Goal: Contribute content: Contribute content

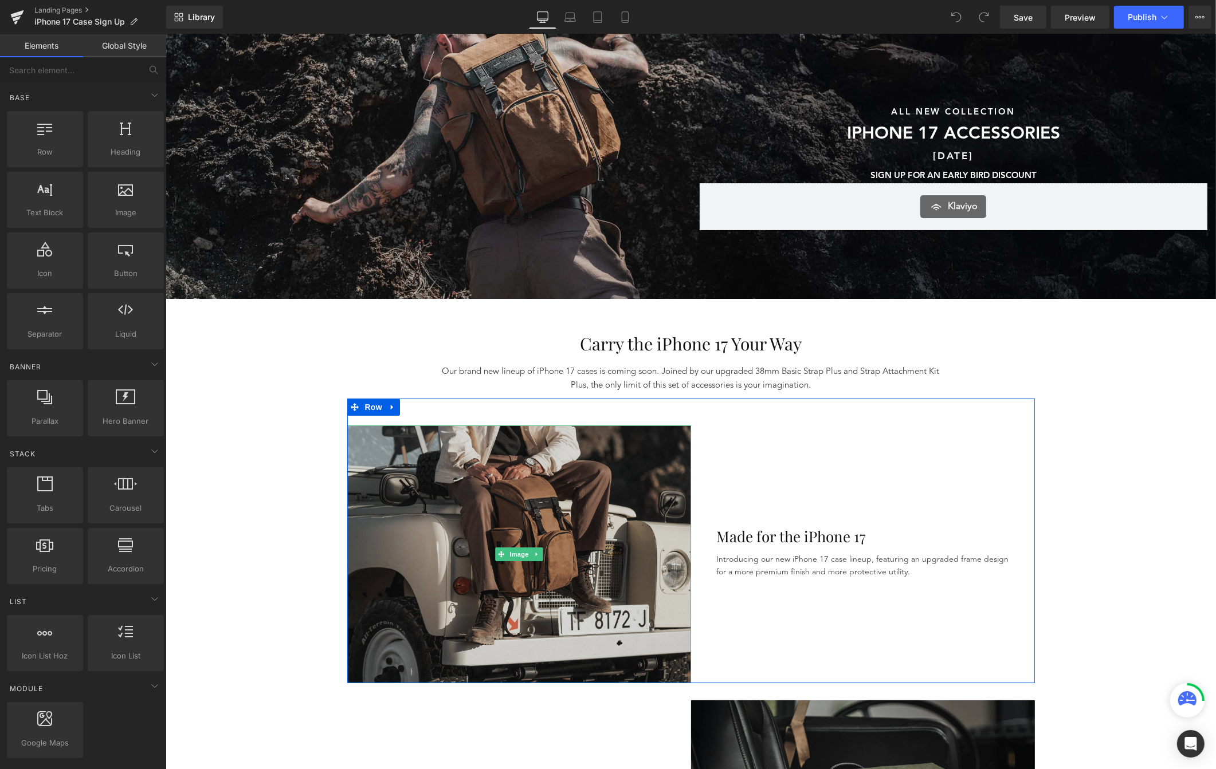
click at [556, 495] on img at bounding box center [519, 555] width 344 height 258
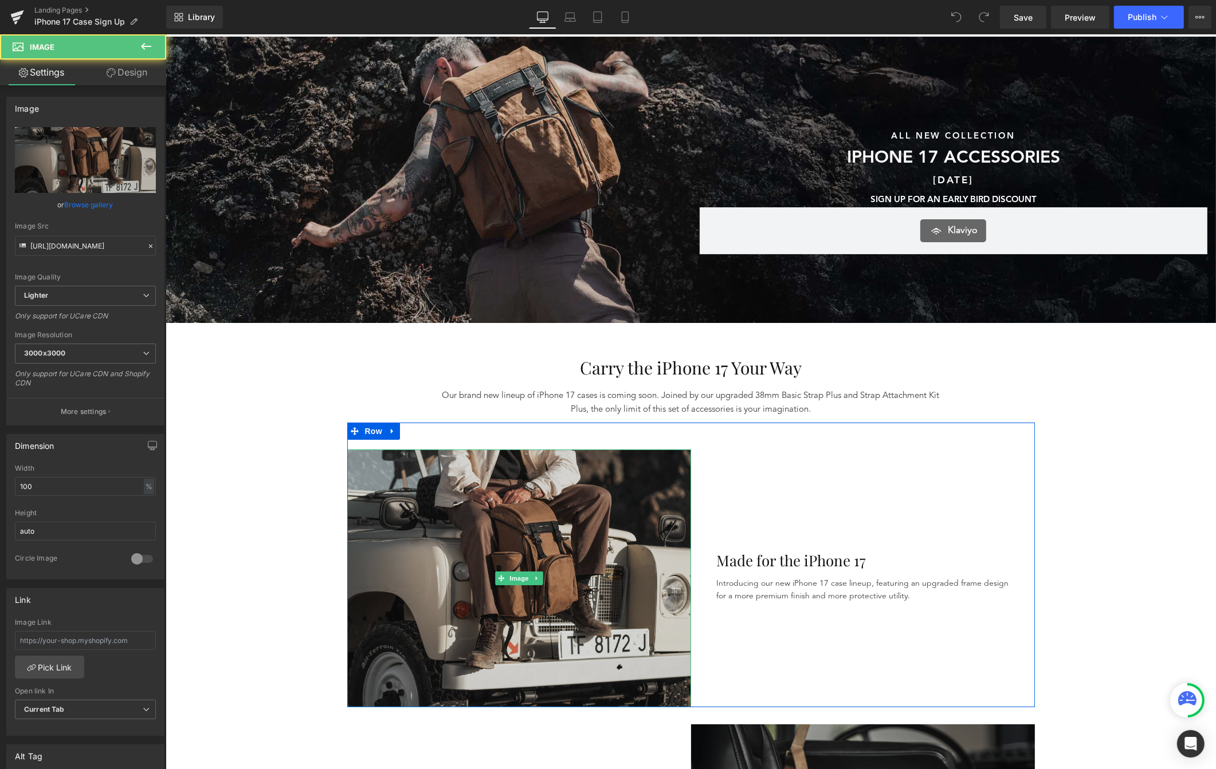
scroll to position [70, 0]
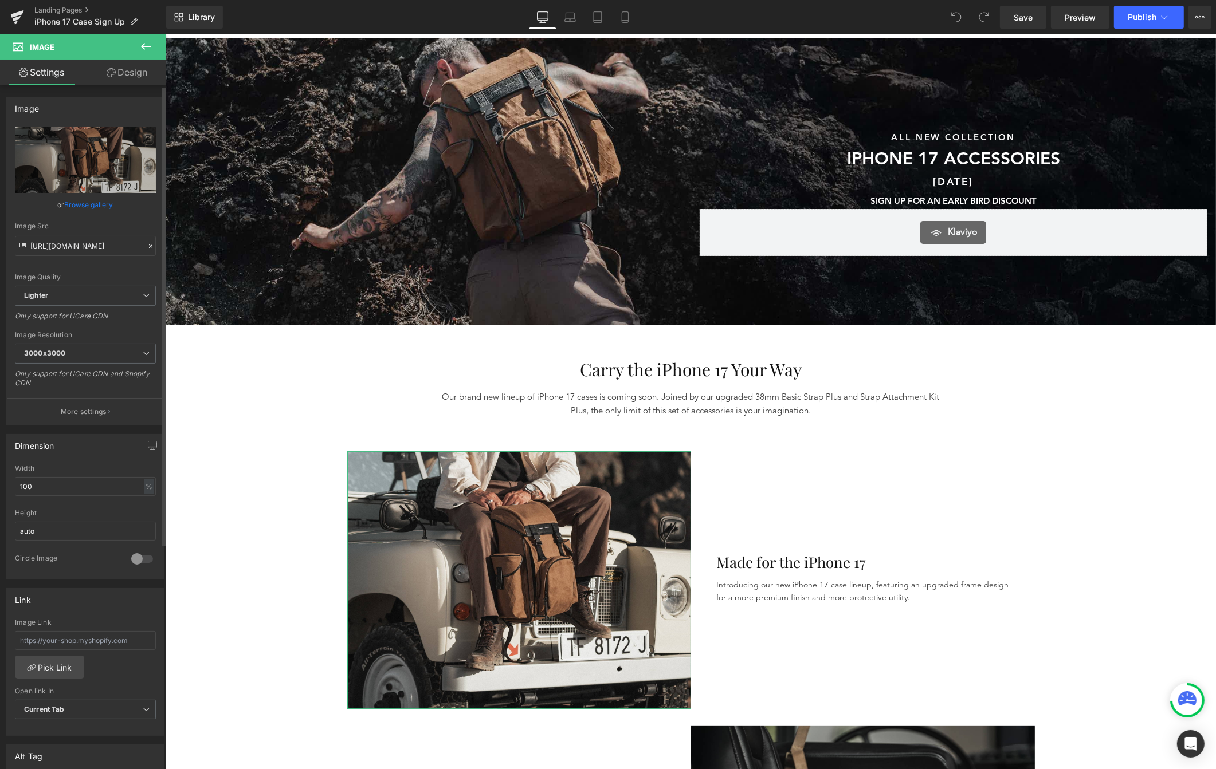
click at [75, 203] on link "Browse gallery" at bounding box center [89, 205] width 49 height 20
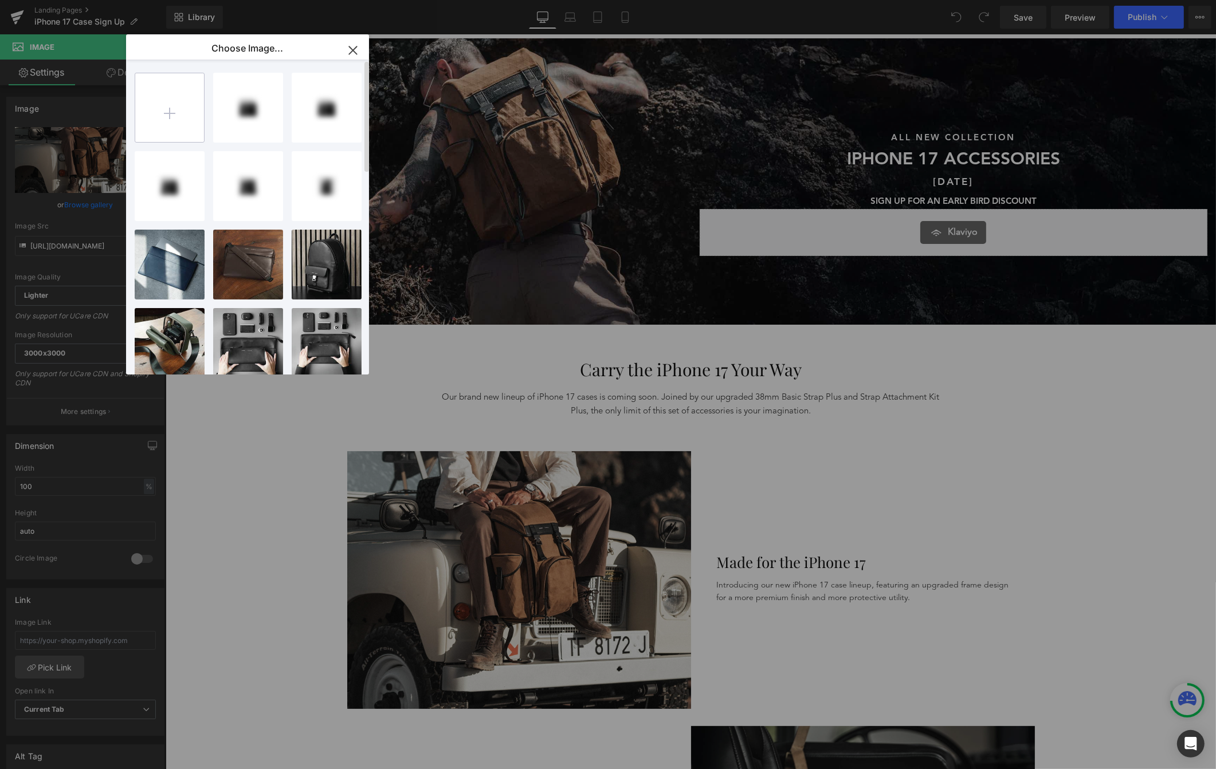
click at [158, 115] on input "file" at bounding box center [169, 107] width 69 height 69
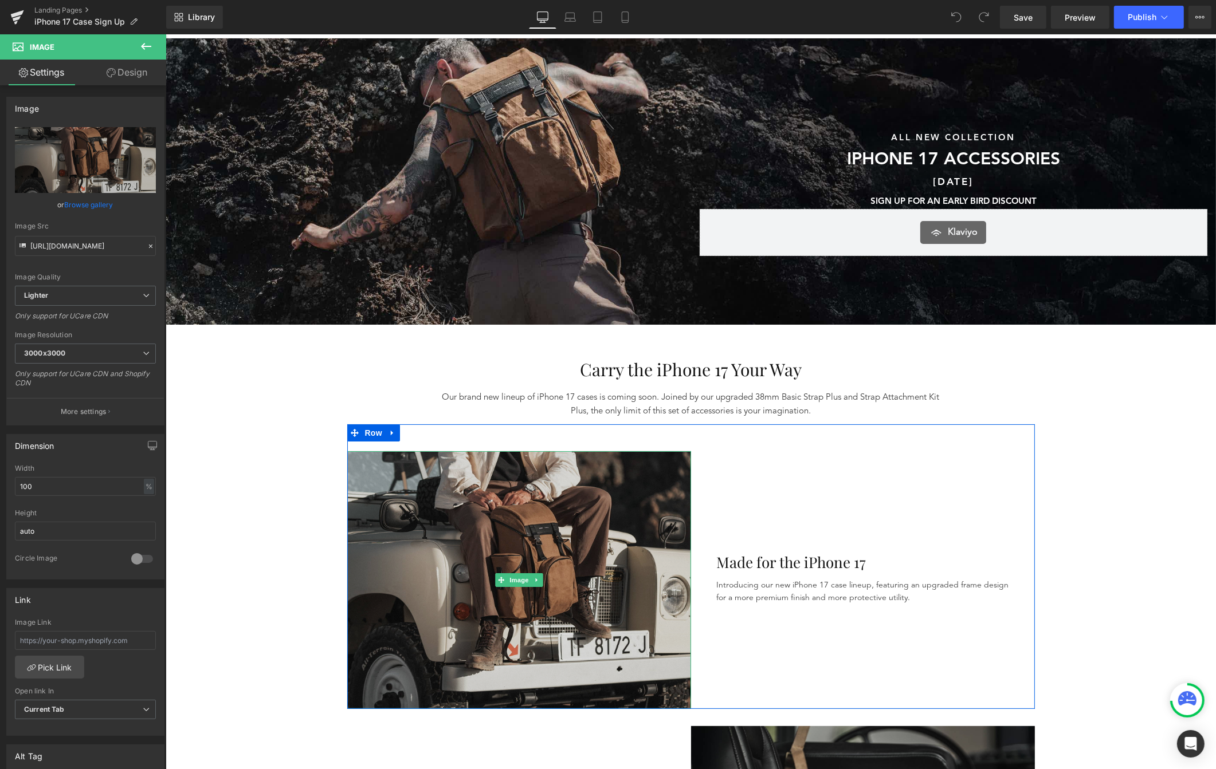
click at [399, 533] on img at bounding box center [519, 580] width 344 height 258
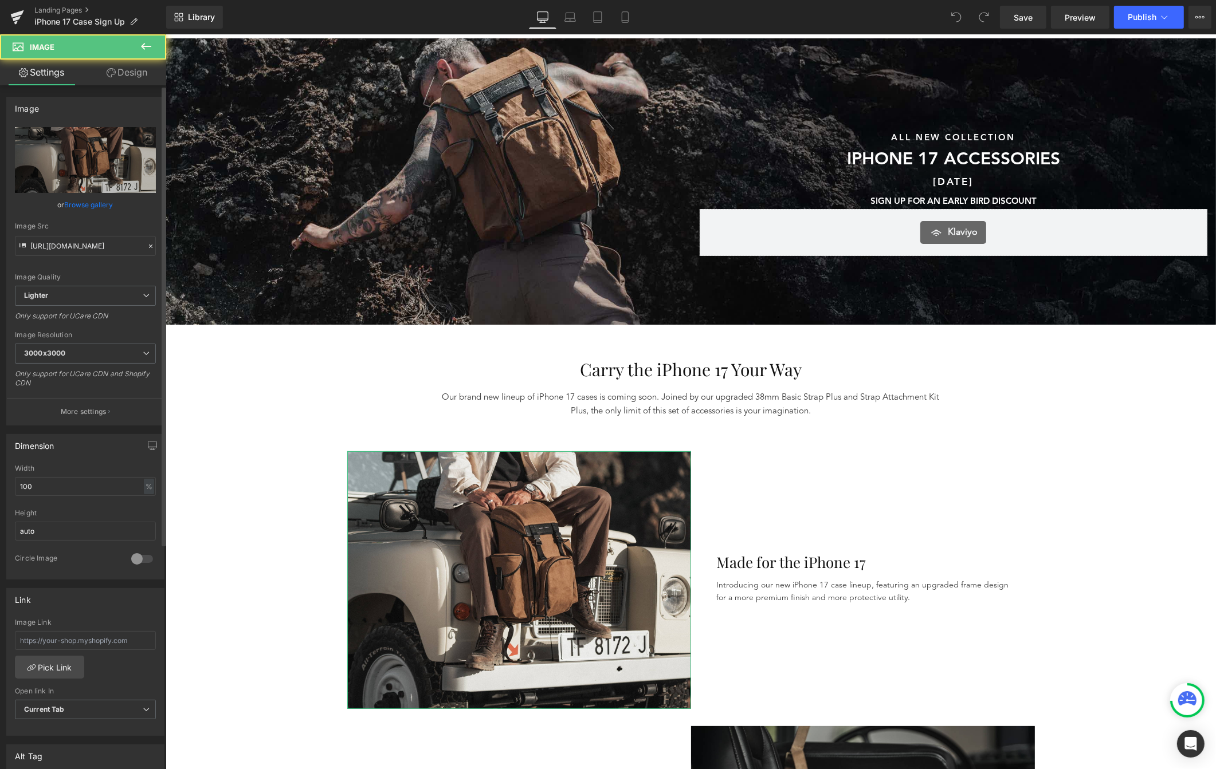
click at [93, 202] on link "Browse gallery" at bounding box center [89, 205] width 49 height 20
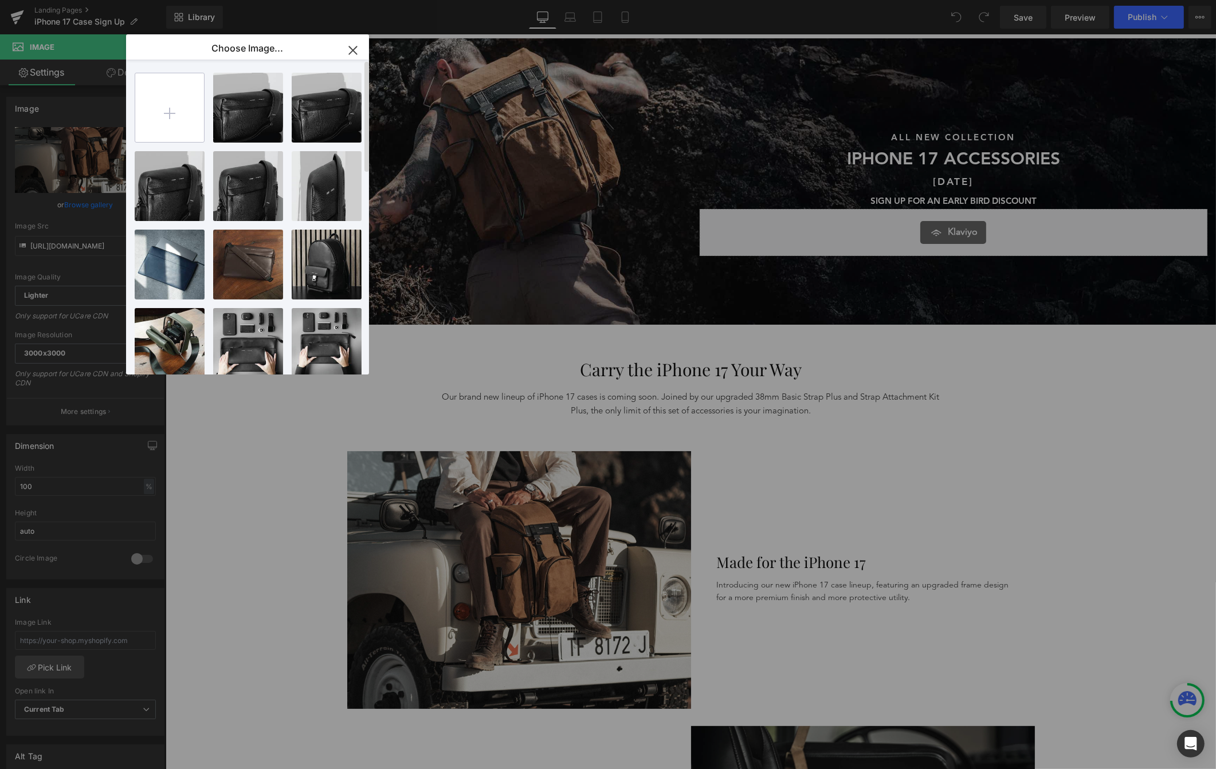
click at [160, 126] on input "file" at bounding box center [169, 107] width 69 height 69
type input "C:\fakepath\DSC03123.jpg"
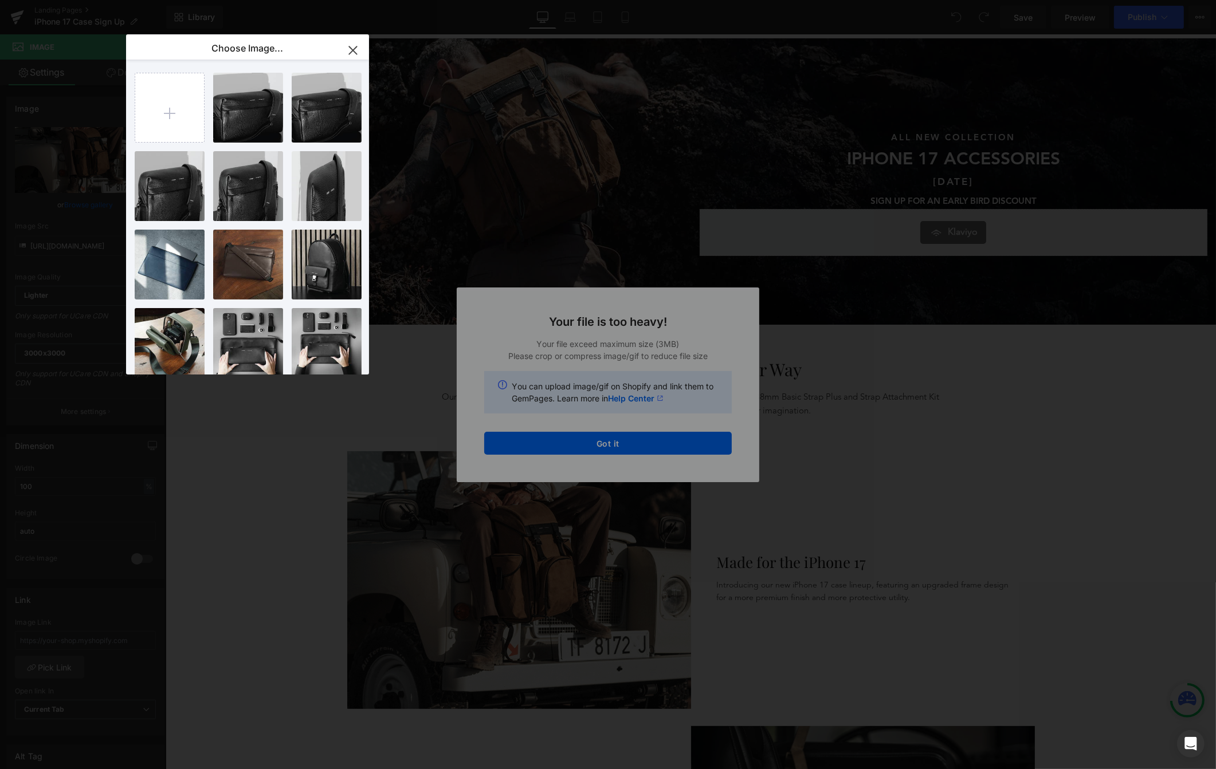
click at [667, 0] on div "Text Color Highlight Color #333333 Choose Image... Back to Library Insert Banne…" at bounding box center [608, 0] width 1216 height 0
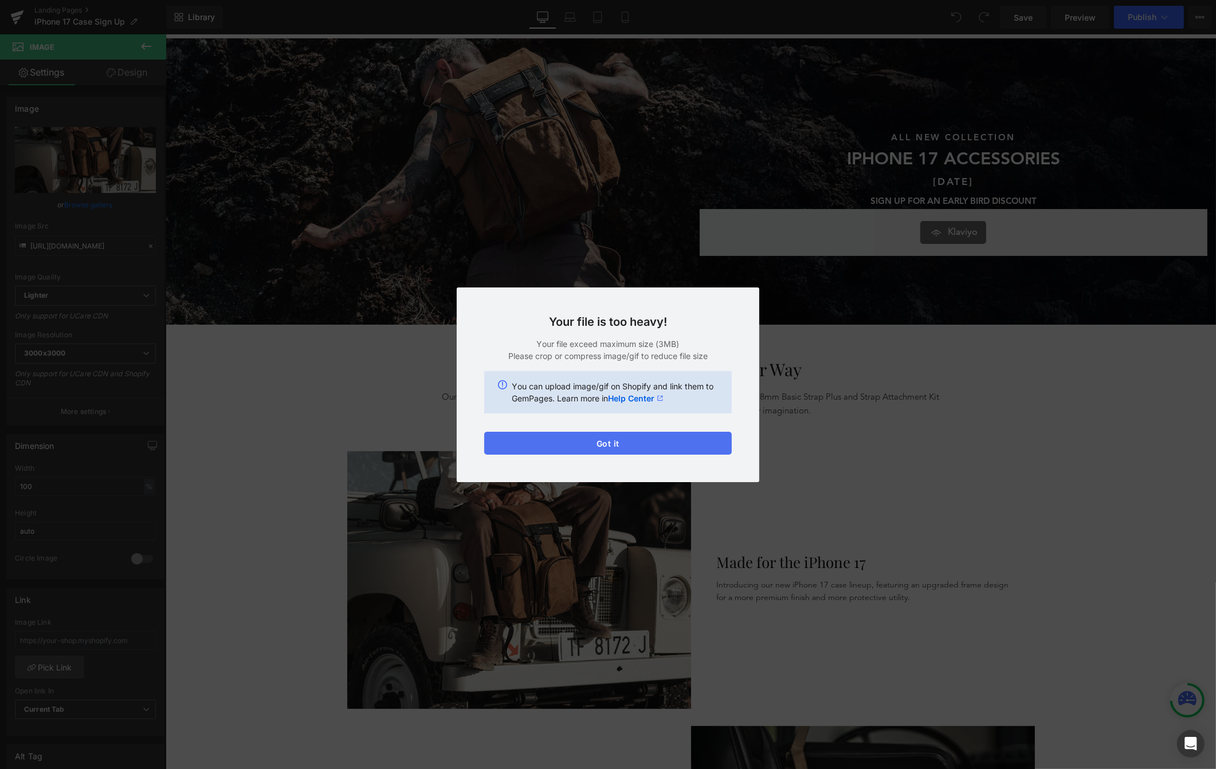
click at [670, 441] on button "Got it" at bounding box center [607, 443] width 247 height 23
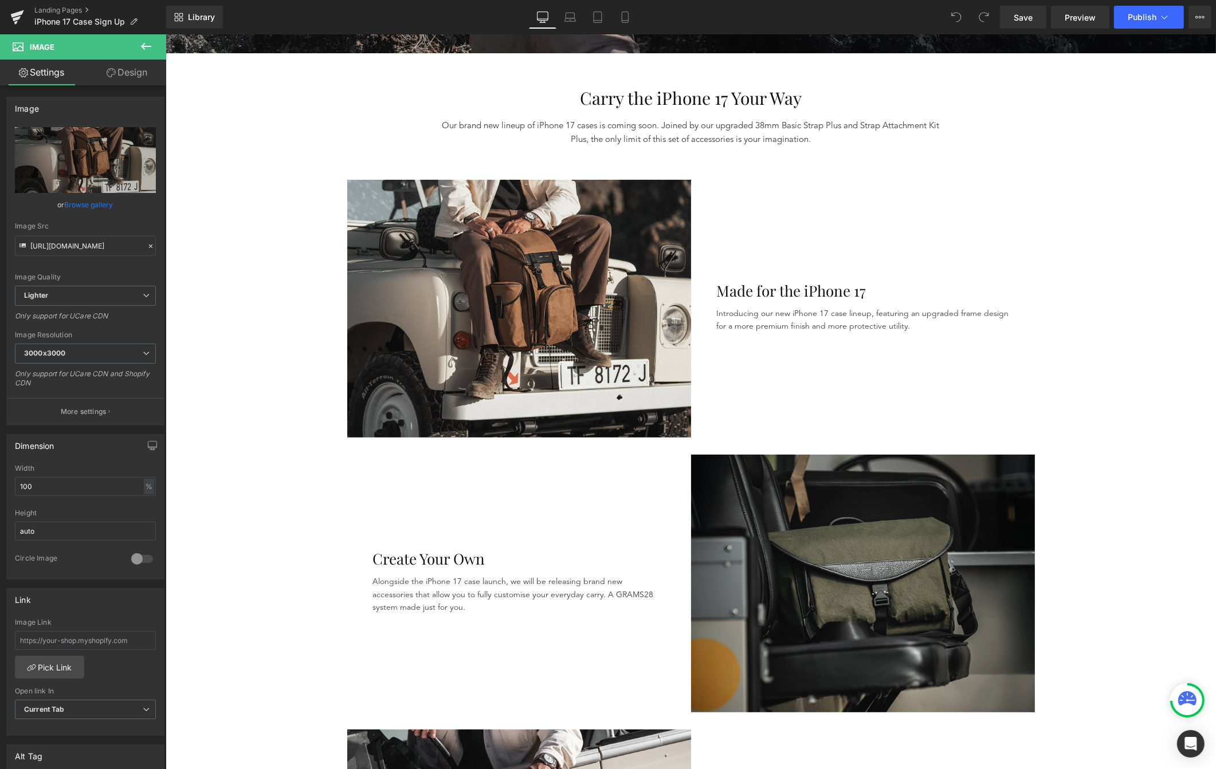
scroll to position [359, 0]
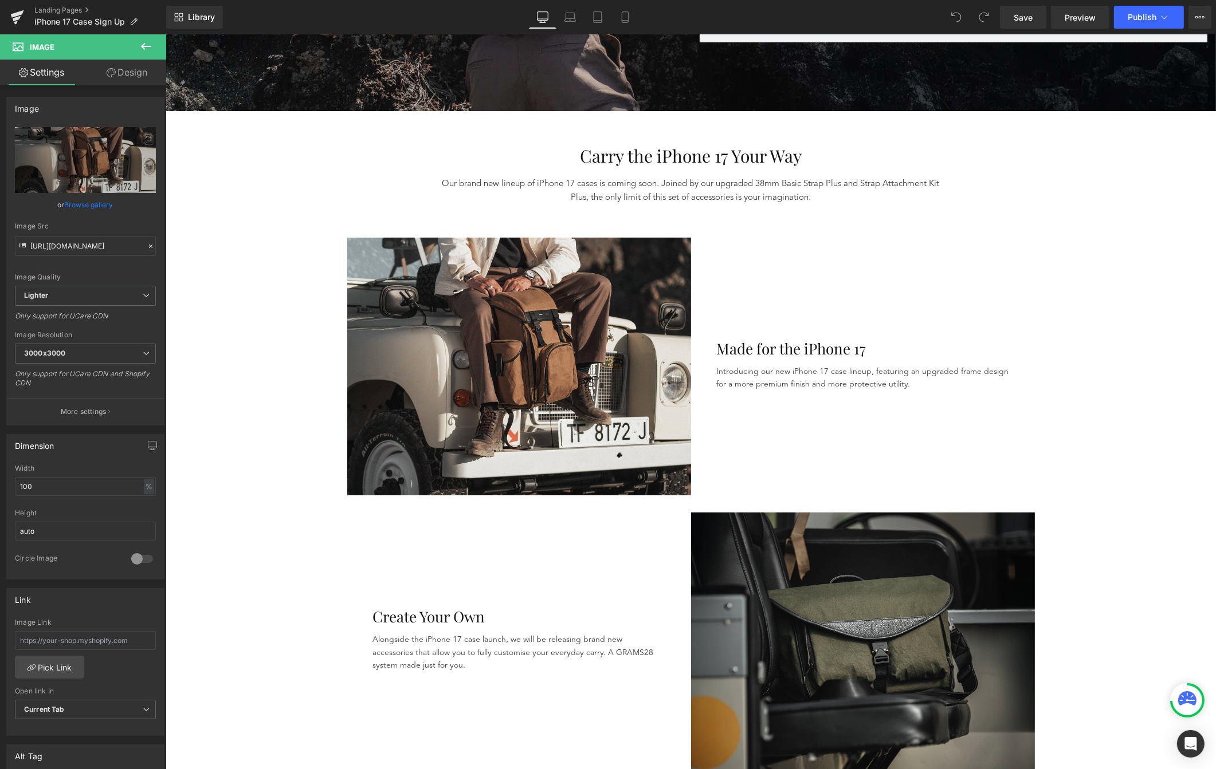
click at [823, 569] on img at bounding box center [862, 642] width 344 height 258
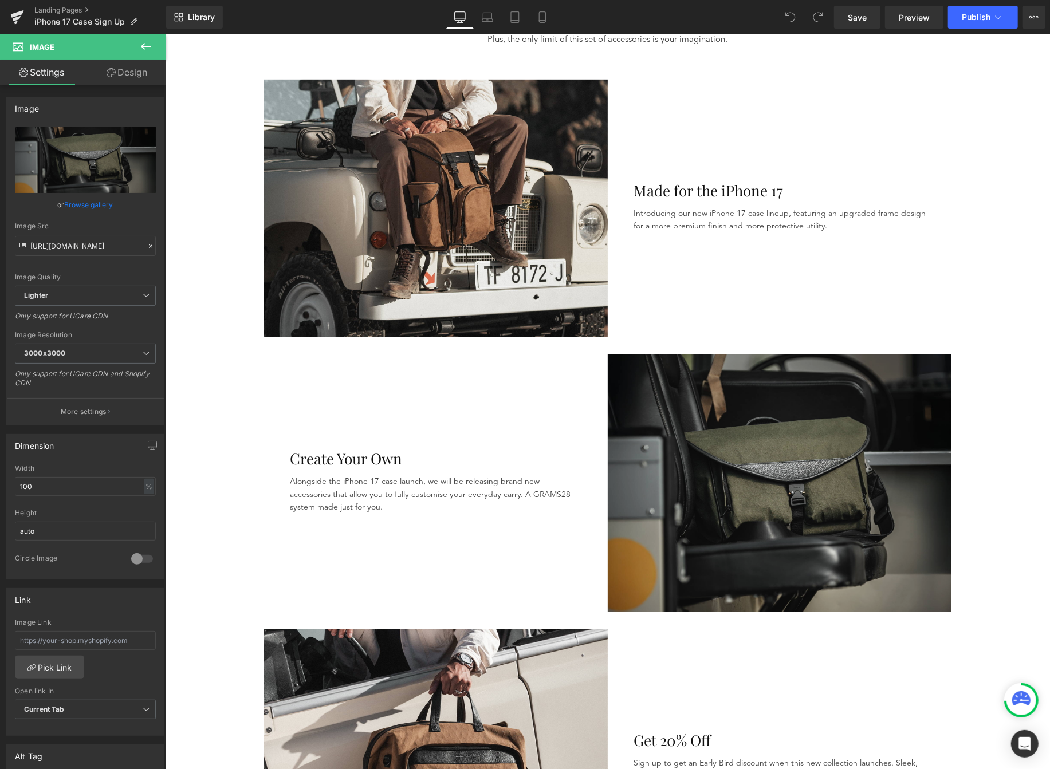
scroll to position [442, 0]
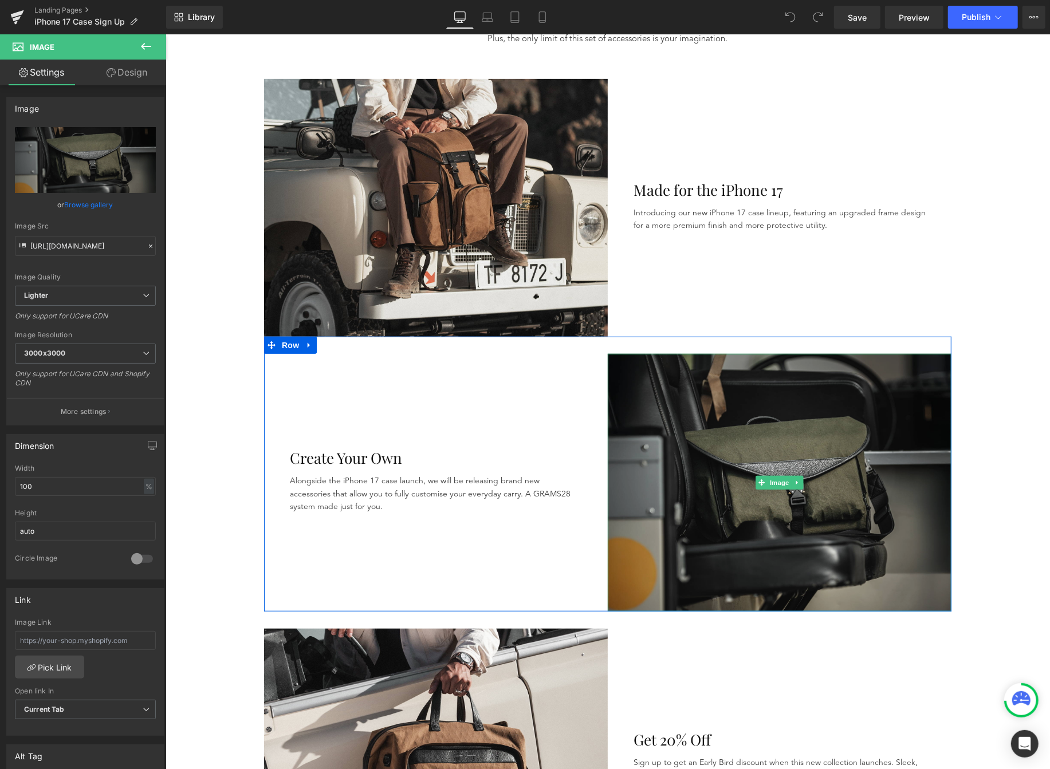
click at [733, 383] on img at bounding box center [779, 482] width 344 height 258
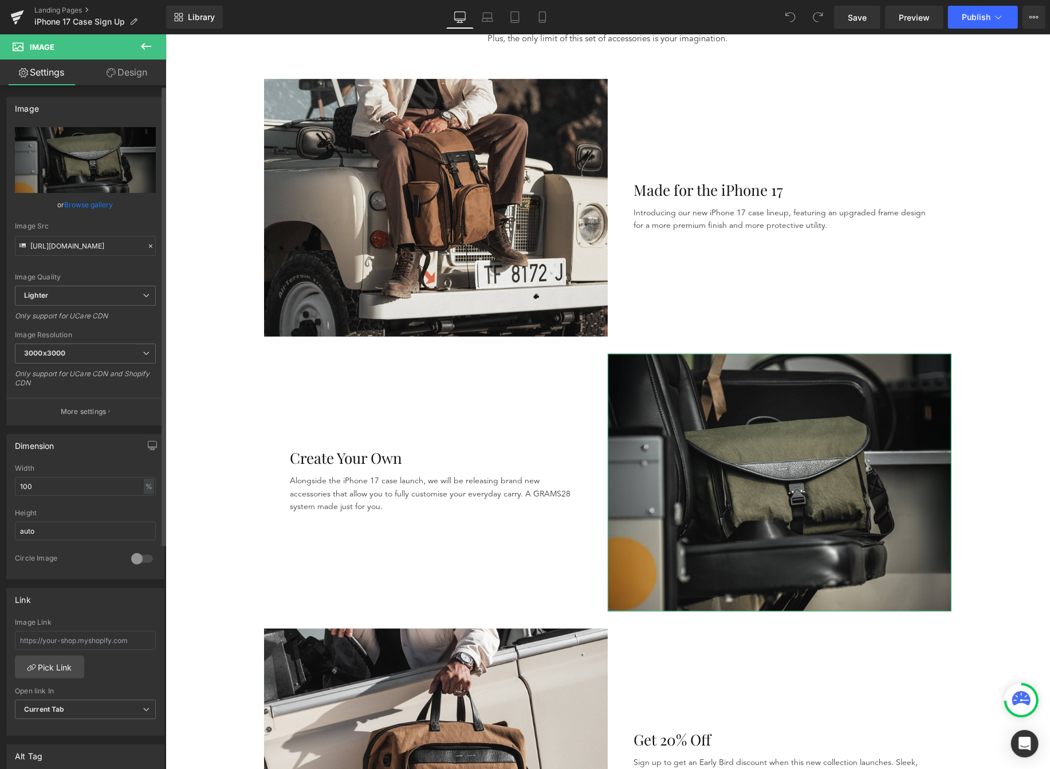
click at [114, 198] on div "https://ucarecdn.com/ab037d92-e842-40ac-ad42-4921fc61fd96/-/format/auto/-/previ…" at bounding box center [85, 276] width 157 height 298
click at [106, 206] on link "Browse gallery" at bounding box center [89, 205] width 49 height 20
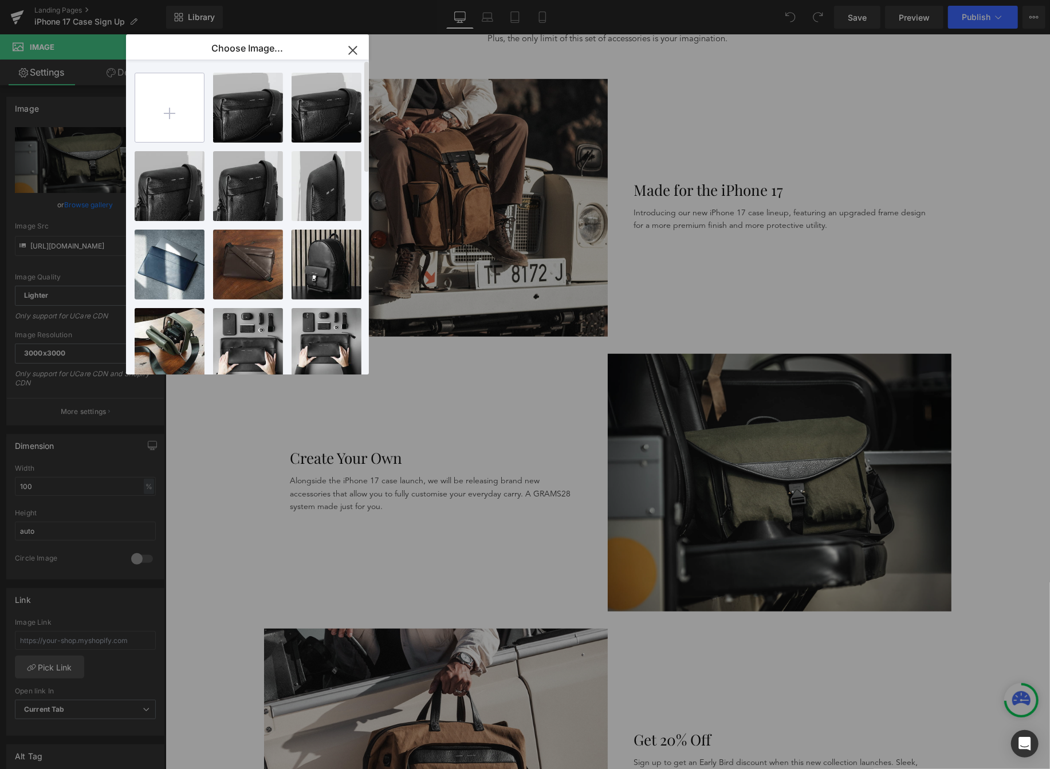
click at [156, 117] on input "file" at bounding box center [169, 107] width 69 height 69
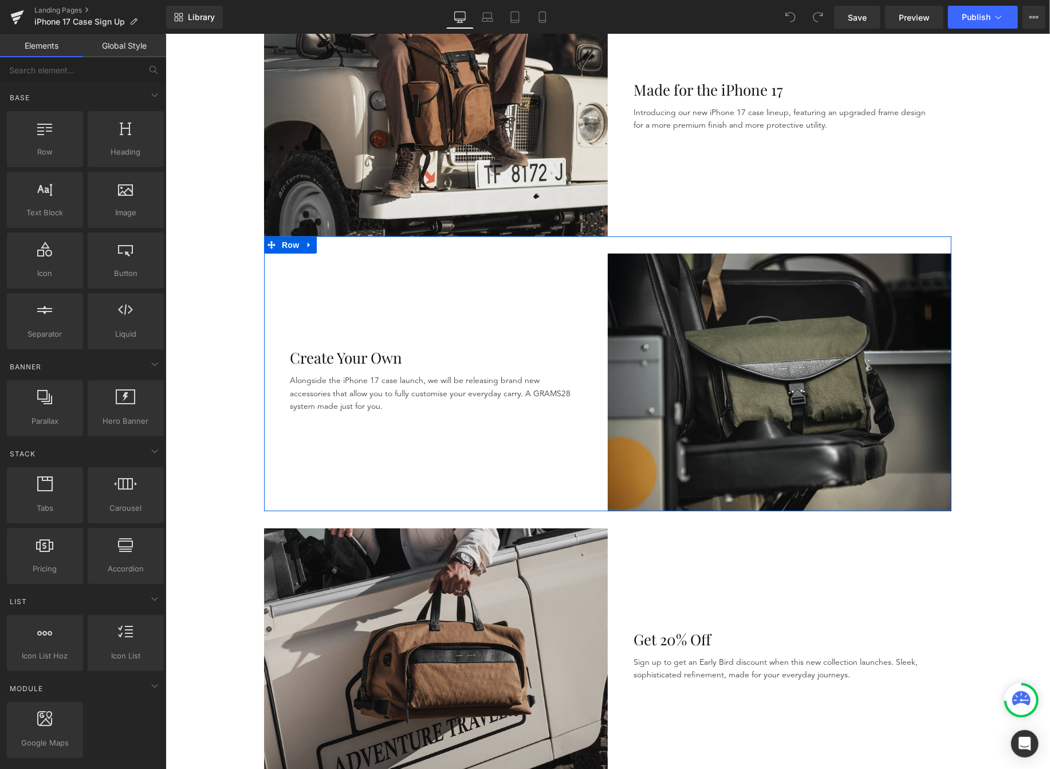
scroll to position [544, 0]
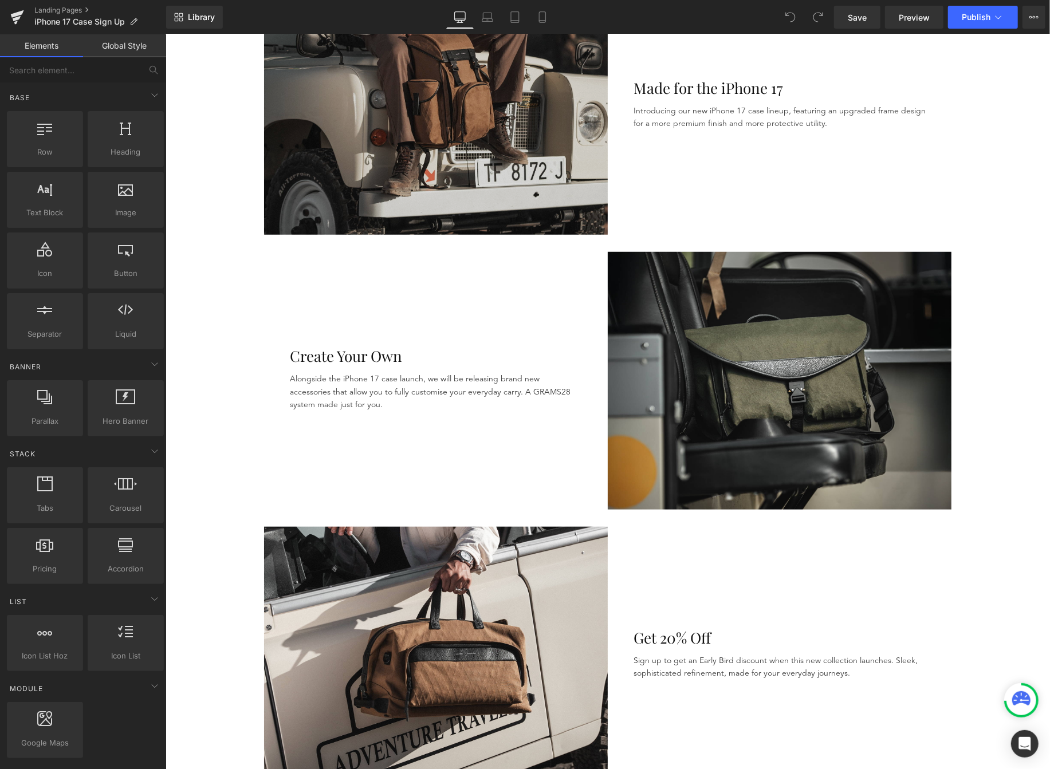
click at [432, 133] on img at bounding box center [435, 106] width 344 height 258
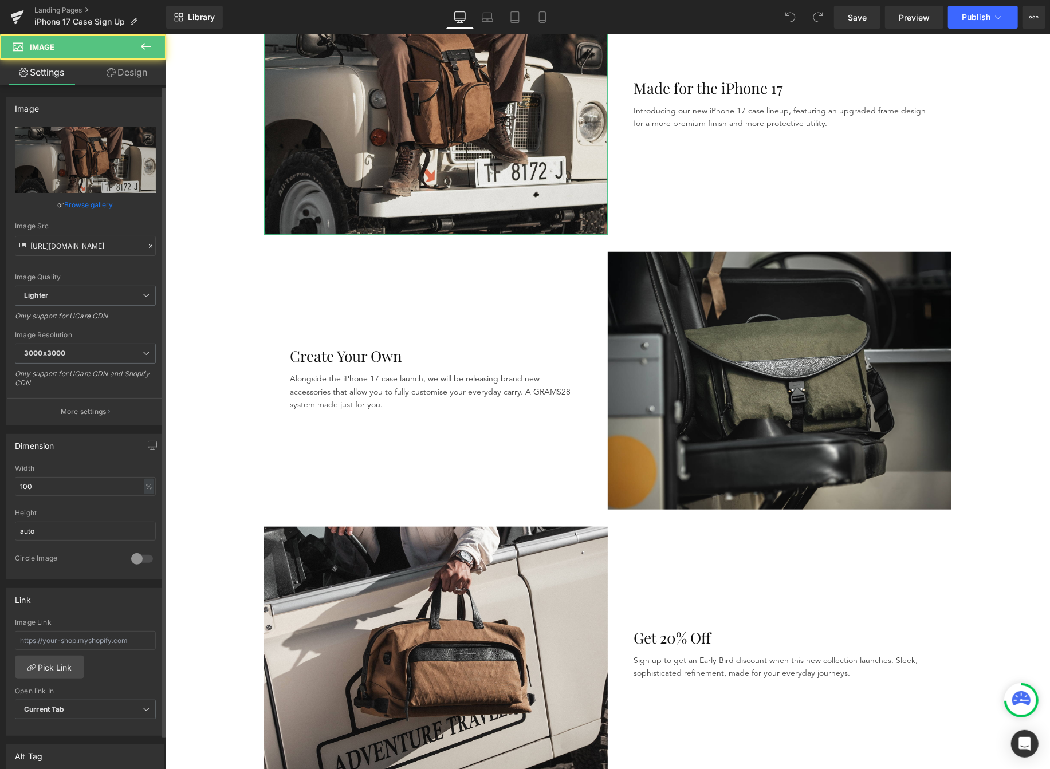
click at [93, 205] on link "Browse gallery" at bounding box center [89, 205] width 49 height 20
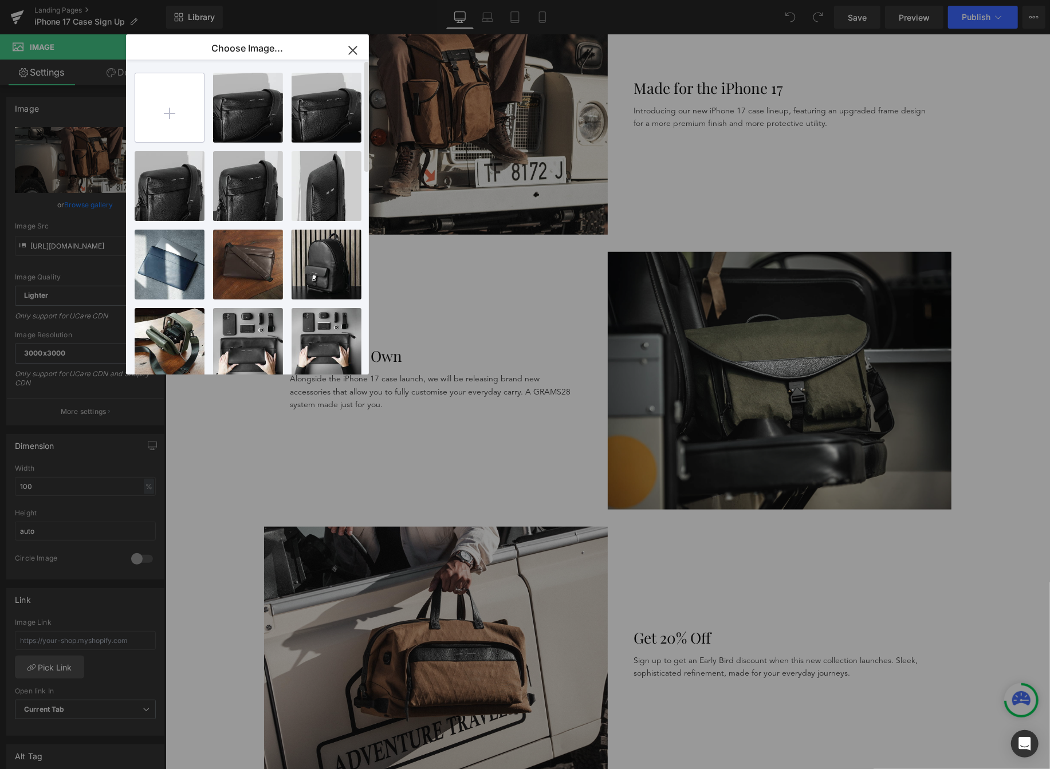
click at [176, 128] on input "file" at bounding box center [169, 107] width 69 height 69
click at [164, 123] on input "file" at bounding box center [169, 107] width 69 height 69
type input "C:\fakepath\iphone 17 page-min.png"
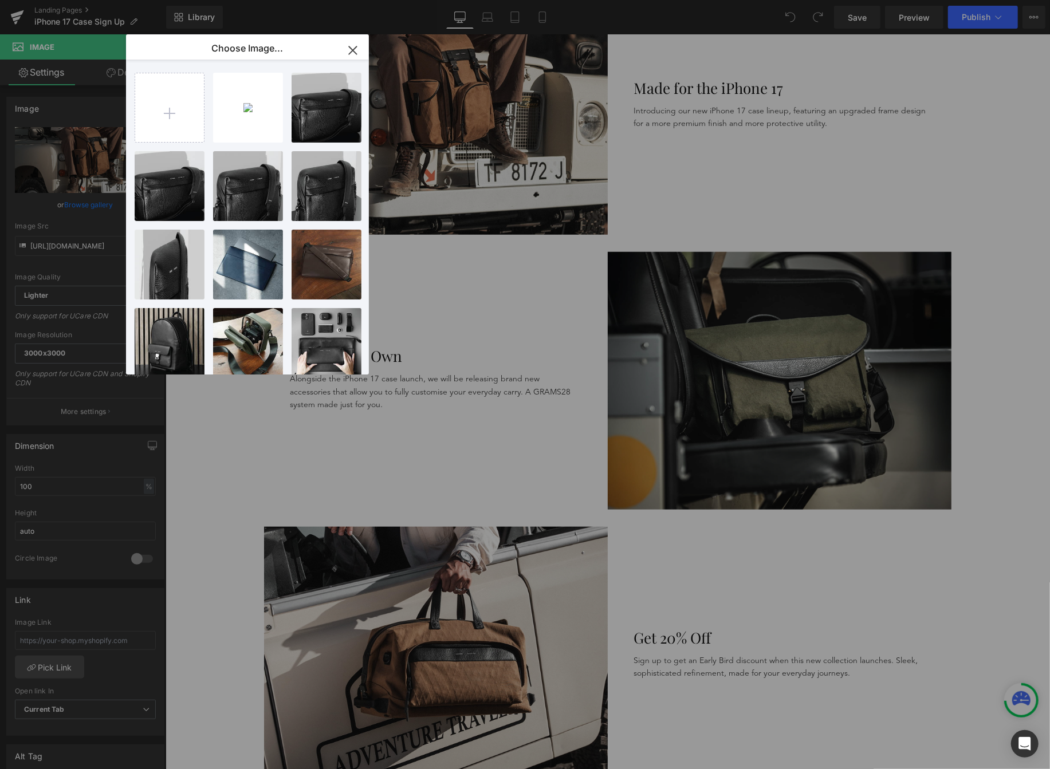
click at [357, 56] on icon "button" at bounding box center [353, 50] width 18 height 18
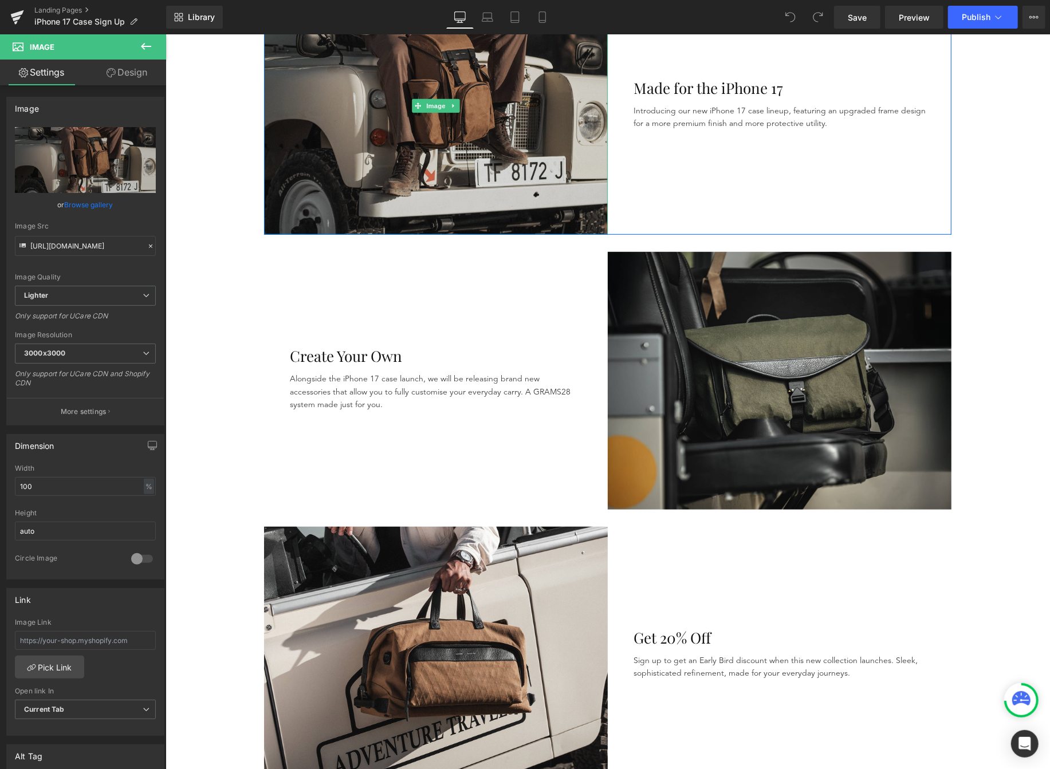
click at [440, 229] on img at bounding box center [435, 106] width 344 height 258
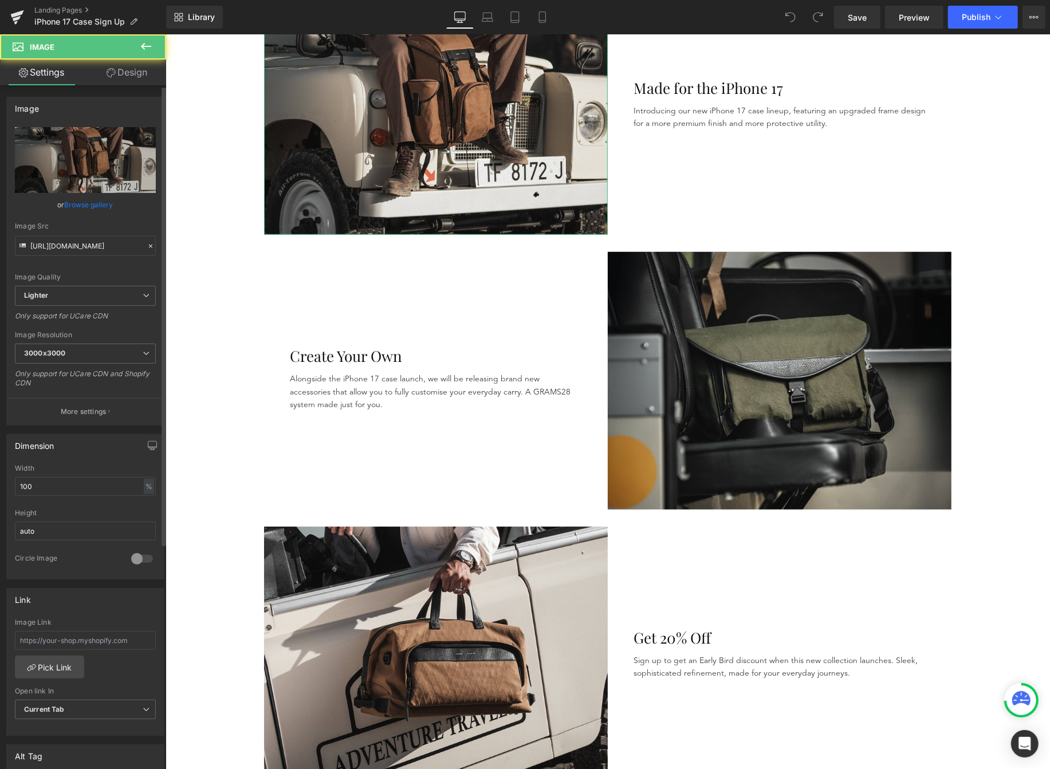
click at [80, 210] on link "Browse gallery" at bounding box center [89, 205] width 49 height 20
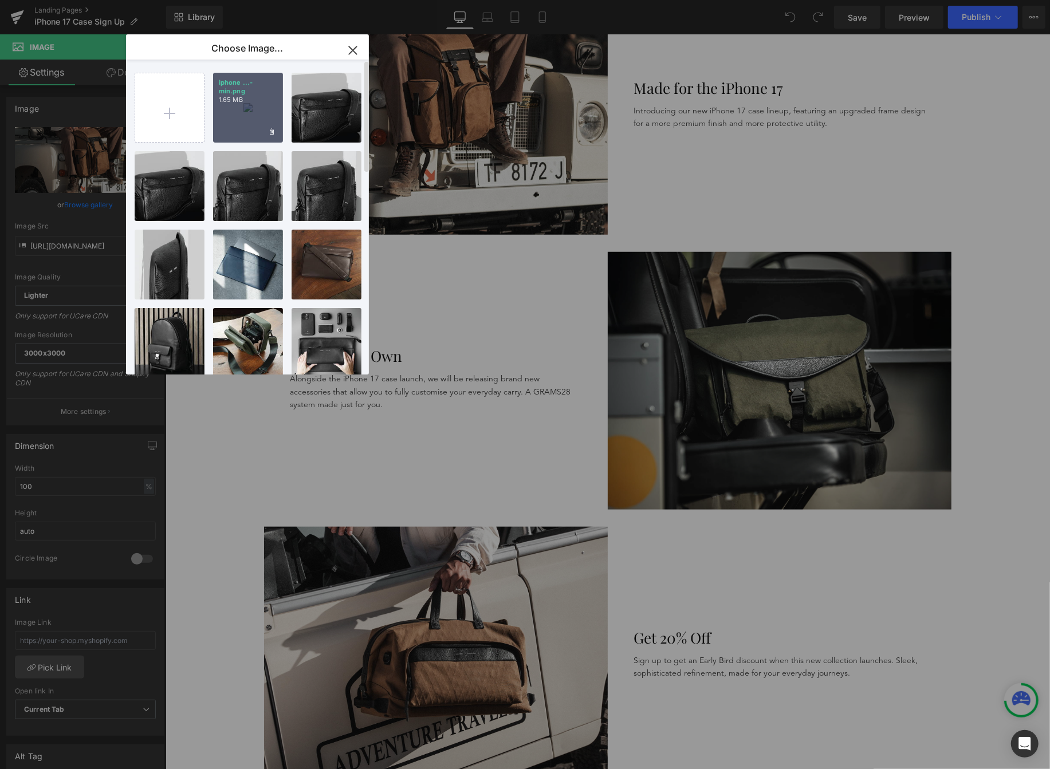
click at [243, 118] on div "iphone ...-min.png 1.65 MB" at bounding box center [248, 108] width 70 height 70
type input "[URL][DOMAIN_NAME]"
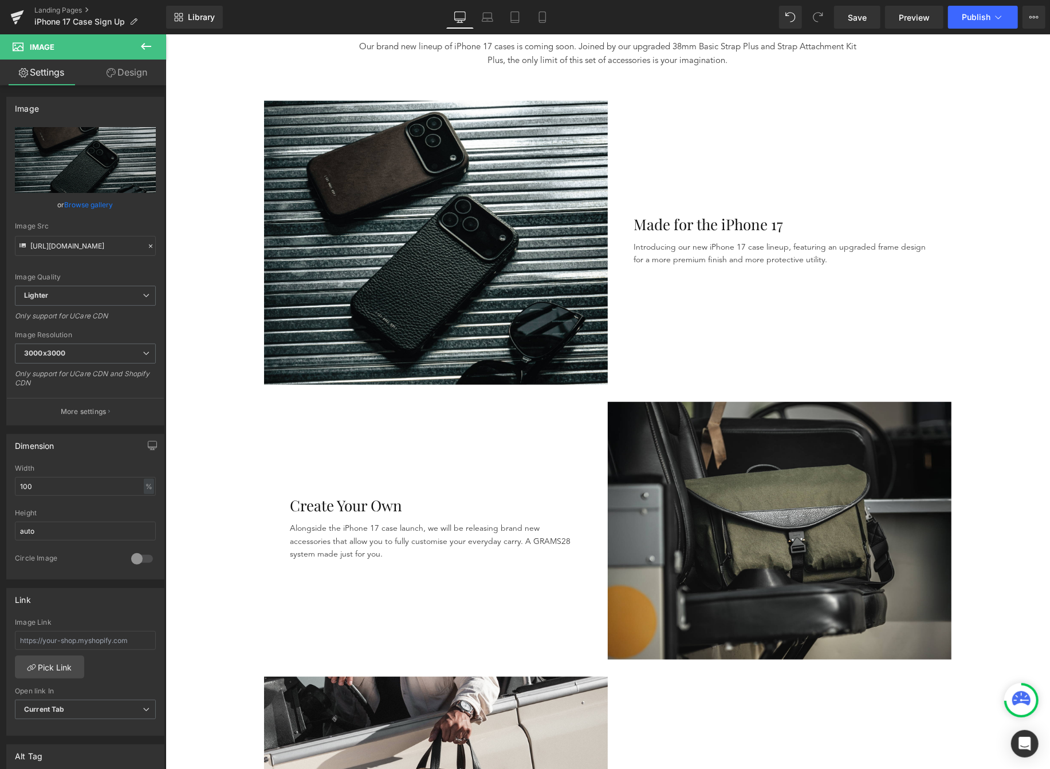
scroll to position [421, 0]
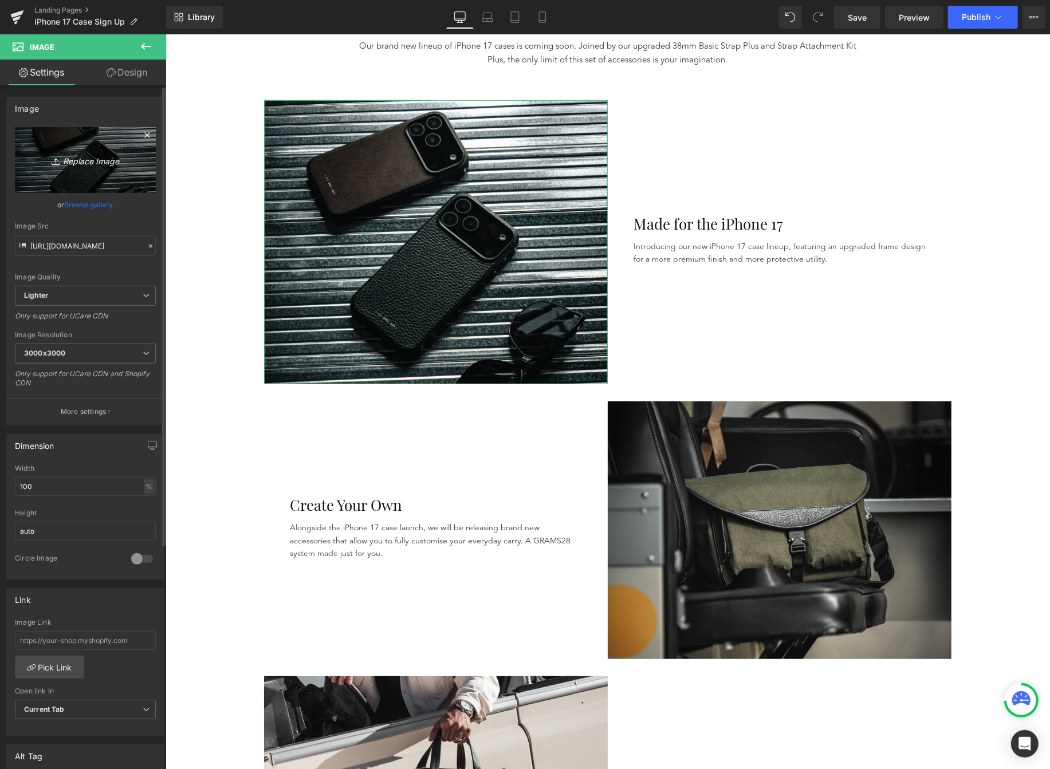
click at [77, 155] on icon "Replace Image" at bounding box center [86, 160] width 92 height 14
type input "C:\fakepath\iphone 17 page.png"
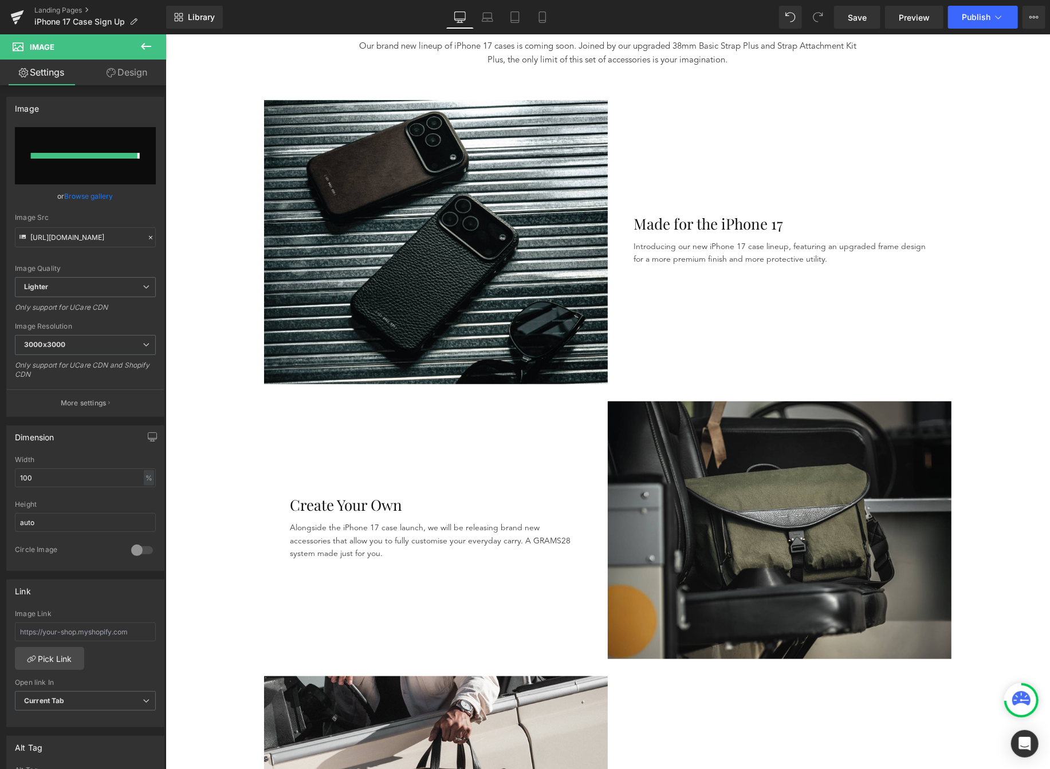
type input "[URL][DOMAIN_NAME]"
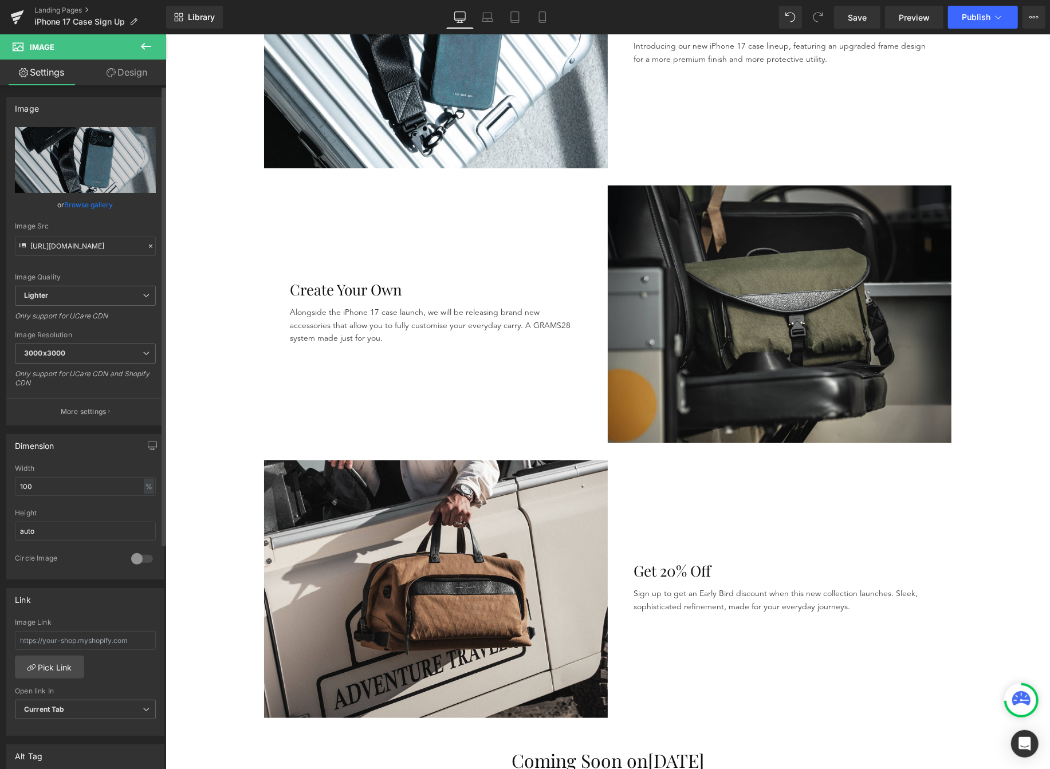
scroll to position [605, 0]
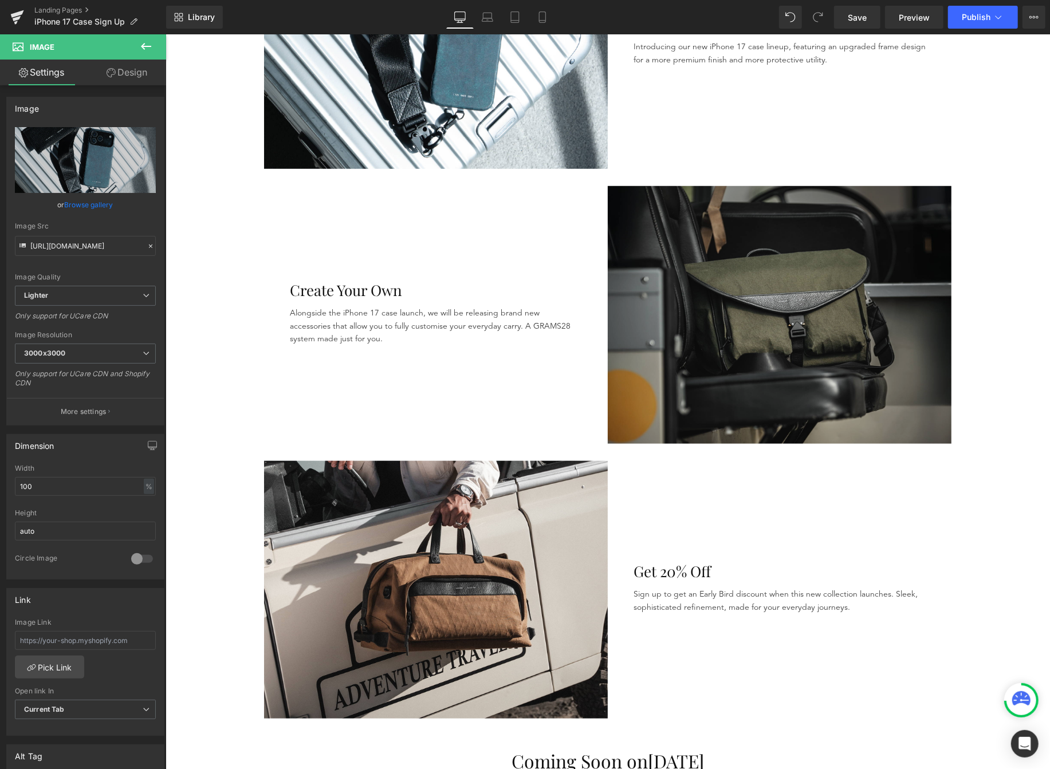
click at [780, 305] on img at bounding box center [779, 315] width 344 height 258
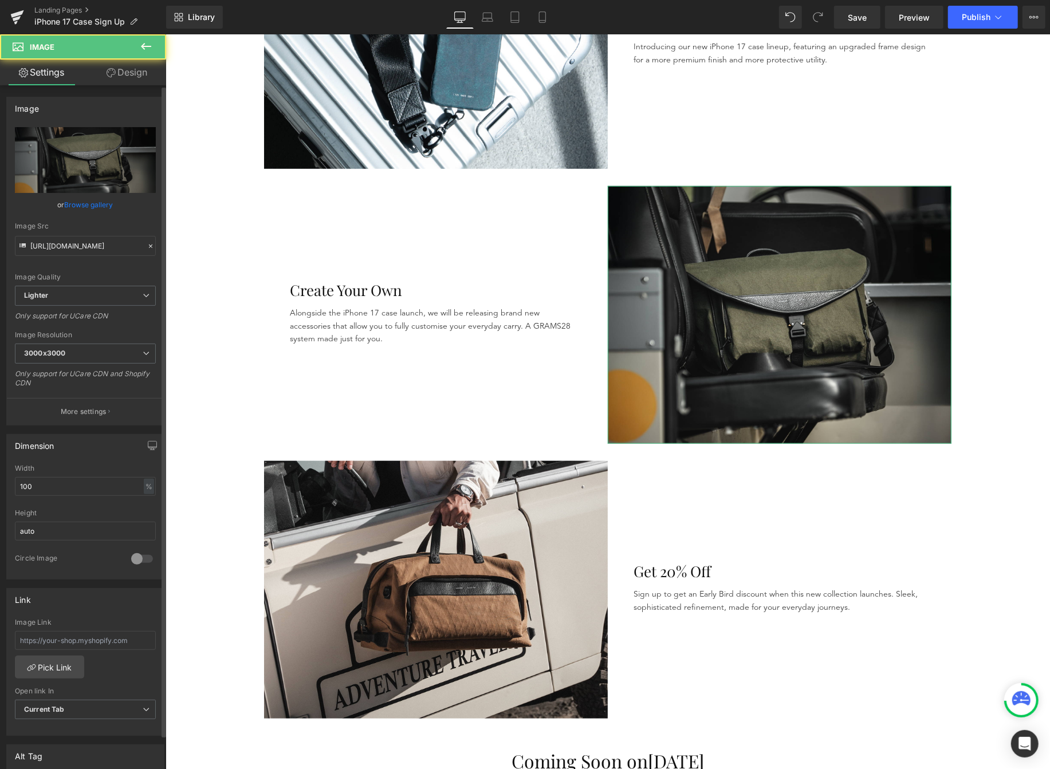
click at [70, 195] on link "Browse gallery" at bounding box center [89, 205] width 49 height 20
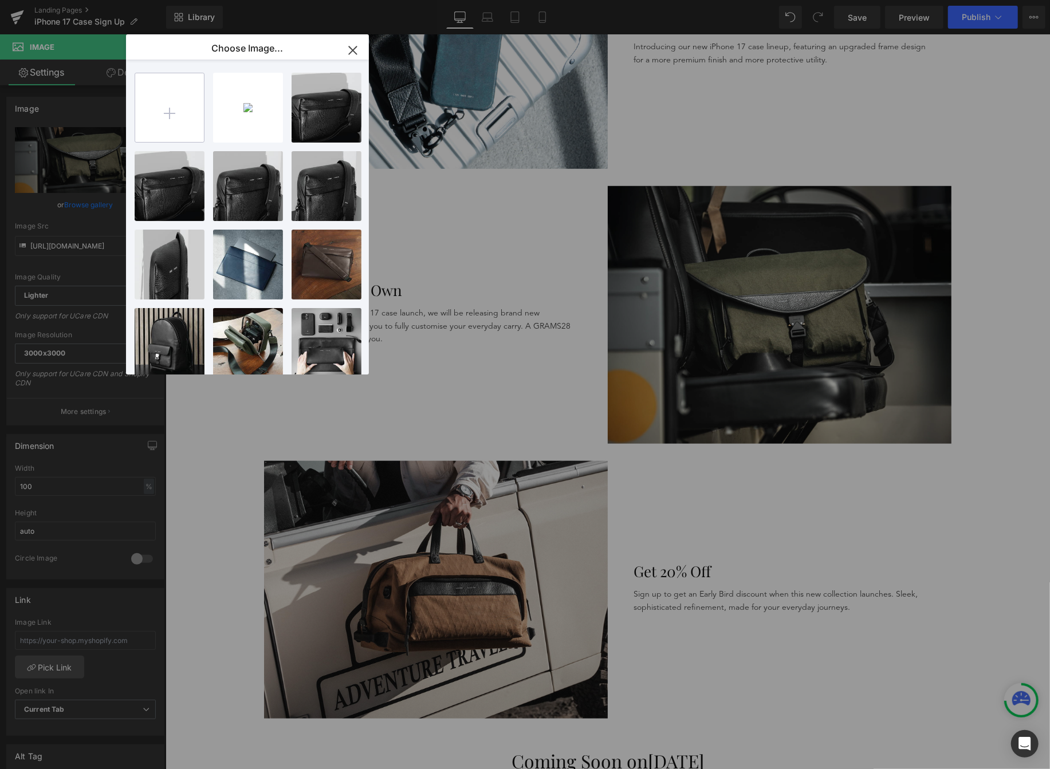
click at [139, 120] on input "file" at bounding box center [169, 107] width 69 height 69
click at [204, 103] on div "iphone ...-min.png 1.65 MB Delete image? Yes No Banner_...er_6.png 1.80 MB Dele…" at bounding box center [254, 220] width 239 height 320
click at [192, 107] on input "file" at bounding box center [169, 107] width 69 height 69
type input "C:\fakepath\create your own-min.png"
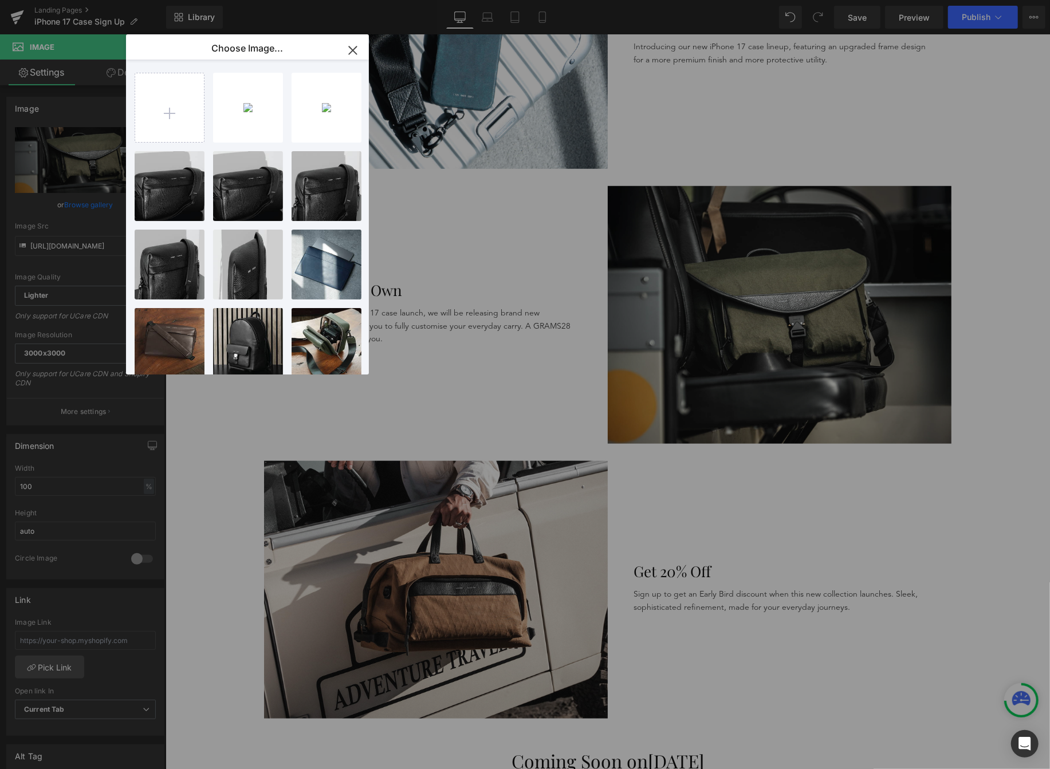
click at [350, 52] on icon "button" at bounding box center [352, 49] width 7 height 7
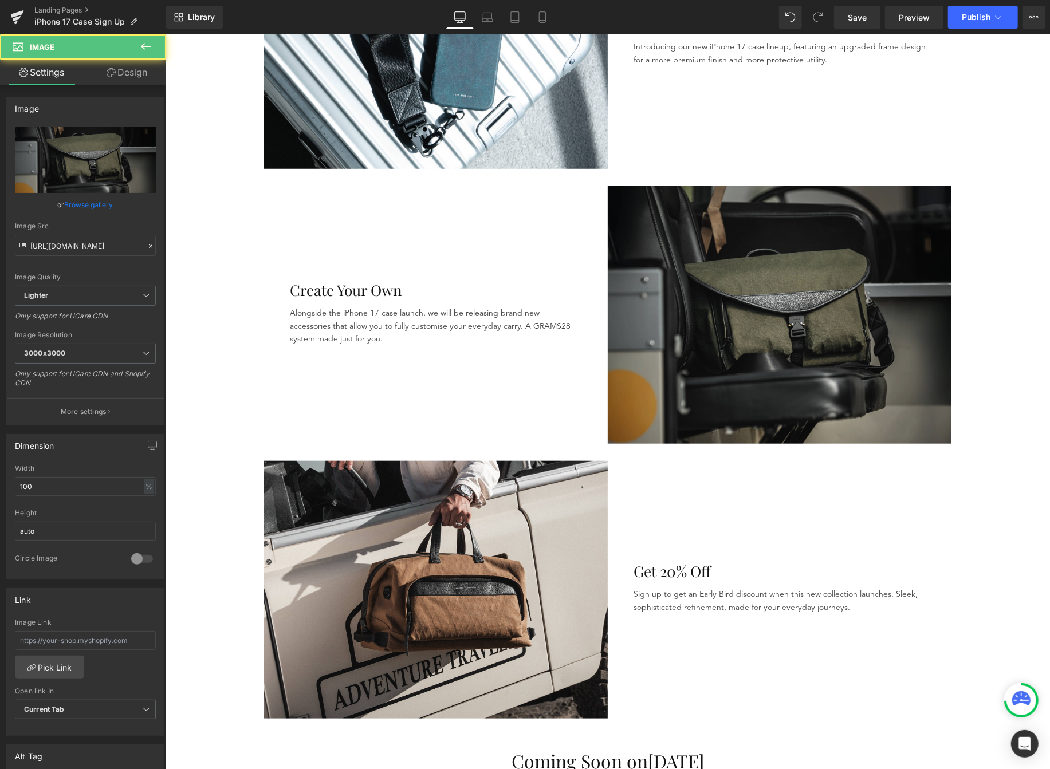
click at [808, 265] on img at bounding box center [779, 315] width 344 height 258
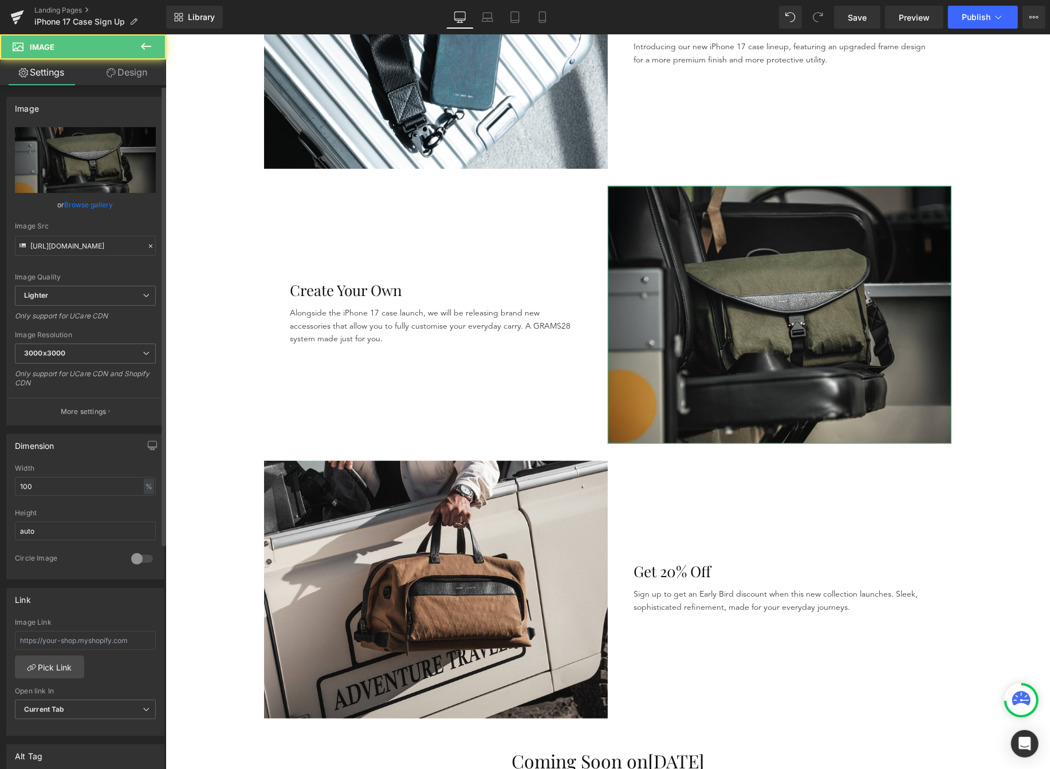
click at [65, 213] on link "Browse gallery" at bounding box center [89, 205] width 49 height 20
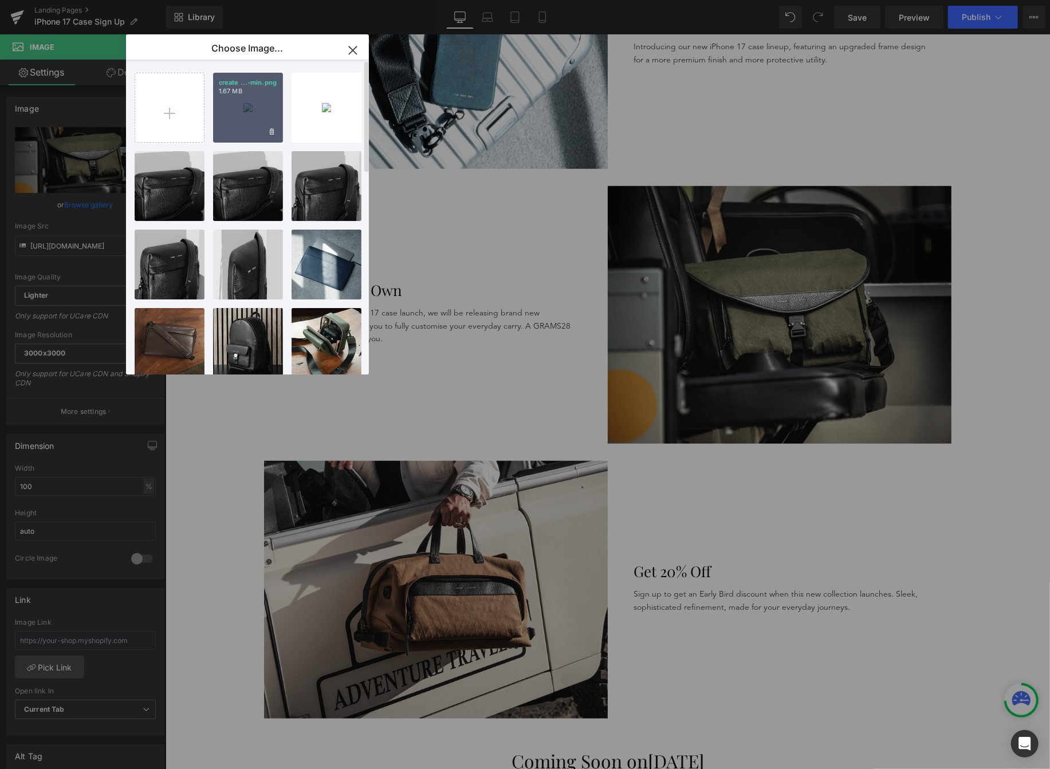
click at [246, 108] on div "create ...-min.png 1.67 MB" at bounding box center [248, 108] width 70 height 70
type input "[URL][DOMAIN_NAME]"
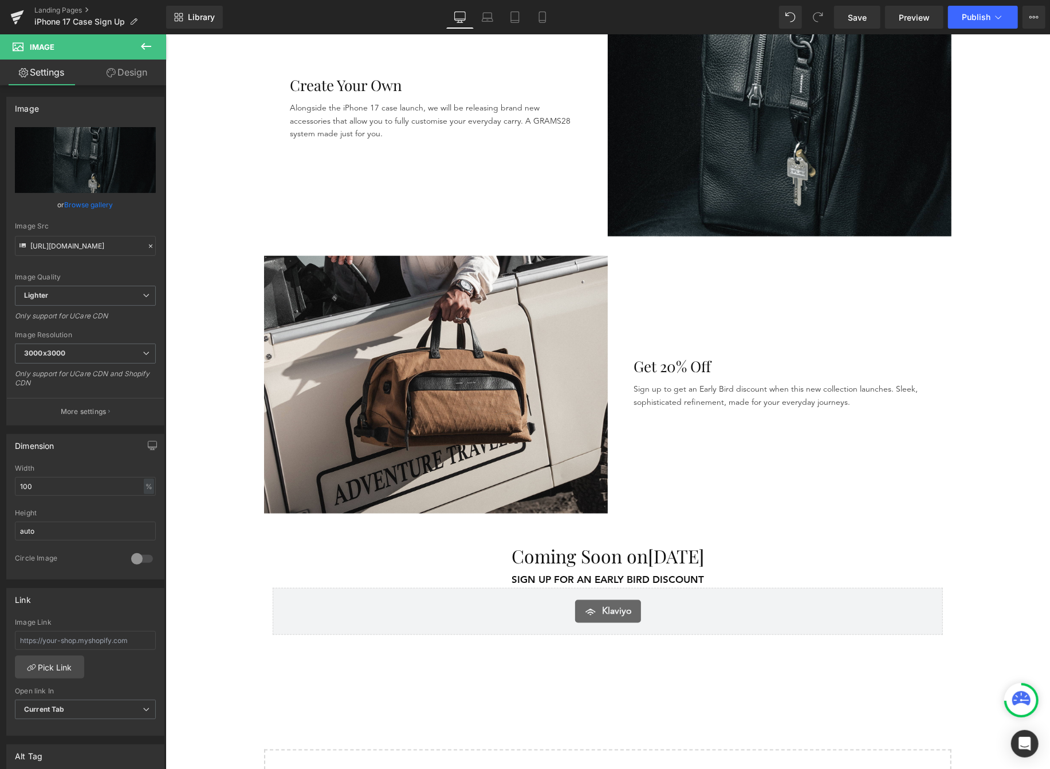
scroll to position [813, 0]
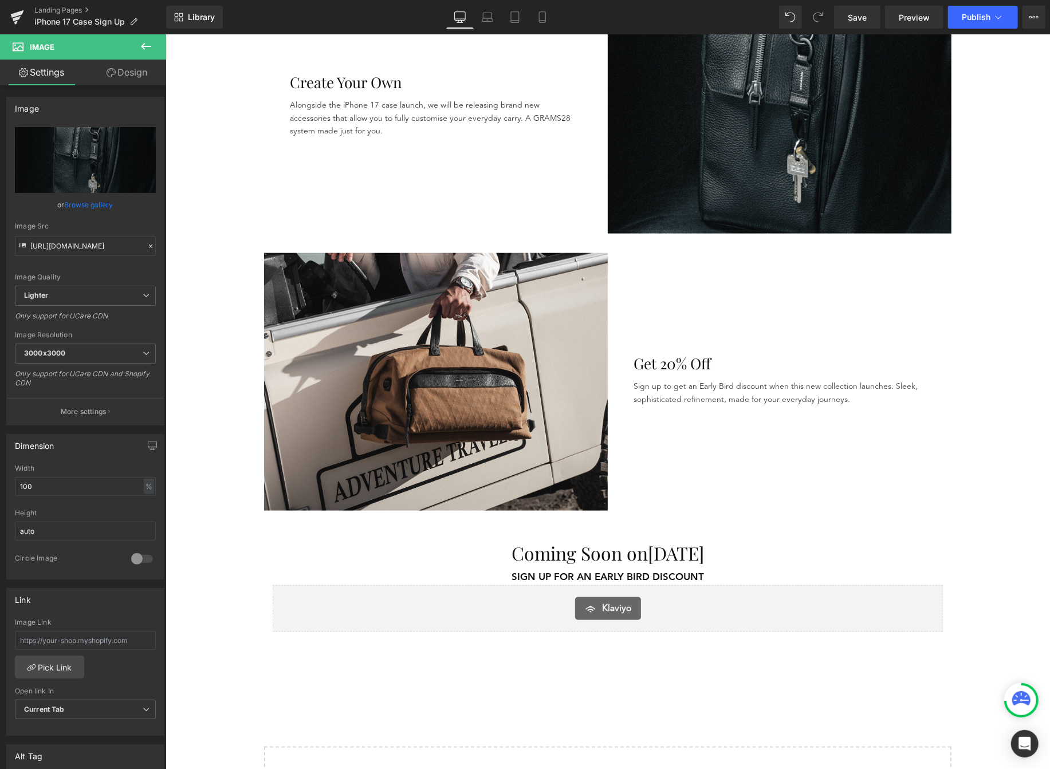
click at [895, 384] on p "Sign up to get an Early Bird discount when this new collection launches. Sleek,…" at bounding box center [779, 393] width 292 height 26
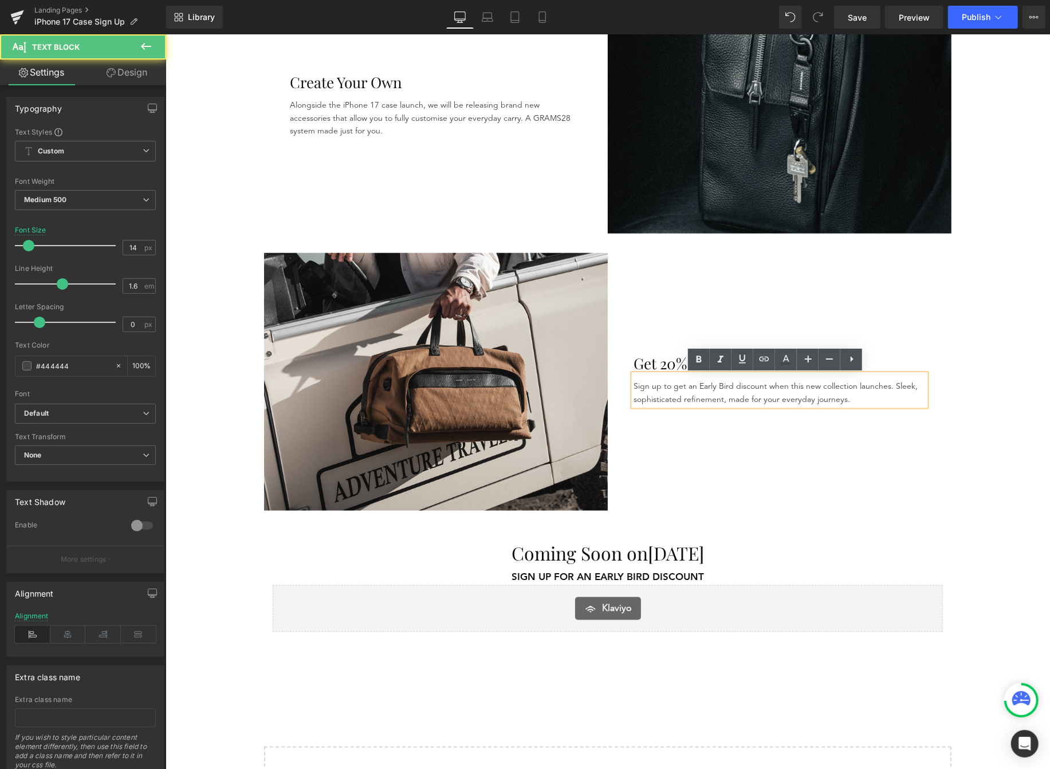
click at [888, 384] on p "Sign up to get an Early Bird discount when this new collection launches. Sleek,…" at bounding box center [779, 393] width 292 height 26
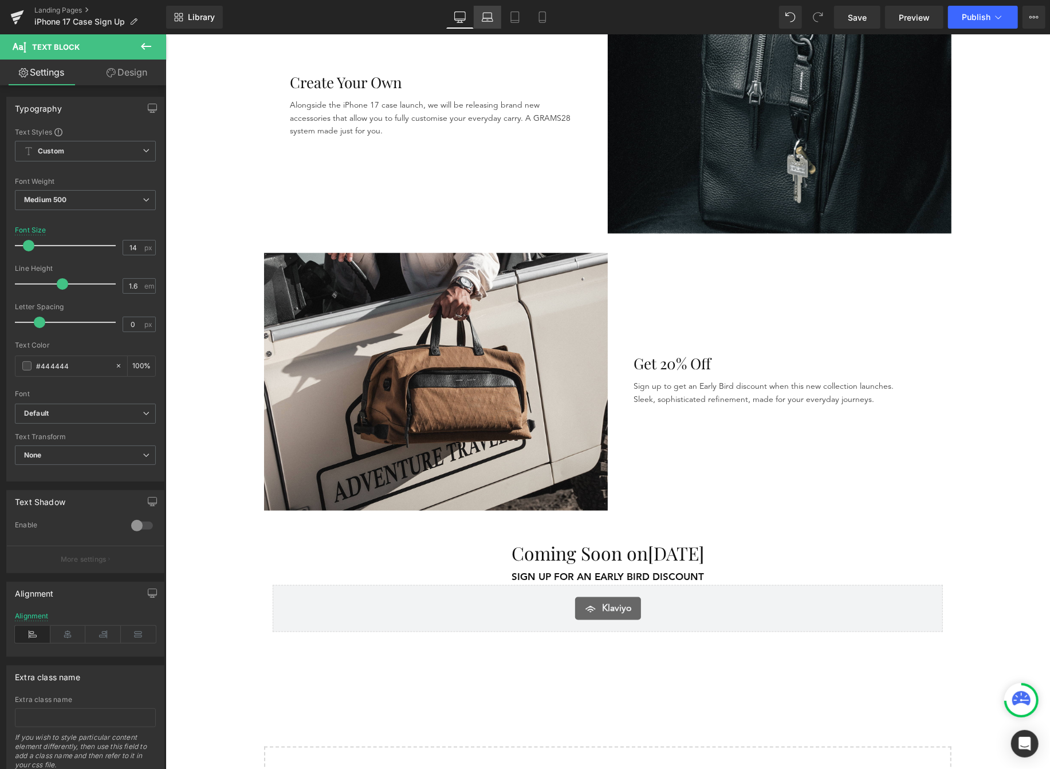
click at [494, 17] on link "Laptop" at bounding box center [487, 17] width 27 height 23
type input "100"
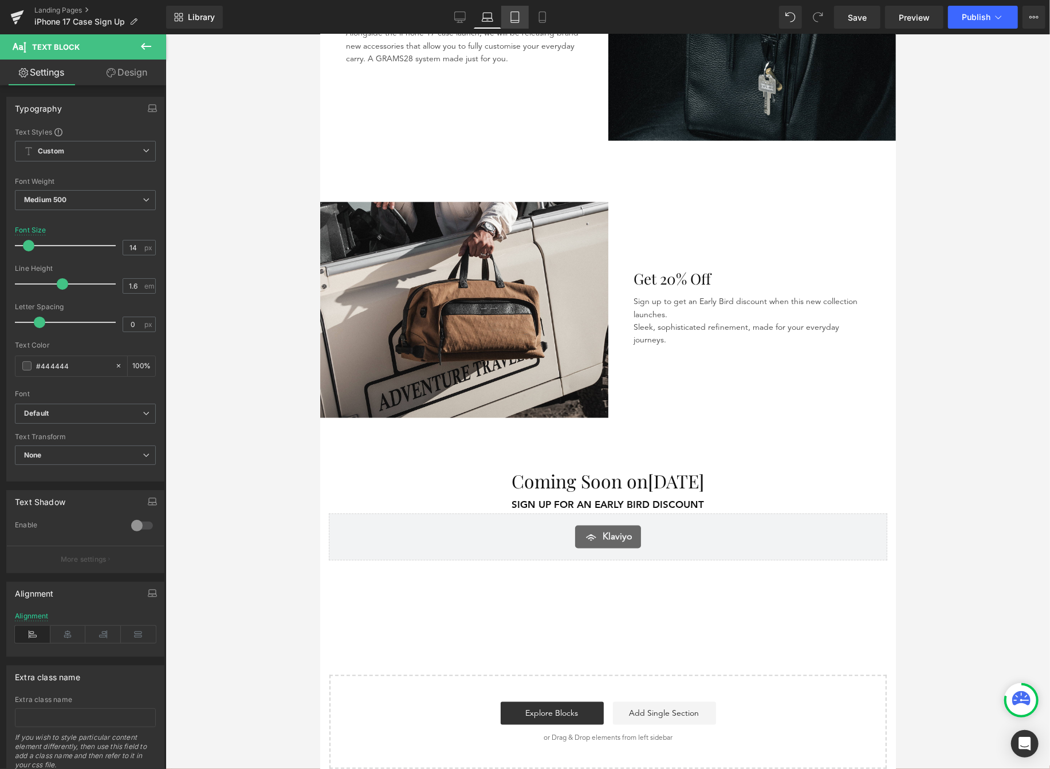
scroll to position [843, 0]
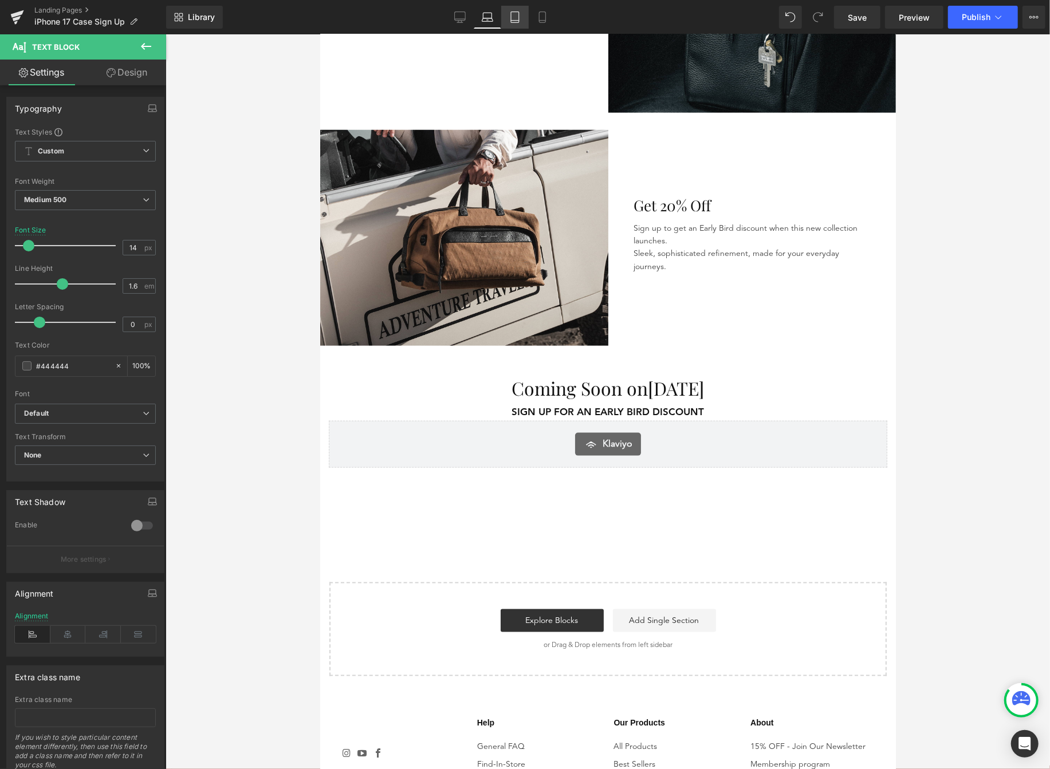
click at [516, 17] on icon at bounding box center [514, 16] width 11 height 11
type input "13"
type input "100"
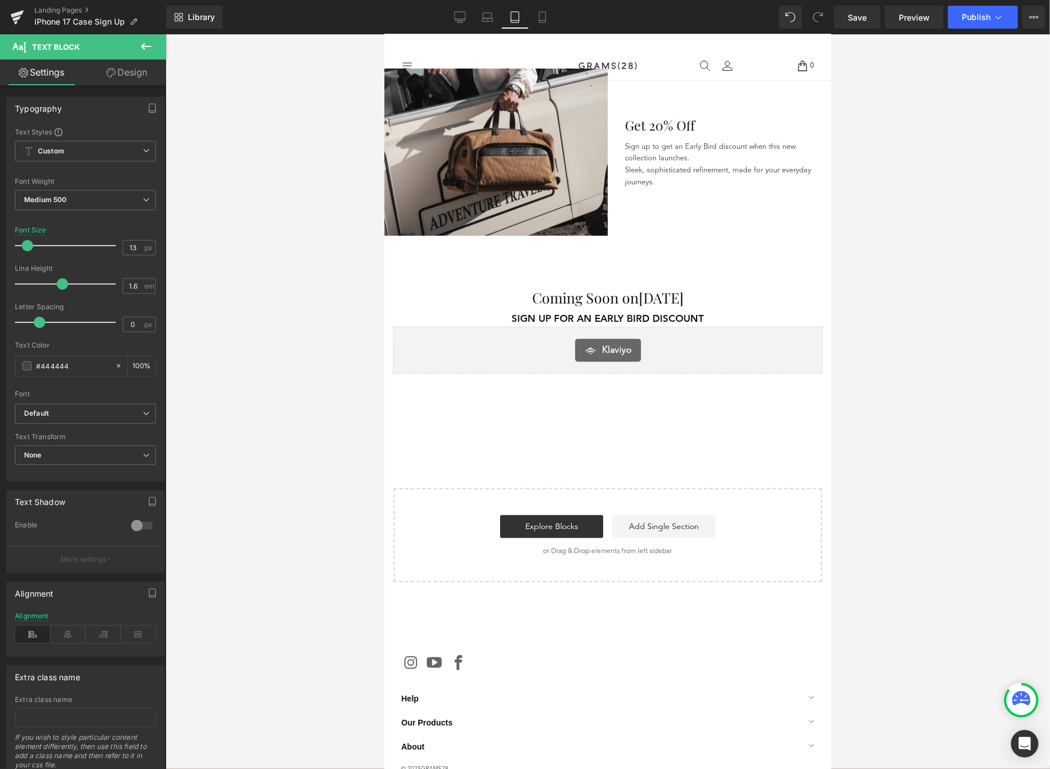
scroll to position [765, 0]
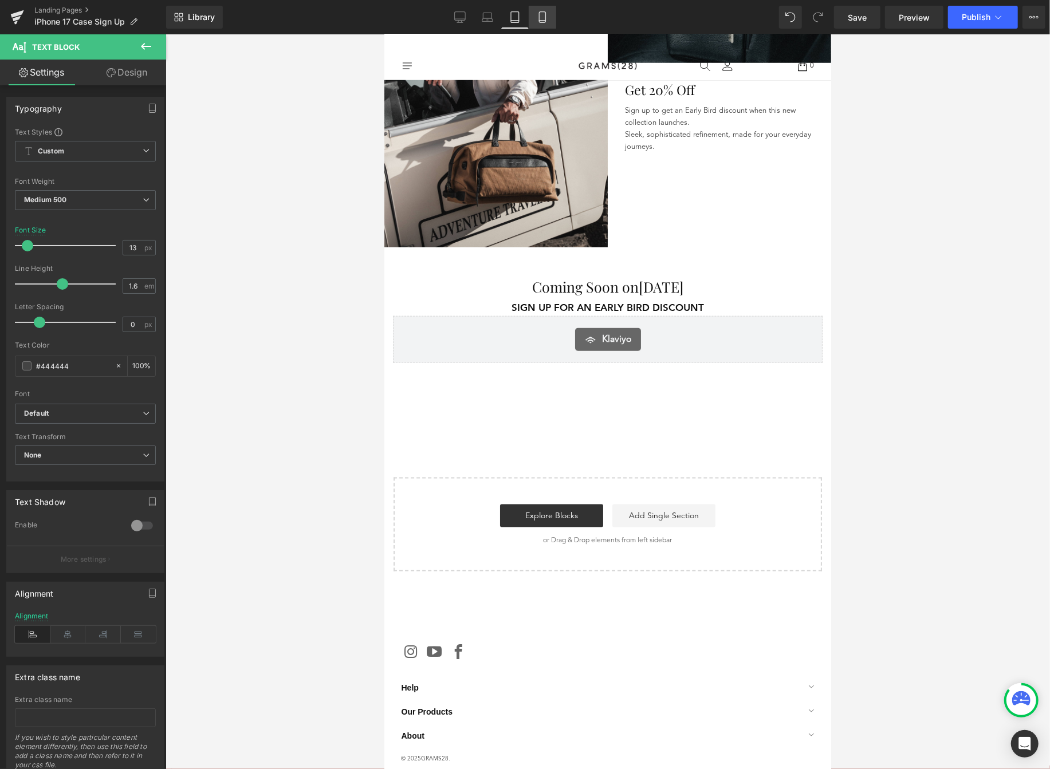
click at [540, 18] on icon at bounding box center [542, 16] width 11 height 11
type input "14"
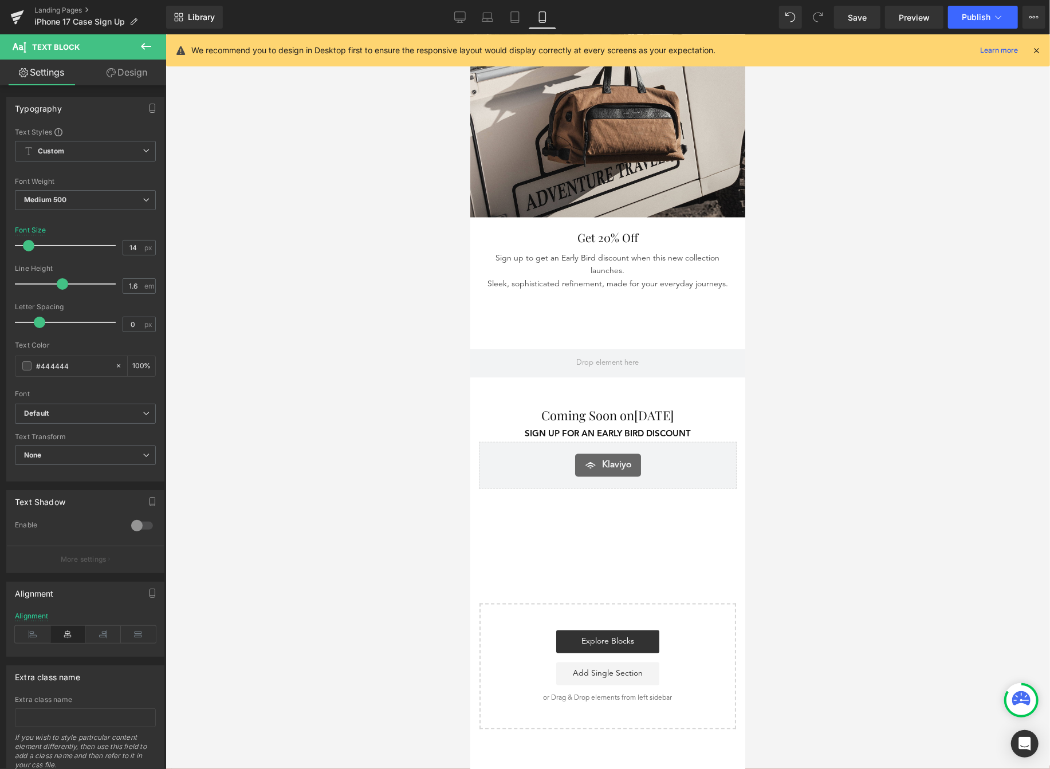
scroll to position [1202, 0]
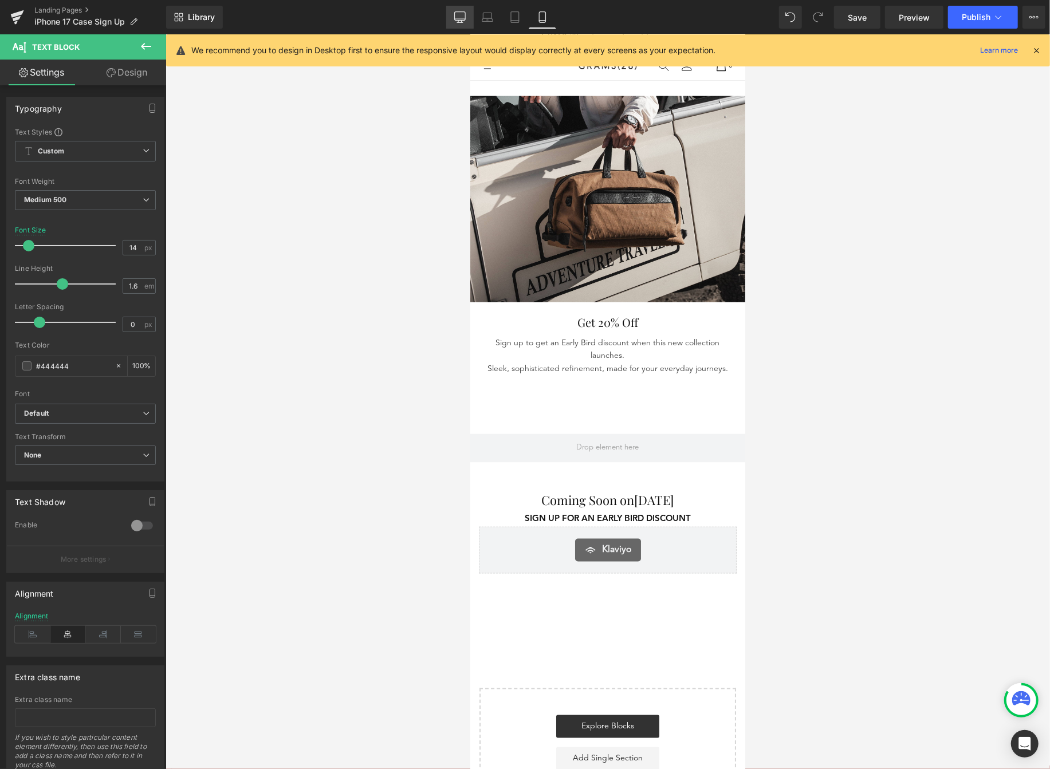
click at [470, 13] on link "Desktop" at bounding box center [459, 17] width 27 height 23
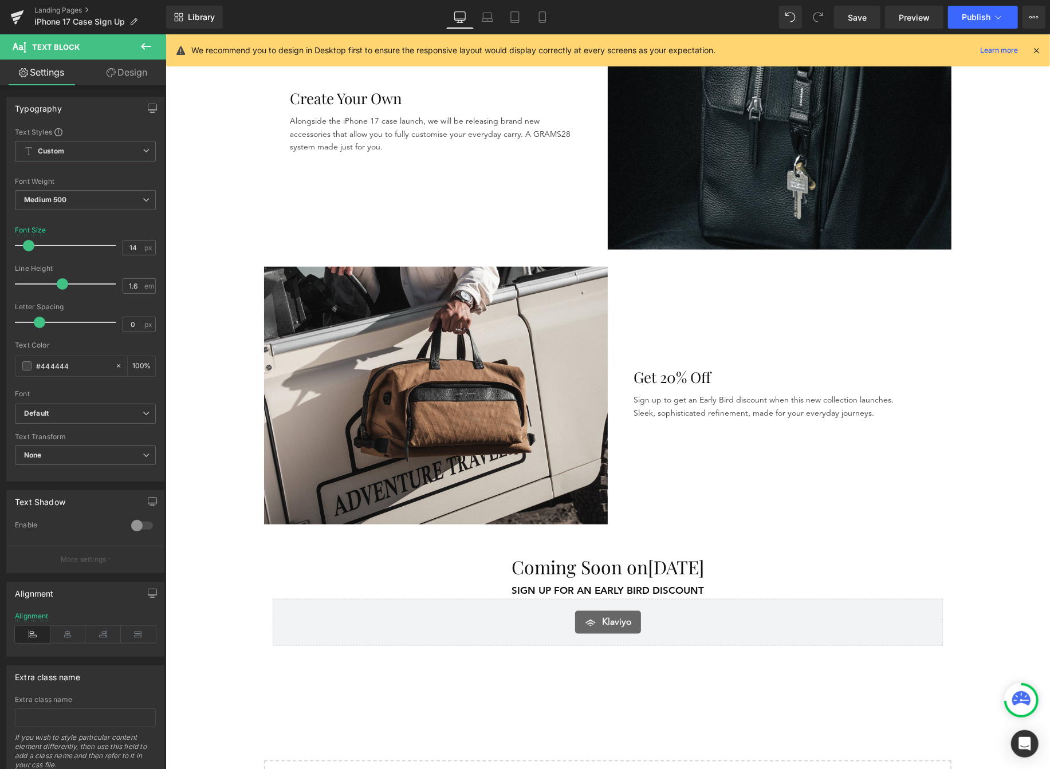
scroll to position [775, 0]
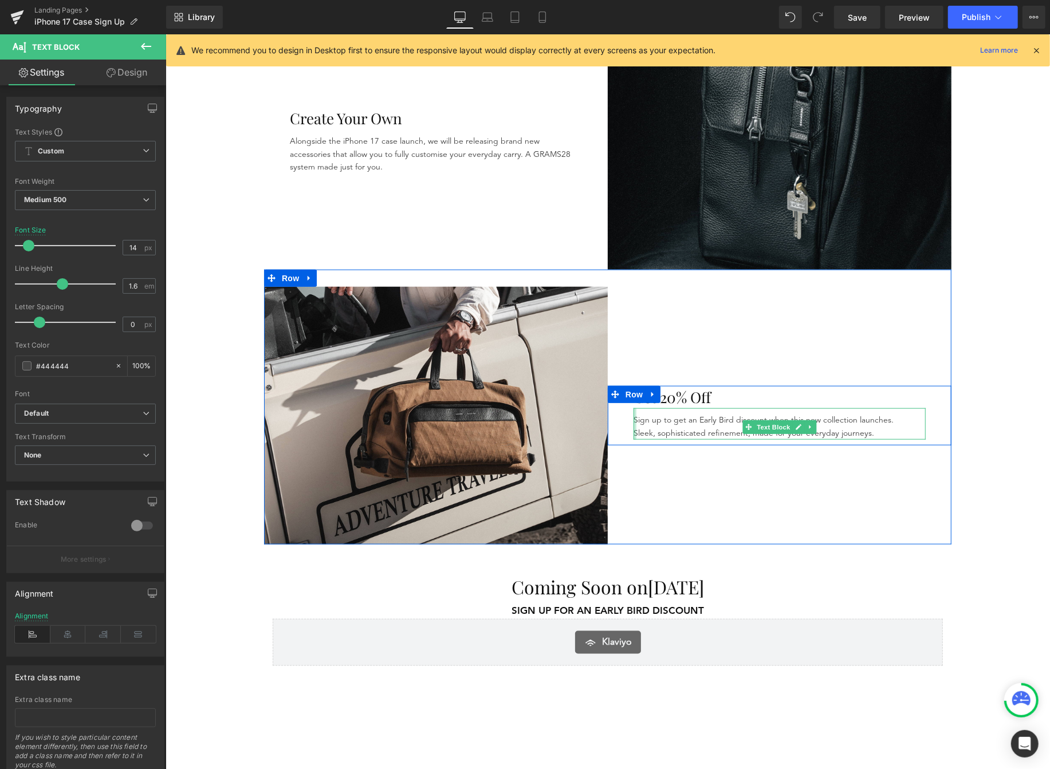
click at [633, 435] on div "Sign up to get an Early Bird discount when this new collection launches. Sleek,…" at bounding box center [779, 424] width 292 height 32
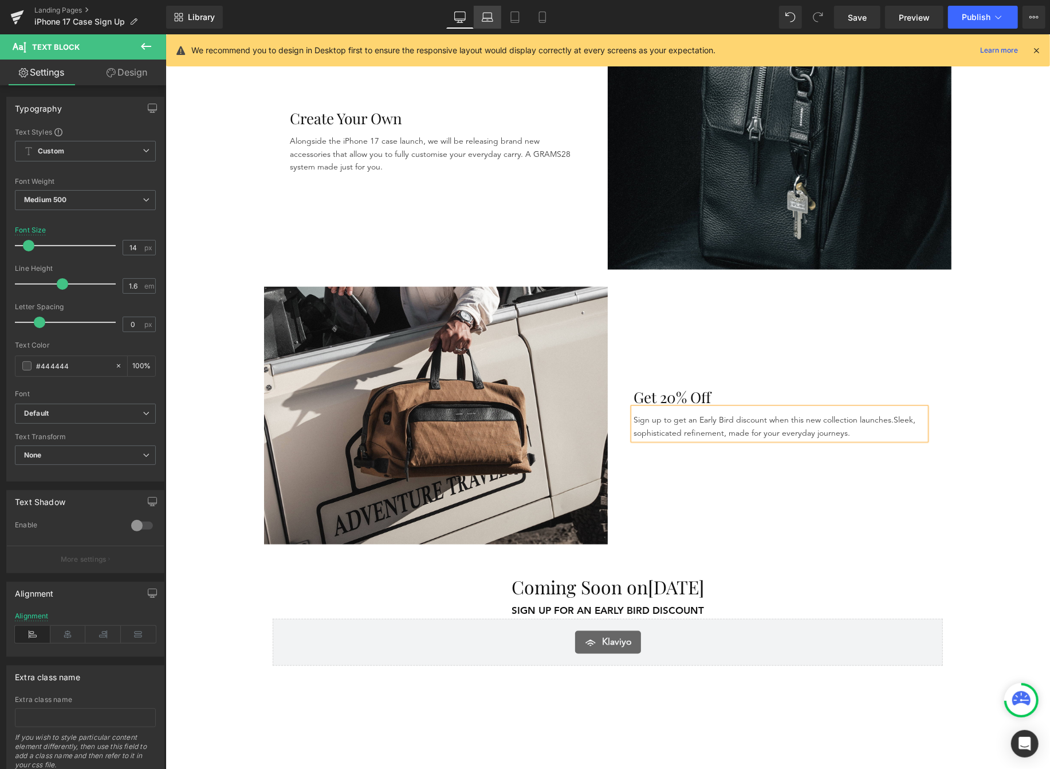
click at [487, 23] on link "Laptop" at bounding box center [487, 17] width 27 height 23
type input "100"
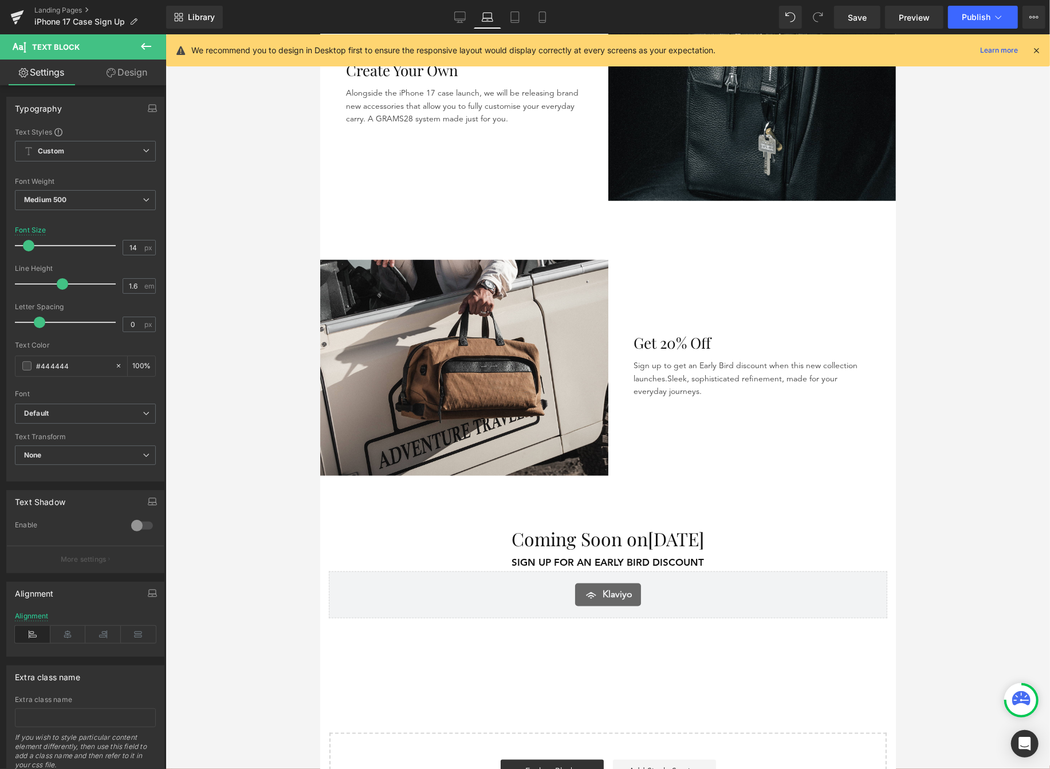
scroll to position [717, 0]
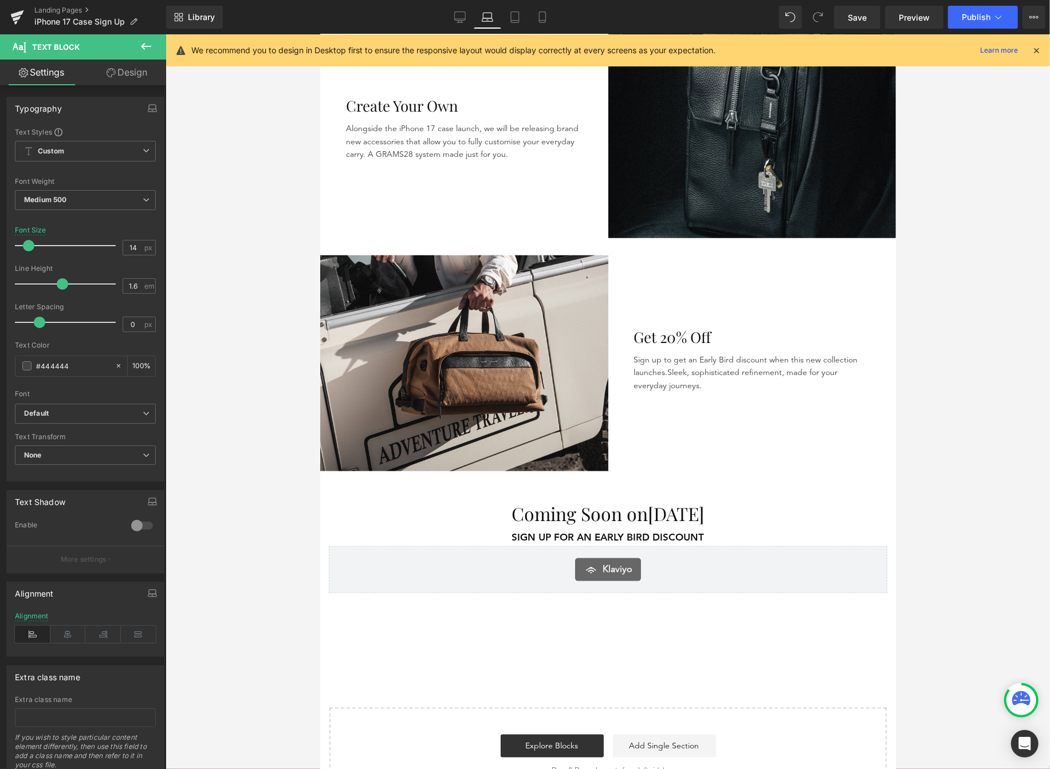
click at [497, 20] on link "Laptop" at bounding box center [487, 17] width 27 height 23
click at [512, 13] on icon at bounding box center [514, 16] width 11 height 11
type input "13"
type input "100"
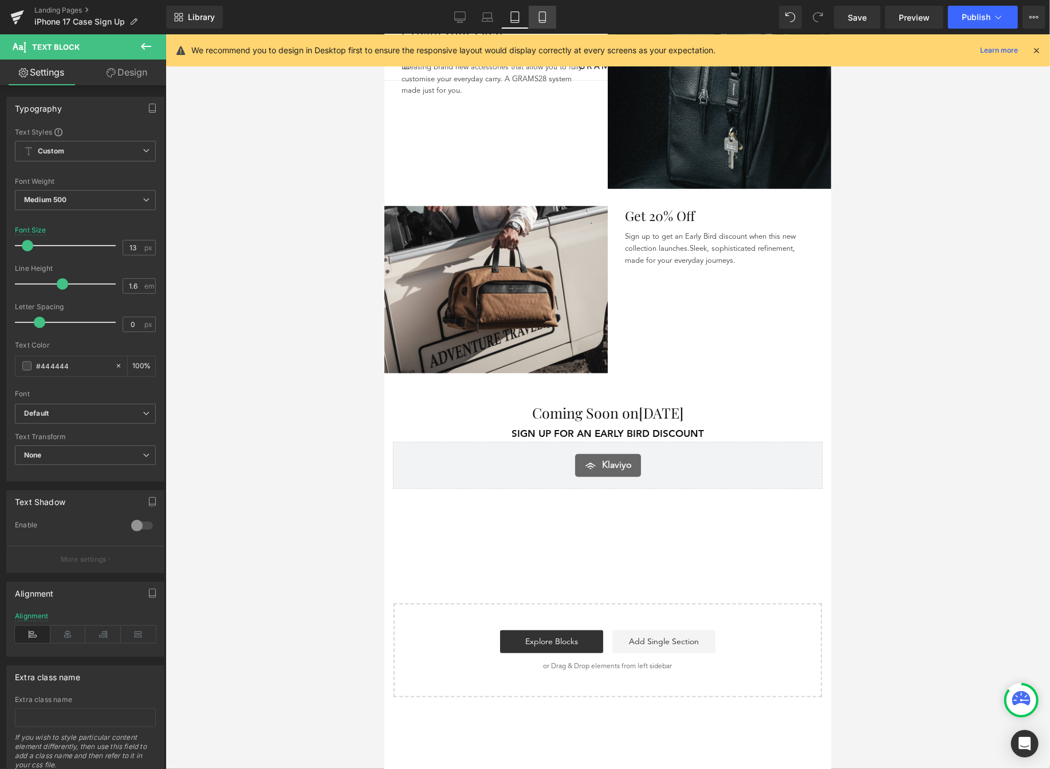
click at [548, 14] on link "Mobile" at bounding box center [542, 17] width 27 height 23
type input "14"
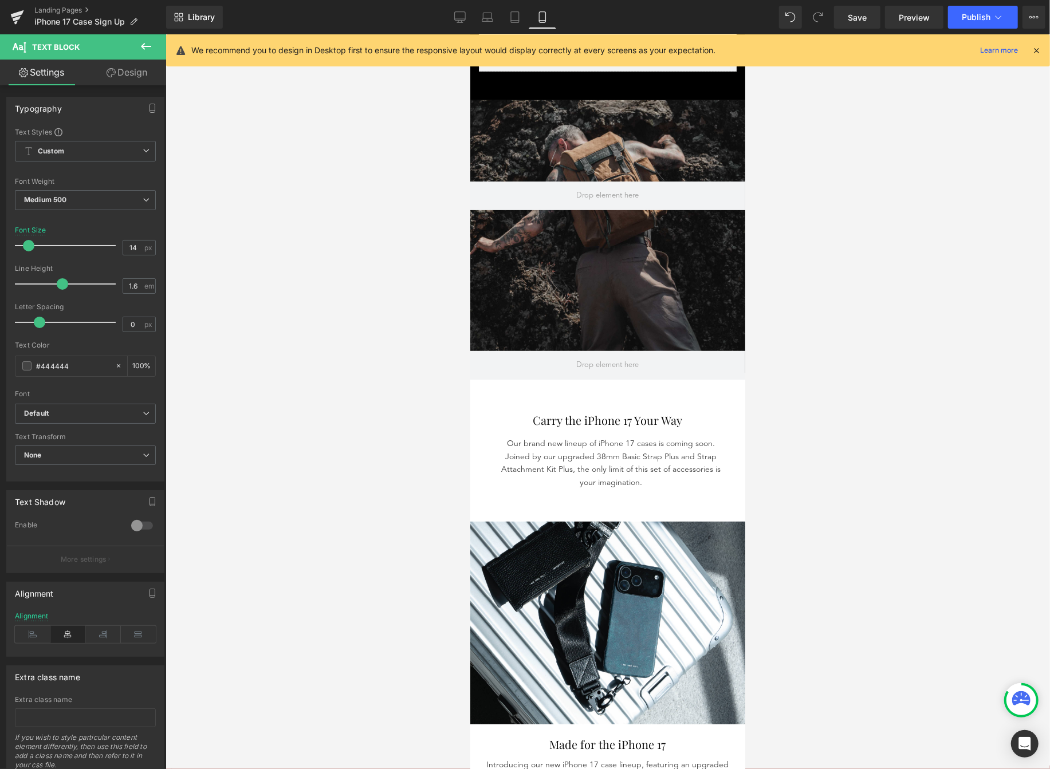
scroll to position [0, 0]
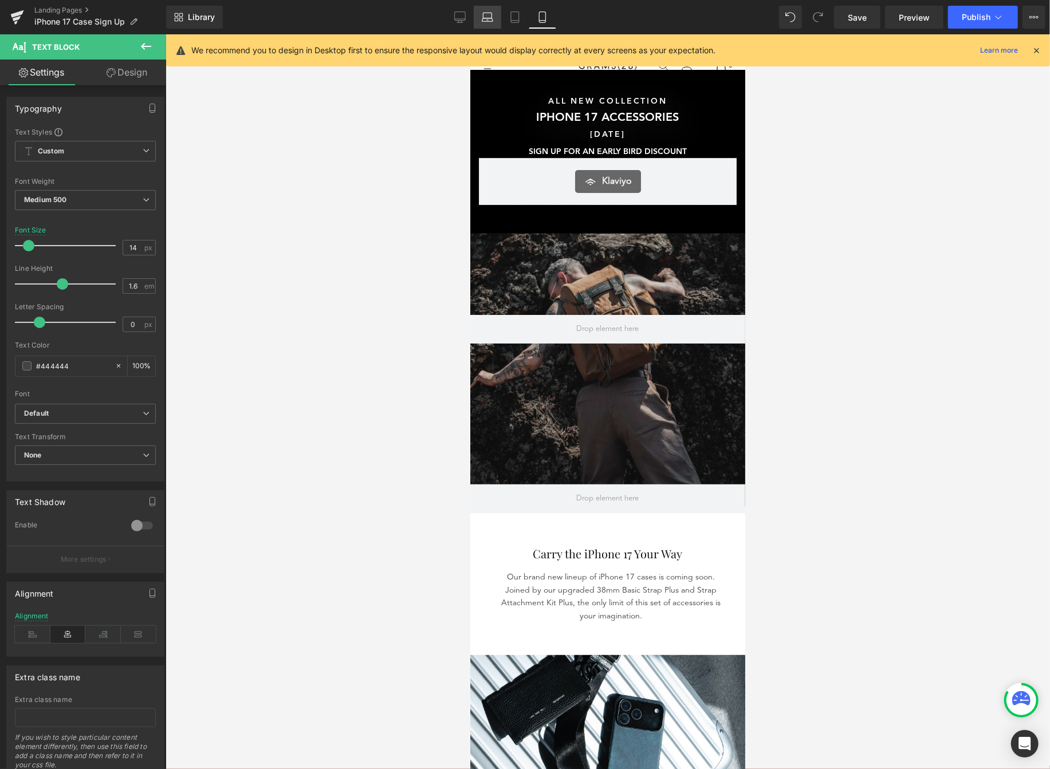
click at [468, 17] on link "Desktop" at bounding box center [459, 17] width 27 height 23
type input "100"
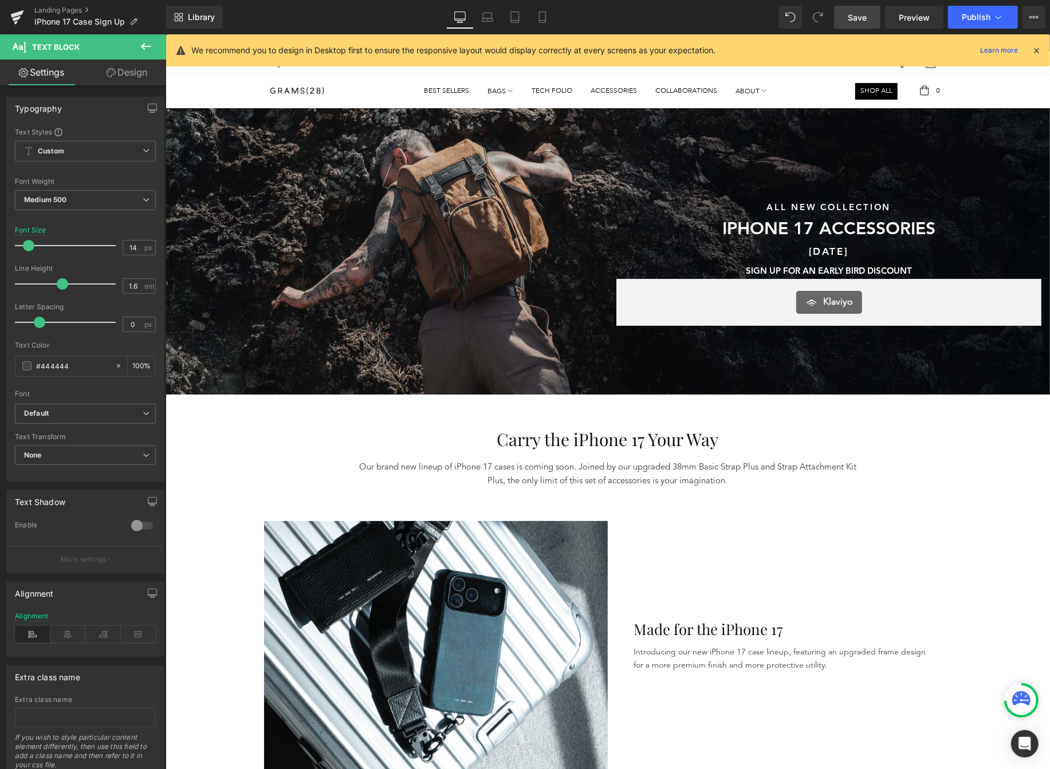
click at [871, 20] on link "Save" at bounding box center [857, 17] width 46 height 23
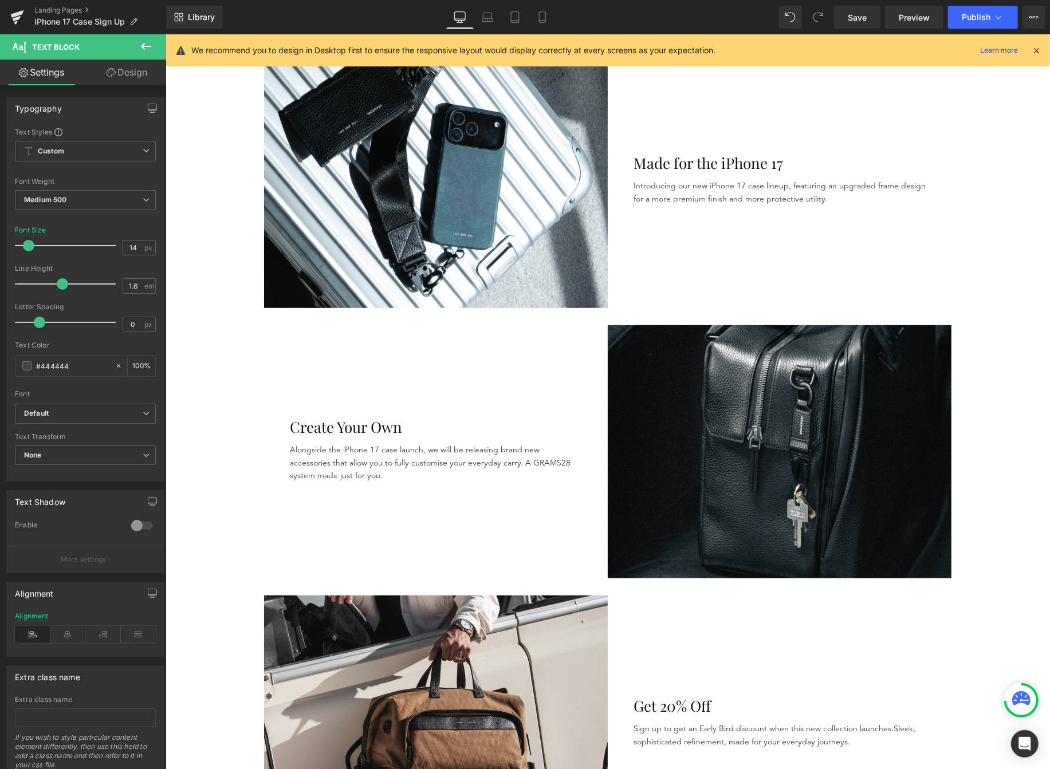
scroll to position [494, 0]
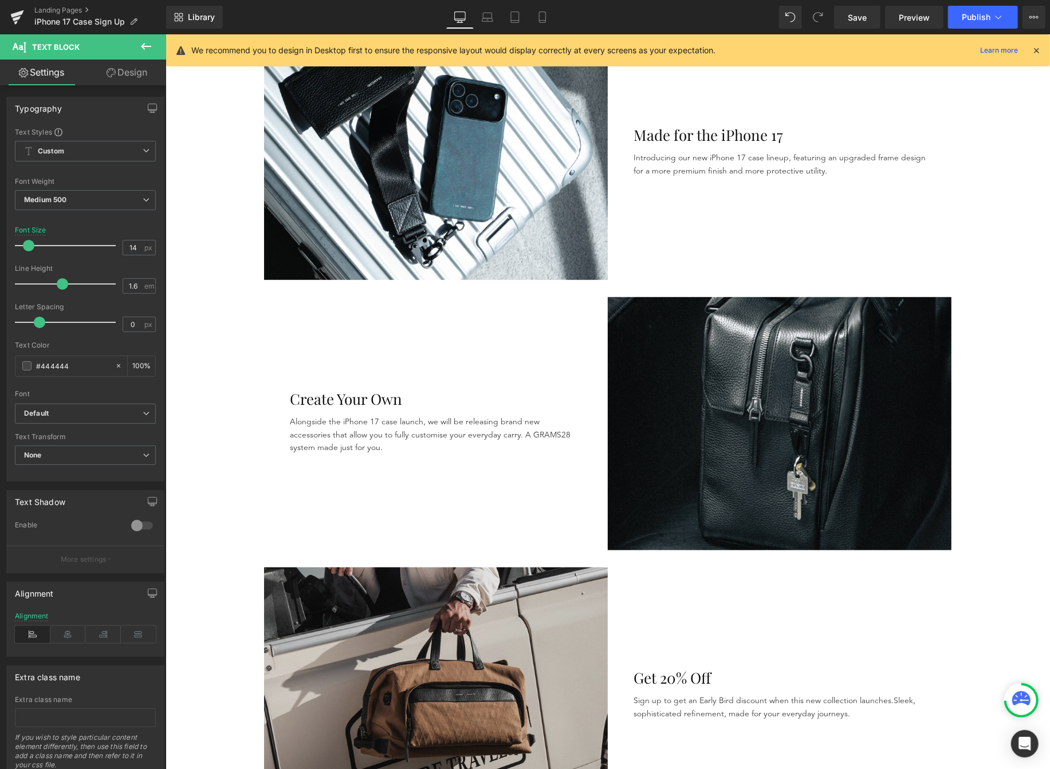
click at [438, 670] on img at bounding box center [435, 696] width 344 height 258
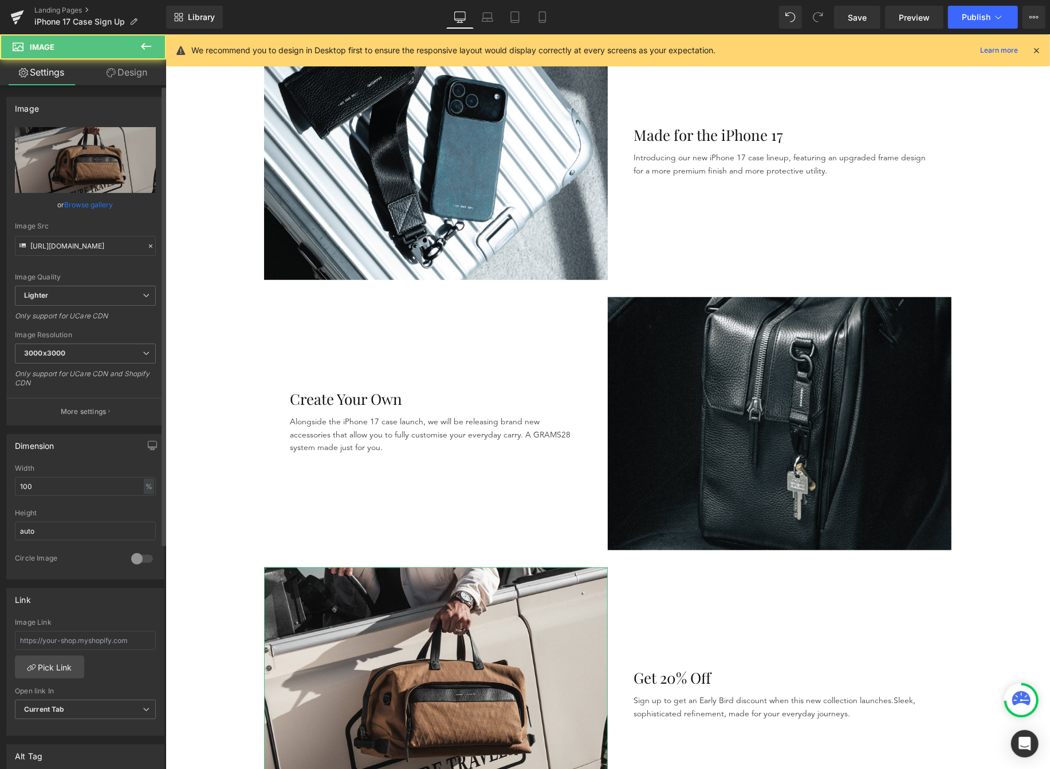
click at [65, 204] on link "Browse gallery" at bounding box center [89, 205] width 49 height 20
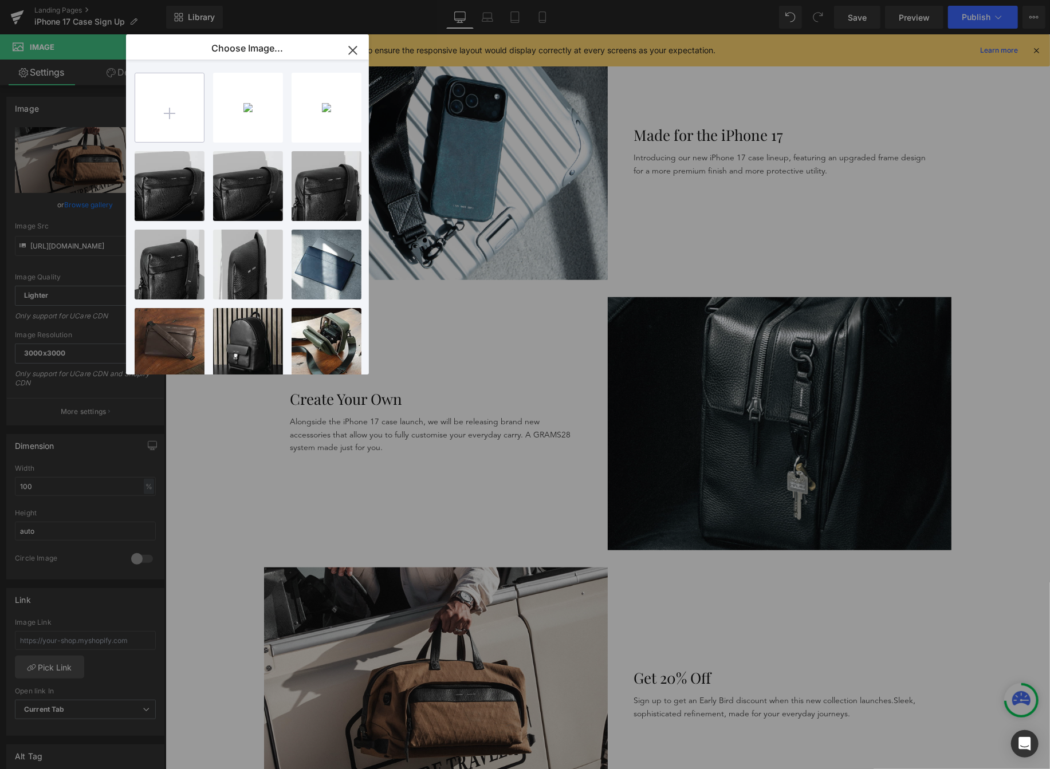
click at [177, 111] on input "file" at bounding box center [169, 107] width 69 height 69
click at [173, 122] on input "file" at bounding box center [169, 107] width 69 height 69
type input "C:\fakepath\get 20% off-04.png"
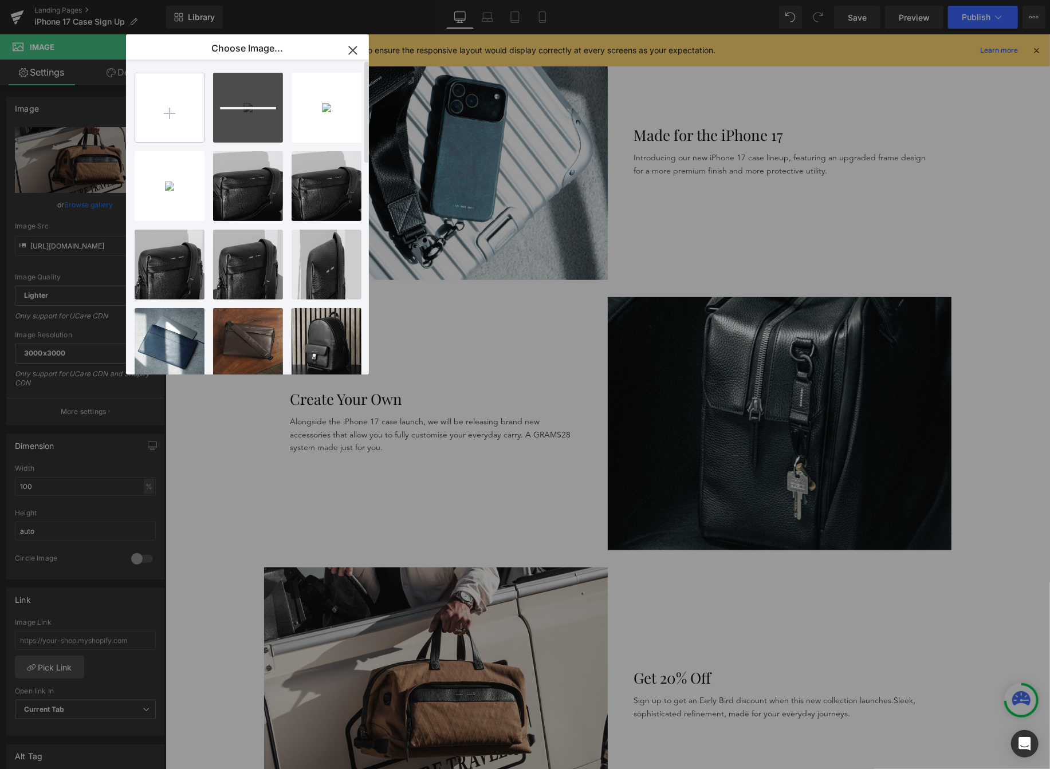
click at [187, 94] on input "file" at bounding box center [169, 107] width 69 height 69
type input "C:\fakepath\get 20% offpng-03.png"
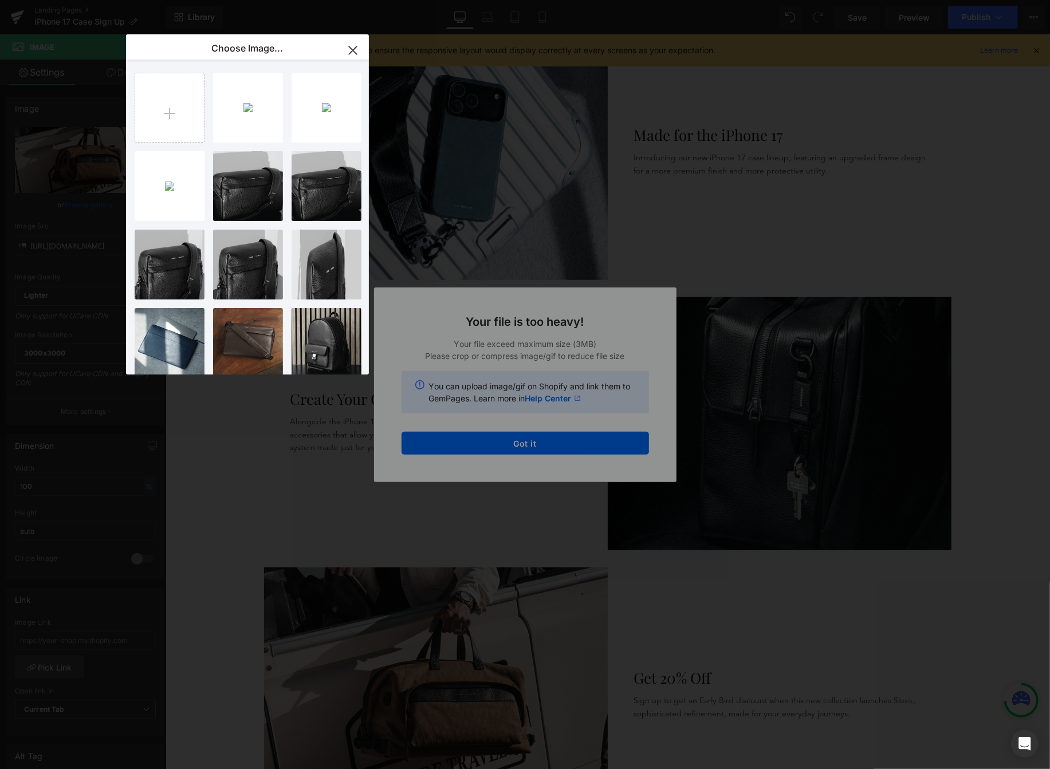
click at [571, 0] on div "Text Color Highlight Color #333333 Choose Image... Back to Library Insert get 2…" at bounding box center [525, 0] width 1050 height 0
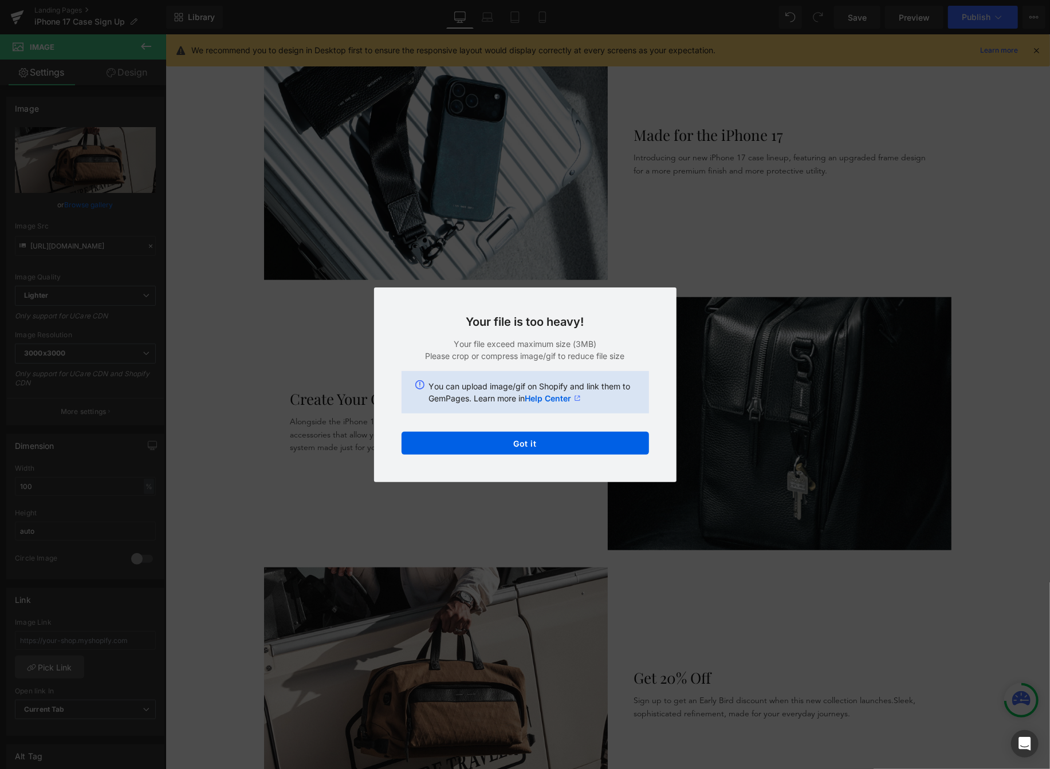
click at [571, 446] on button "Got it" at bounding box center [525, 443] width 247 height 23
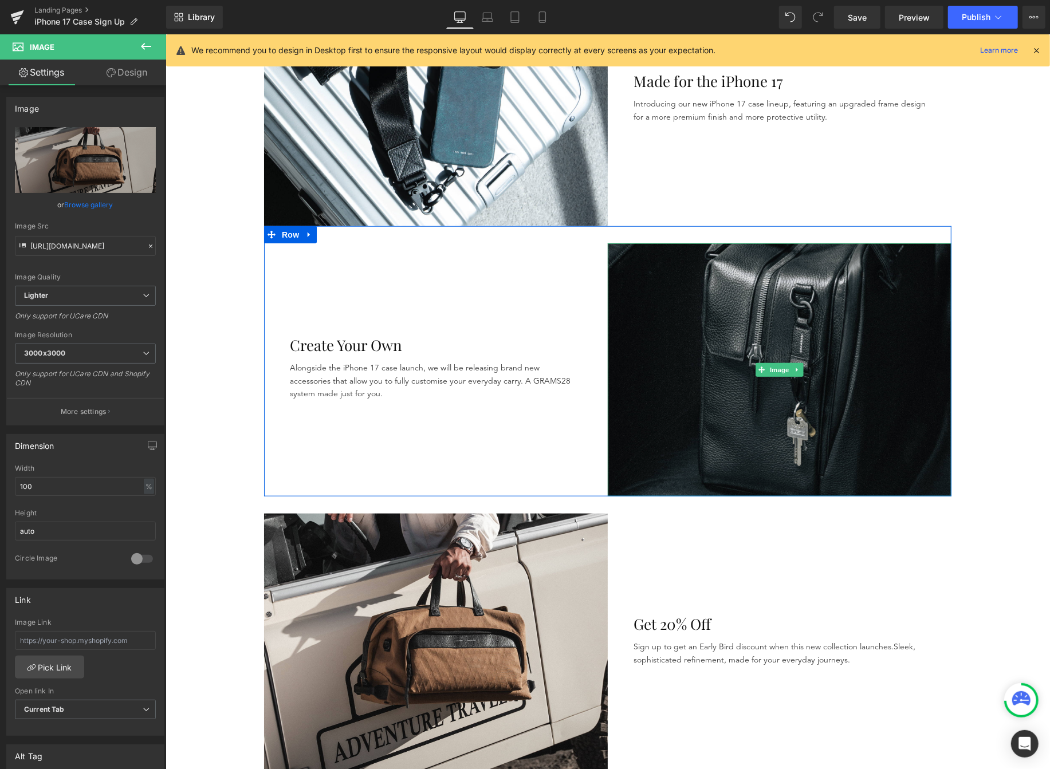
scroll to position [757, 0]
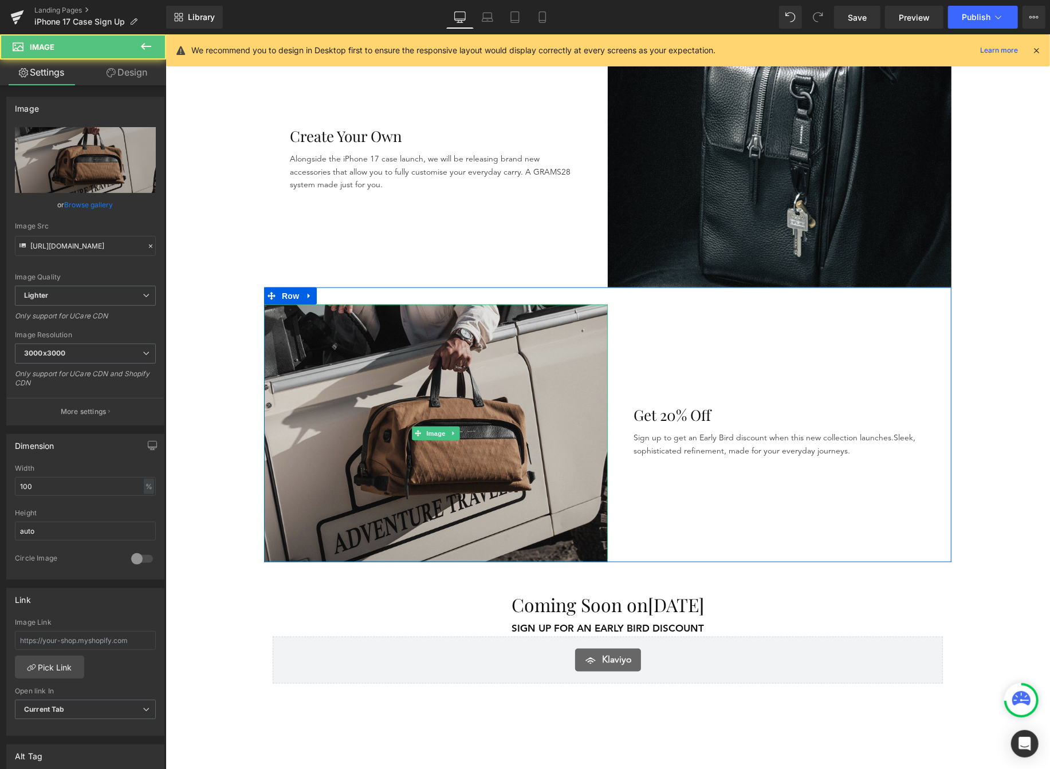
click at [509, 329] on img at bounding box center [435, 433] width 344 height 258
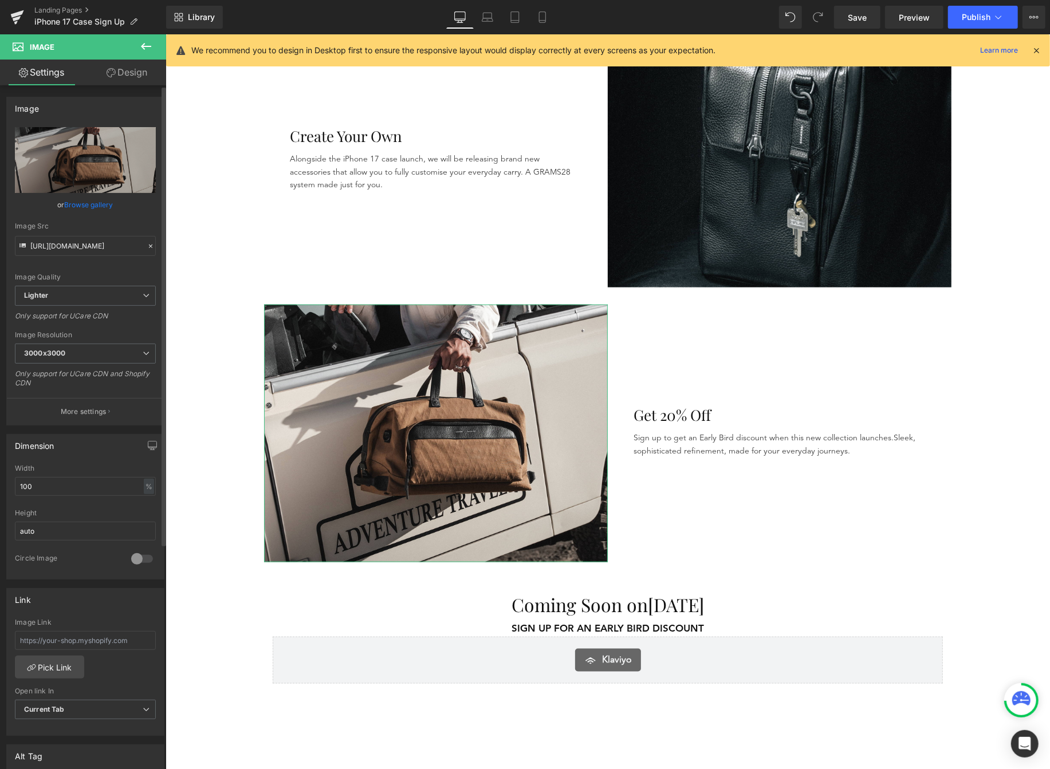
click at [77, 207] on link "Browse gallery" at bounding box center [89, 205] width 49 height 20
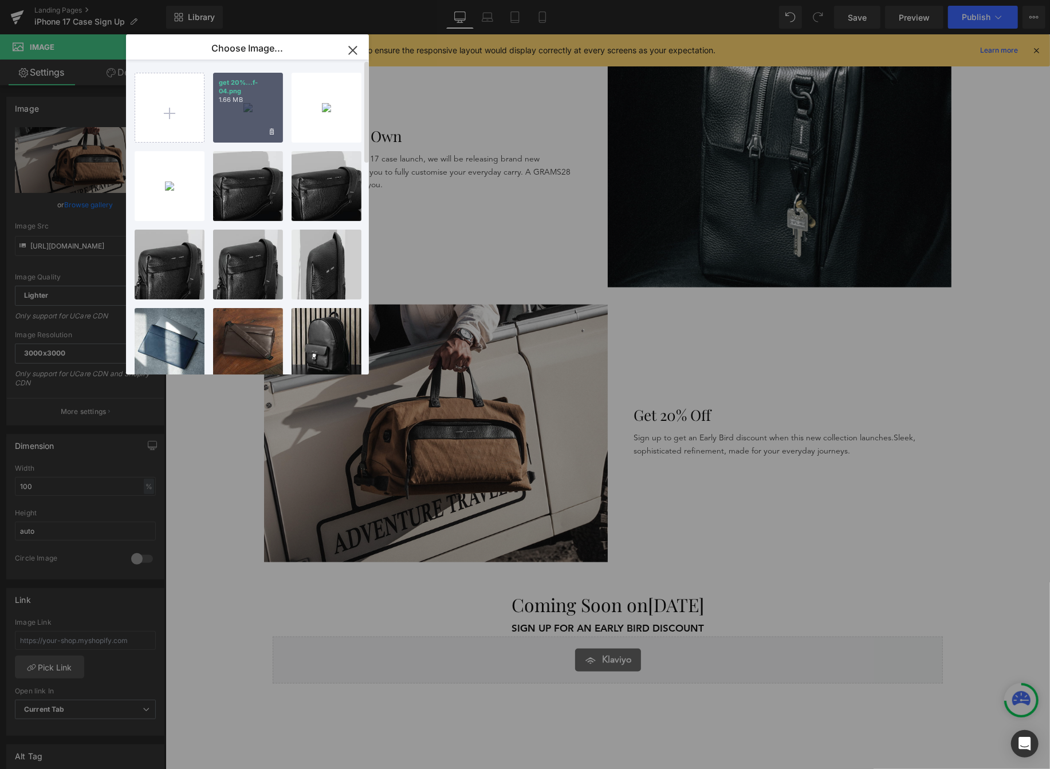
click at [213, 115] on div "get 20%...f-04.png 1.66 MB" at bounding box center [248, 108] width 70 height 70
type input "[URL][DOMAIN_NAME]"
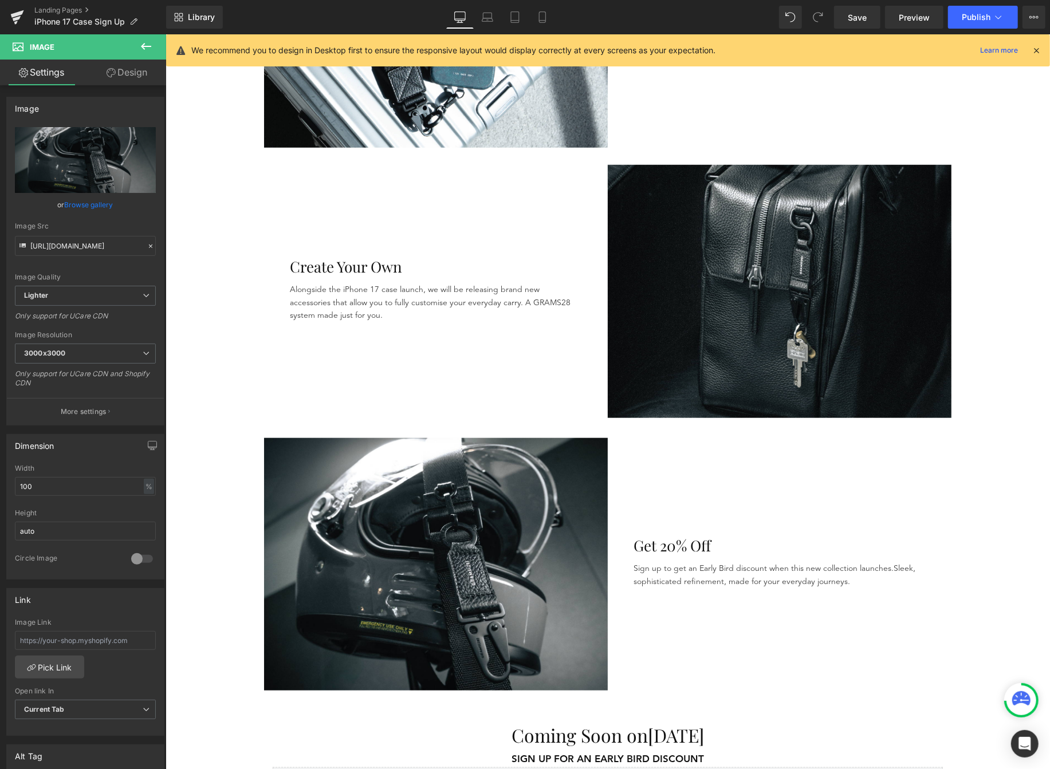
scroll to position [628, 0]
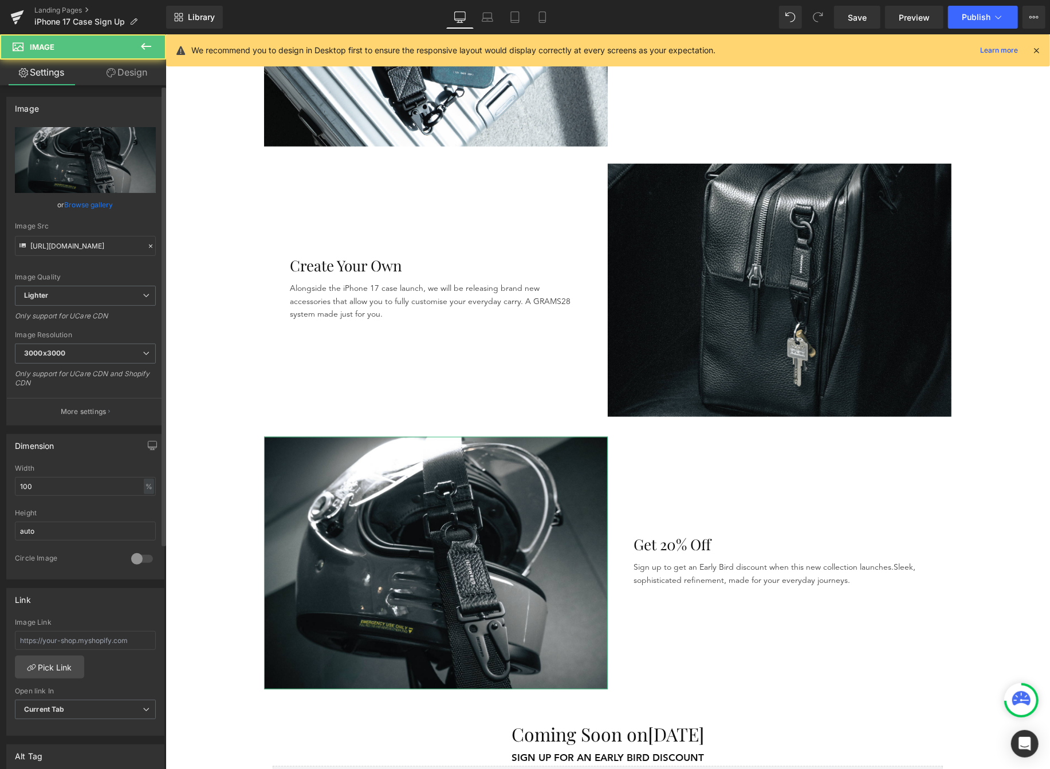
click at [85, 195] on link "Browse gallery" at bounding box center [89, 205] width 49 height 20
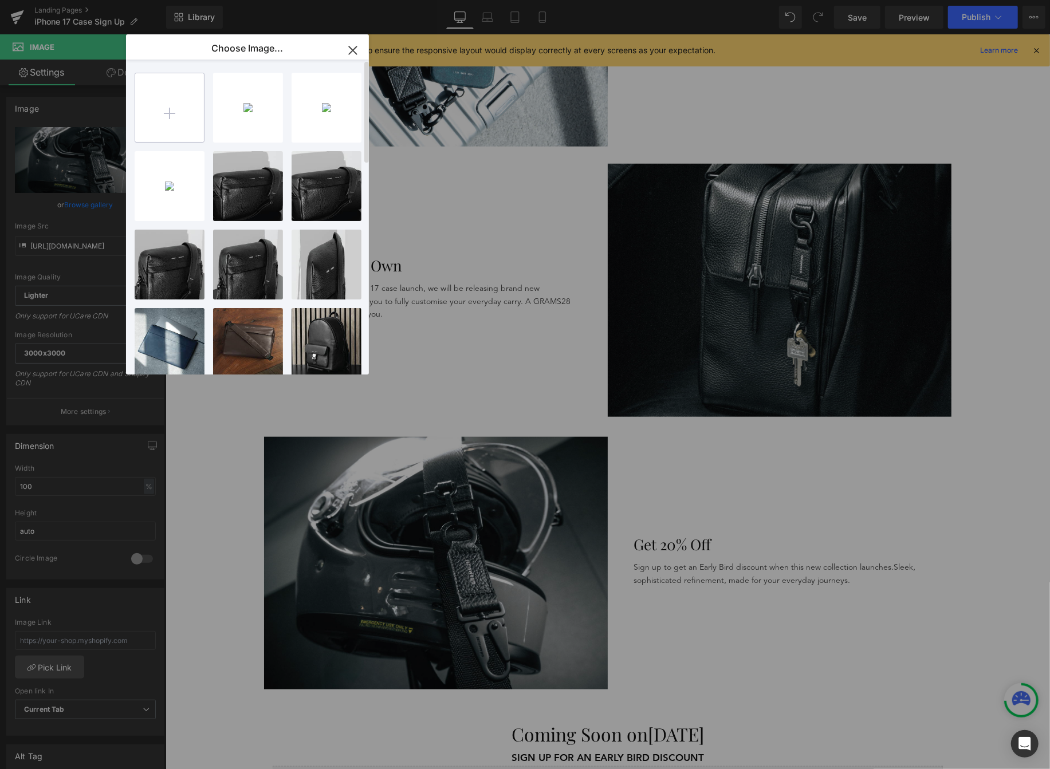
click at [180, 130] on input "file" at bounding box center [169, 107] width 69 height 69
type input "C:\fakepath\get 20% off-03.png"
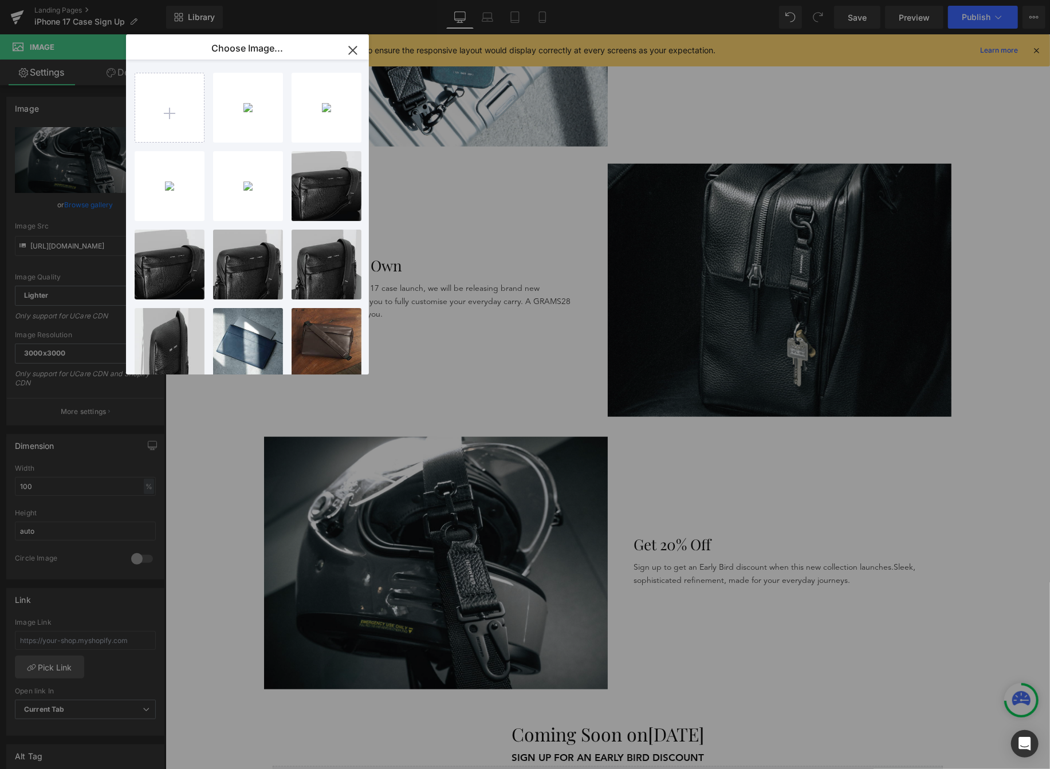
click at [353, 46] on icon "button" at bounding box center [353, 50] width 18 height 18
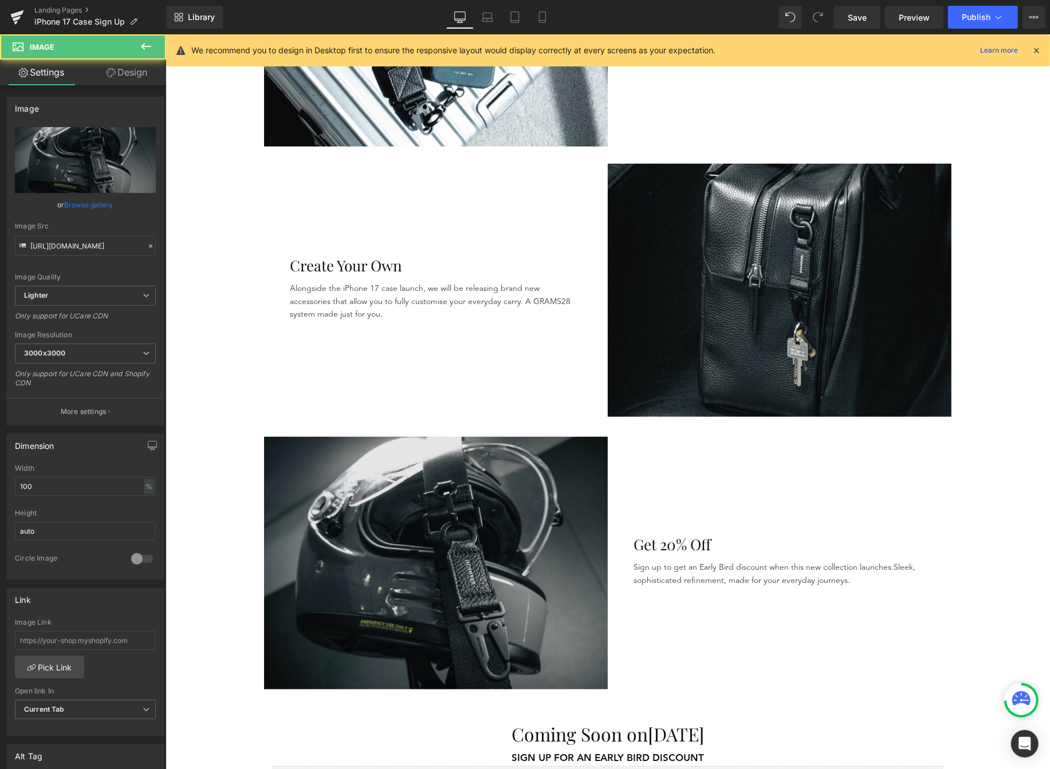
click at [389, 644] on img at bounding box center [435, 562] width 344 height 253
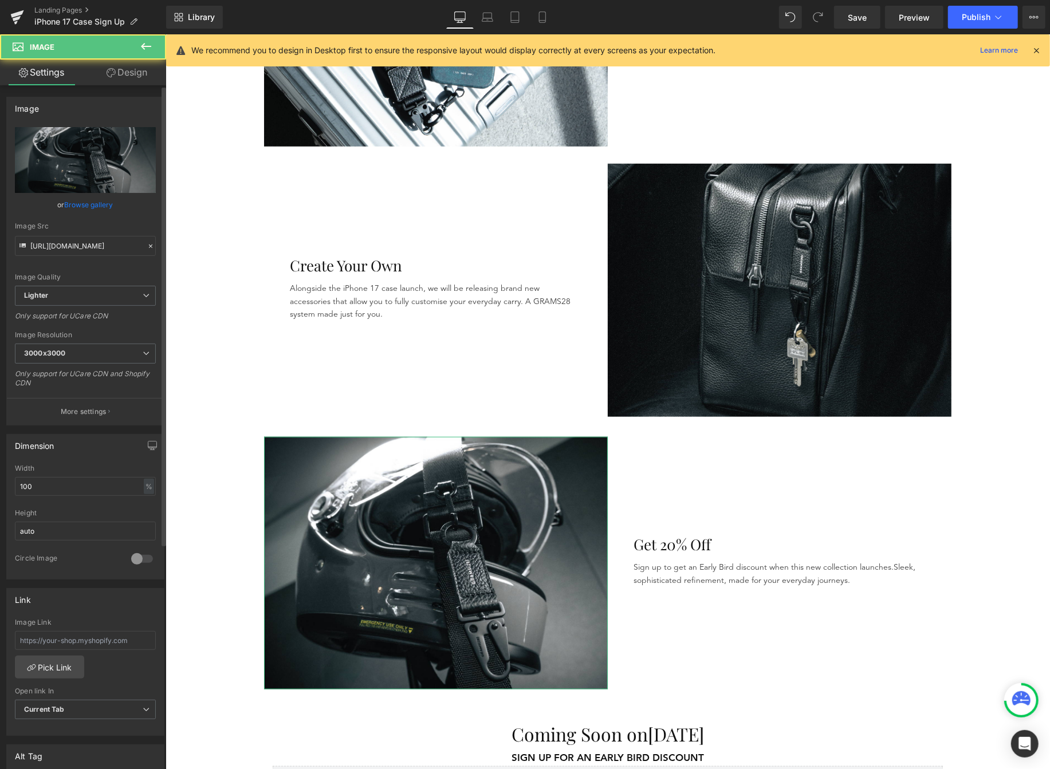
click at [78, 205] on link "Browse gallery" at bounding box center [89, 205] width 49 height 20
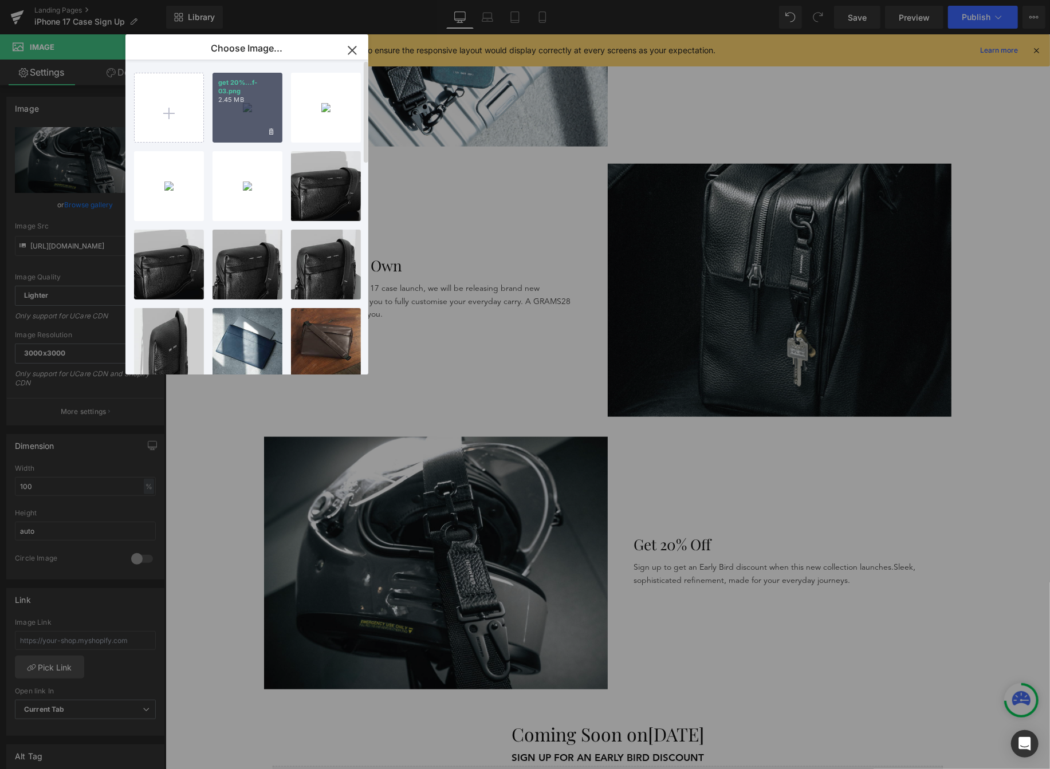
click at [225, 129] on div "get 20%...f-03.png 2.45 MB" at bounding box center [248, 108] width 70 height 70
type input "[URL][DOMAIN_NAME]"
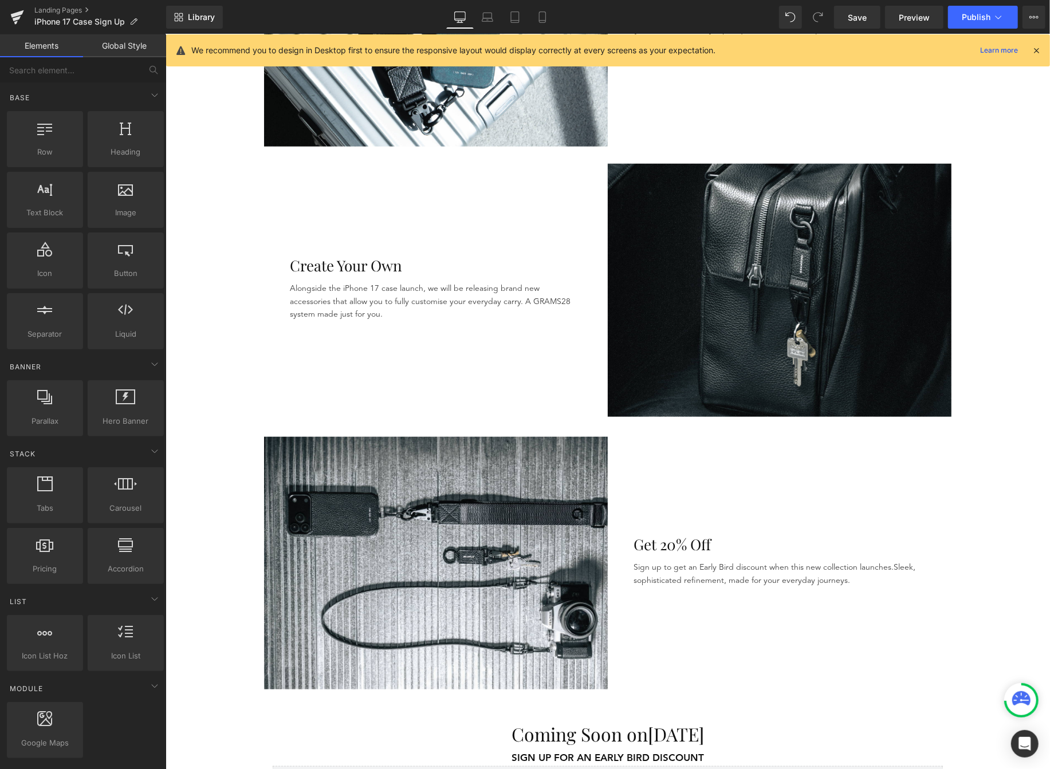
click at [970, 454] on div "Hero Banner ★★★★★ LOVED BY OVER 110,000 CUSTOMERS Heading Artisanal Functional …" at bounding box center [607, 258] width 884 height 1559
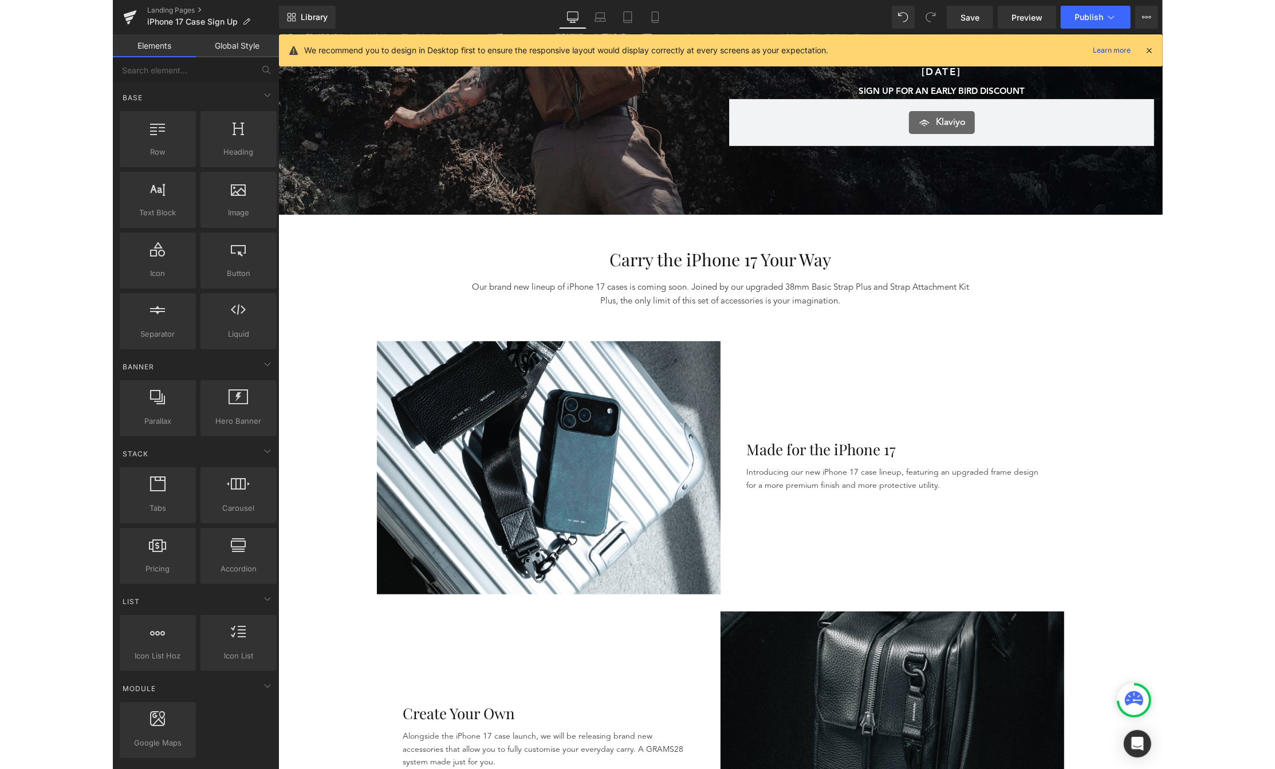
scroll to position [0, 0]
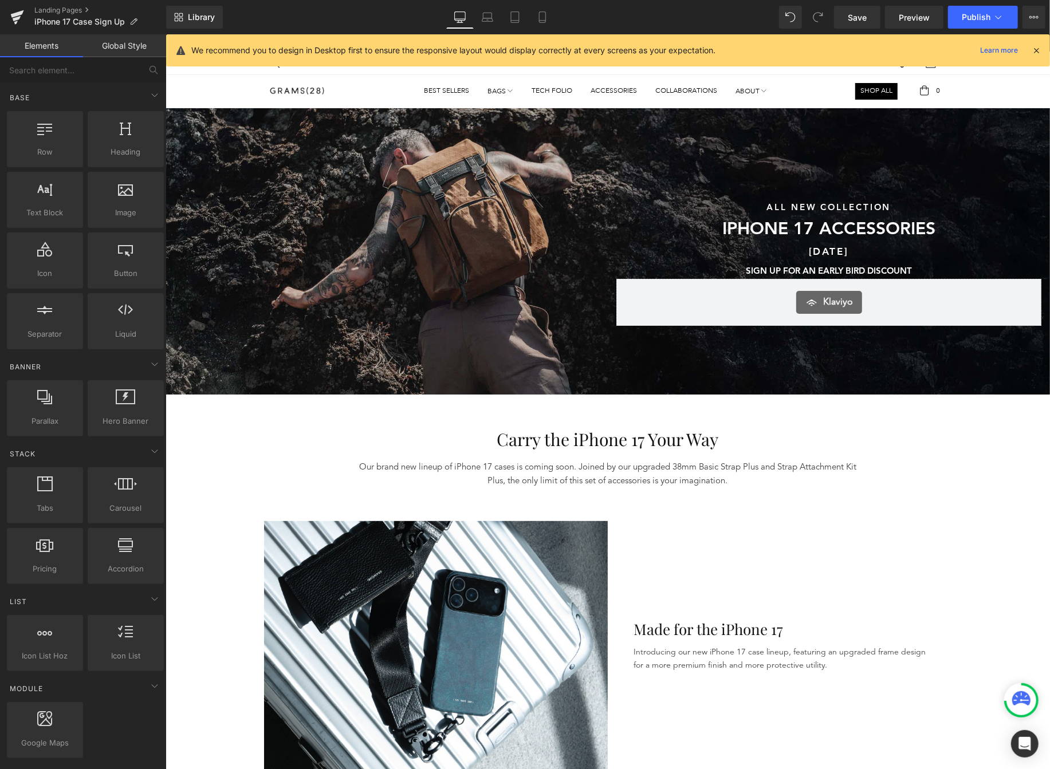
click at [211, 50] on p "We recommend you to design in Desktop first to ensure the responsive layout wou…" at bounding box center [453, 50] width 524 height 13
click at [328, 160] on div at bounding box center [607, 251] width 884 height 286
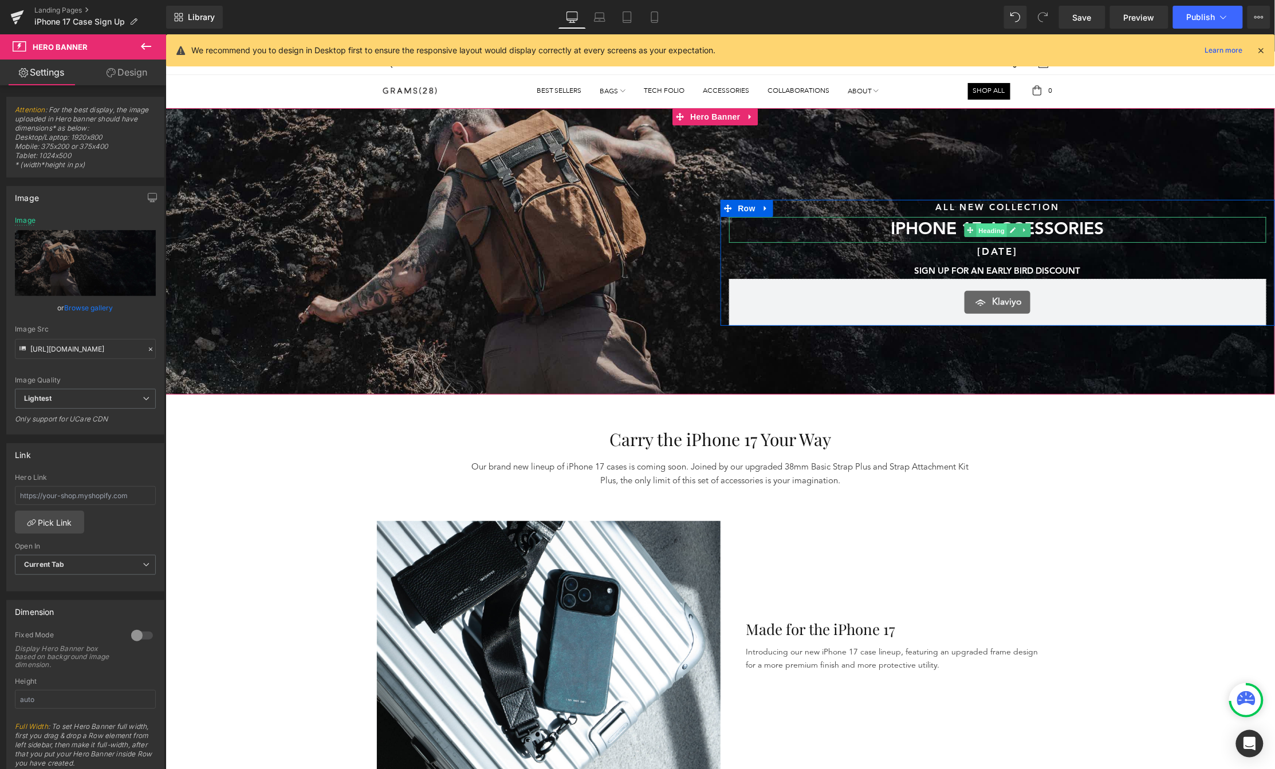
click at [997, 226] on span "Heading" at bounding box center [991, 230] width 31 height 14
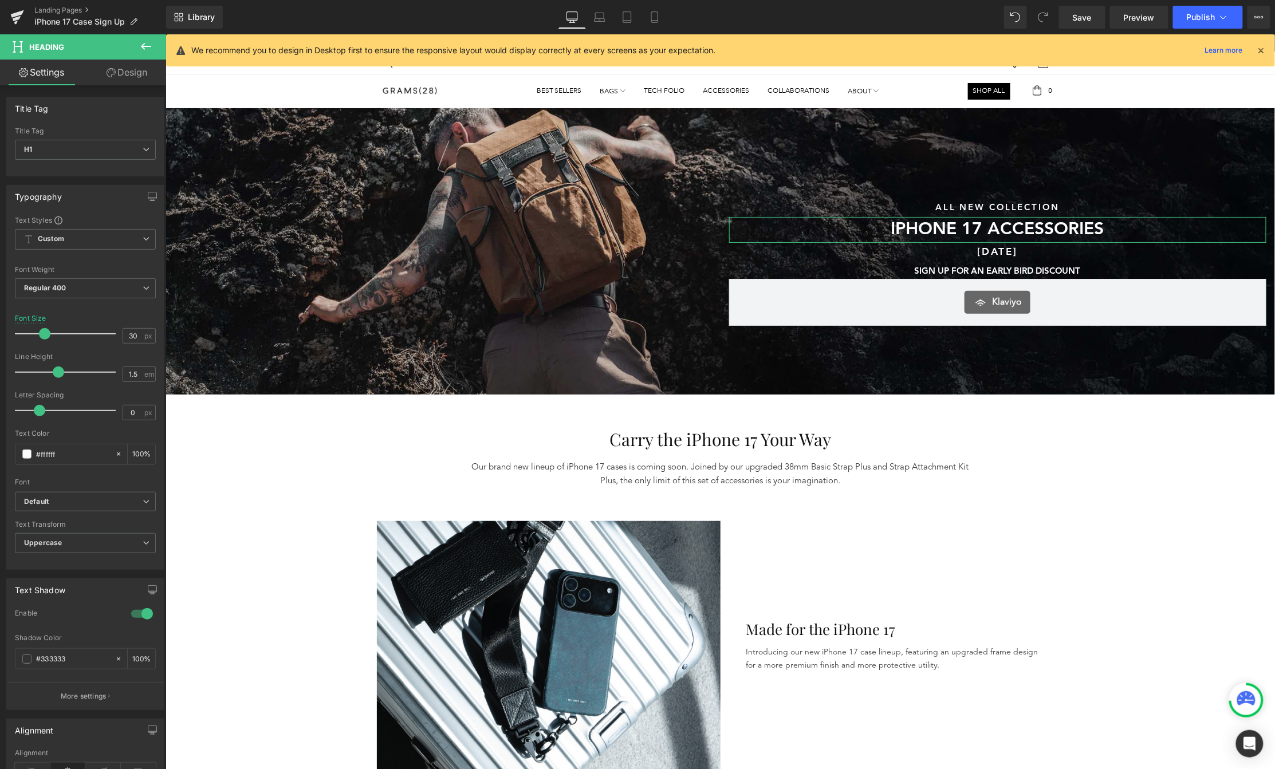
click at [235, 166] on div at bounding box center [720, 251] width 1110 height 286
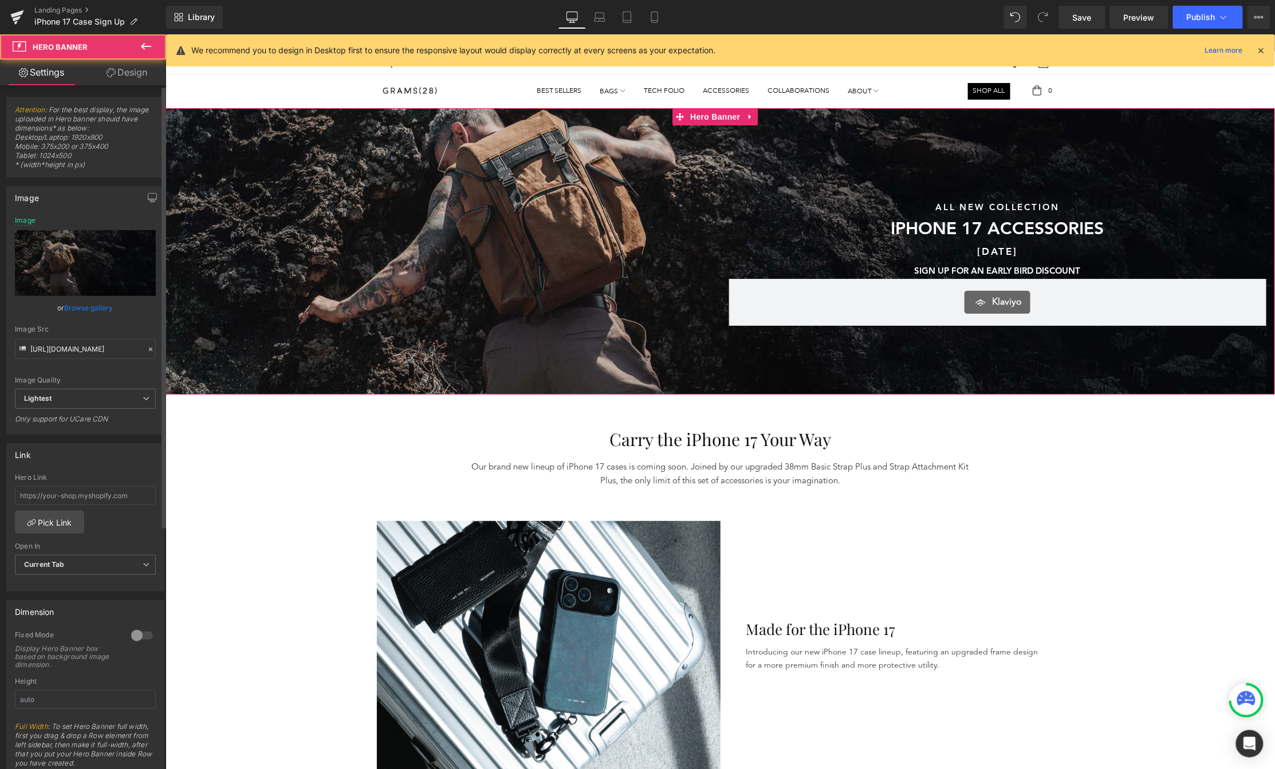
click at [79, 313] on link "Browse gallery" at bounding box center [89, 308] width 49 height 20
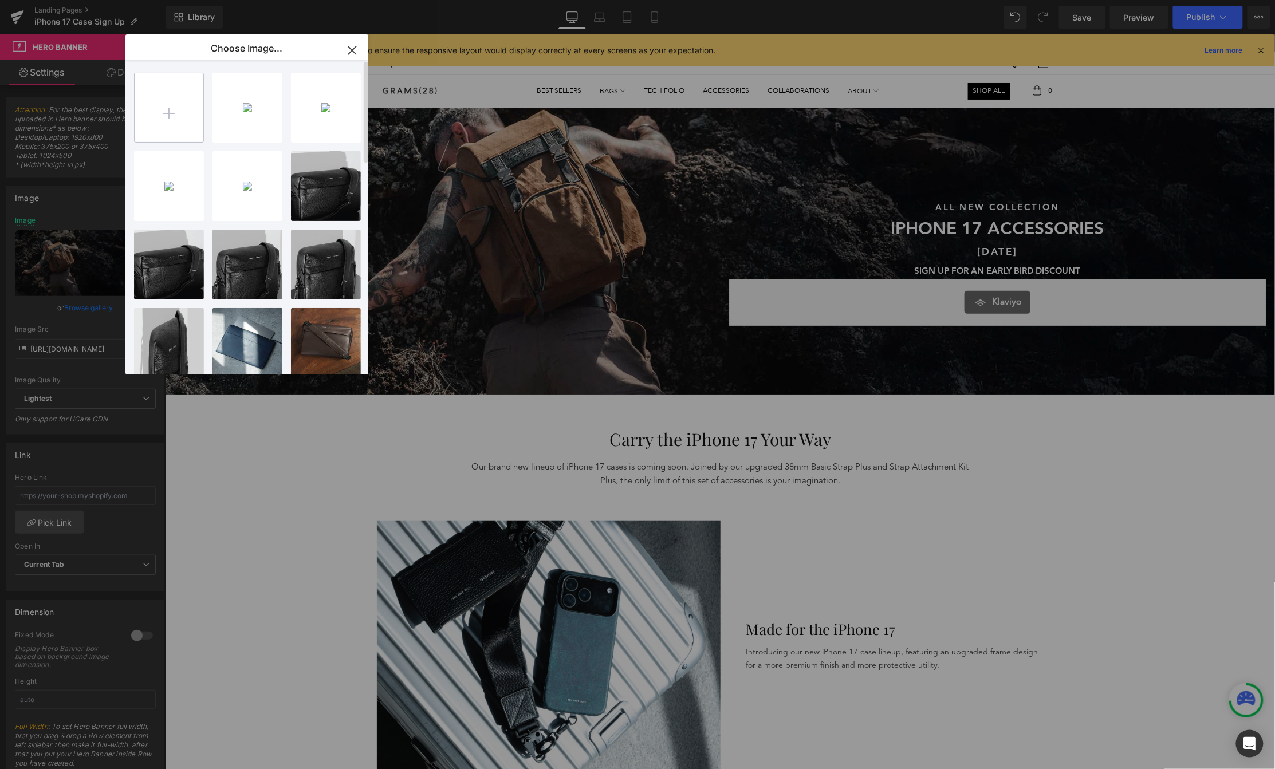
click at [170, 105] on input "file" at bounding box center [169, 107] width 69 height 69
type input "C:\fakepath\Hero.png"
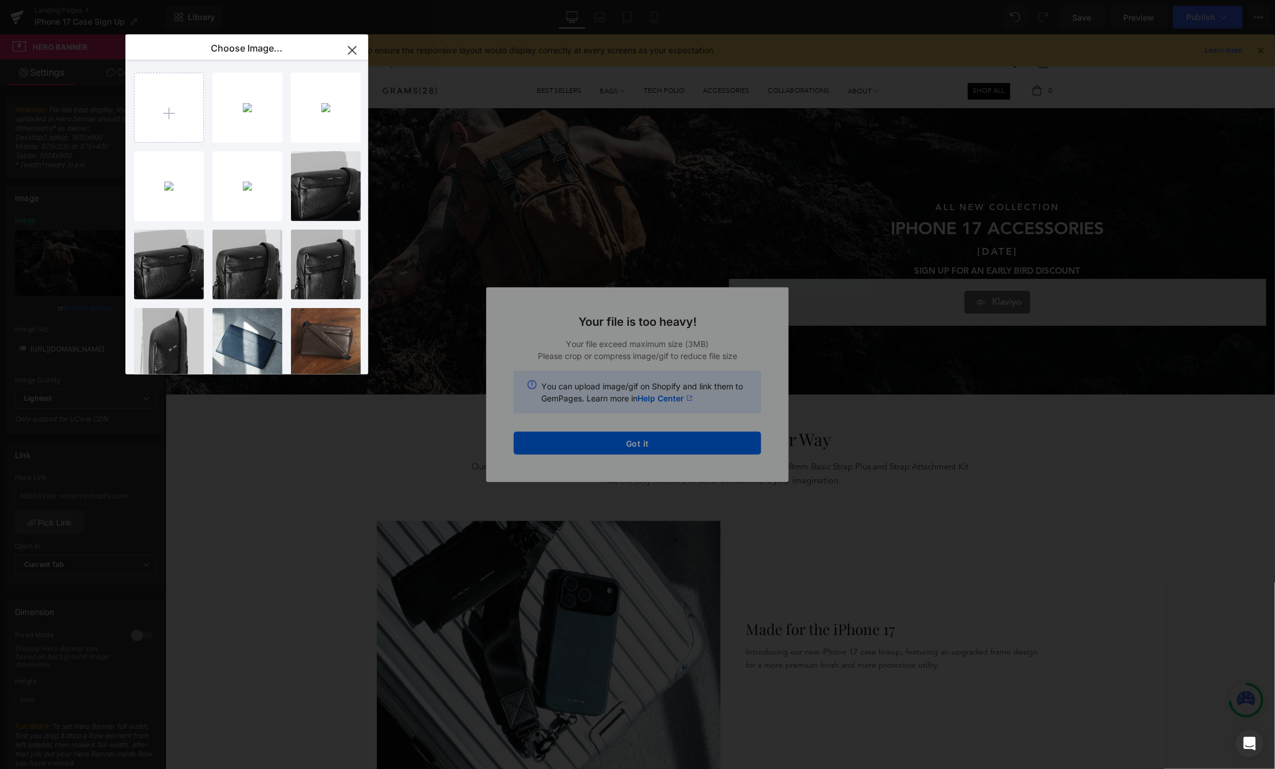
click at [584, 0] on div "Text Color Highlight Color #333333 Choose Image... Back to Library Insert get 2…" at bounding box center [637, 0] width 1275 height 0
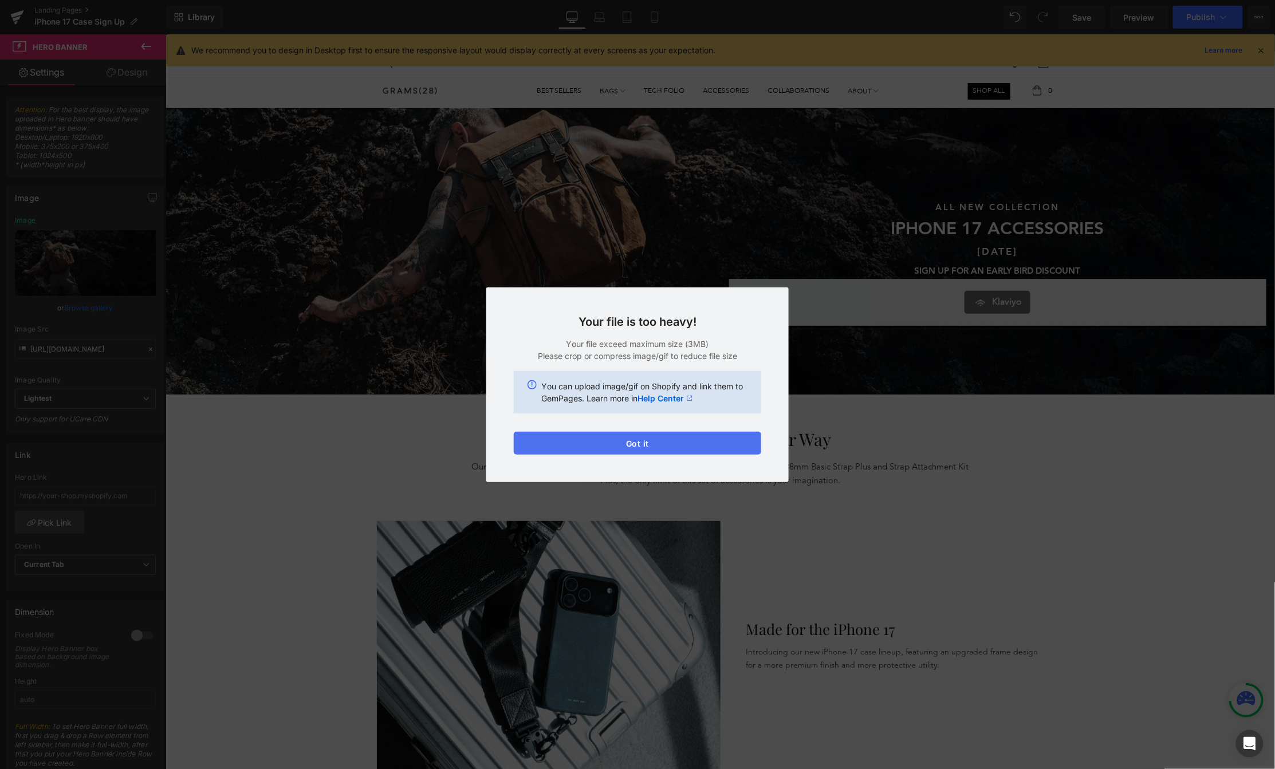
click at [581, 445] on button "Got it" at bounding box center [637, 443] width 247 height 23
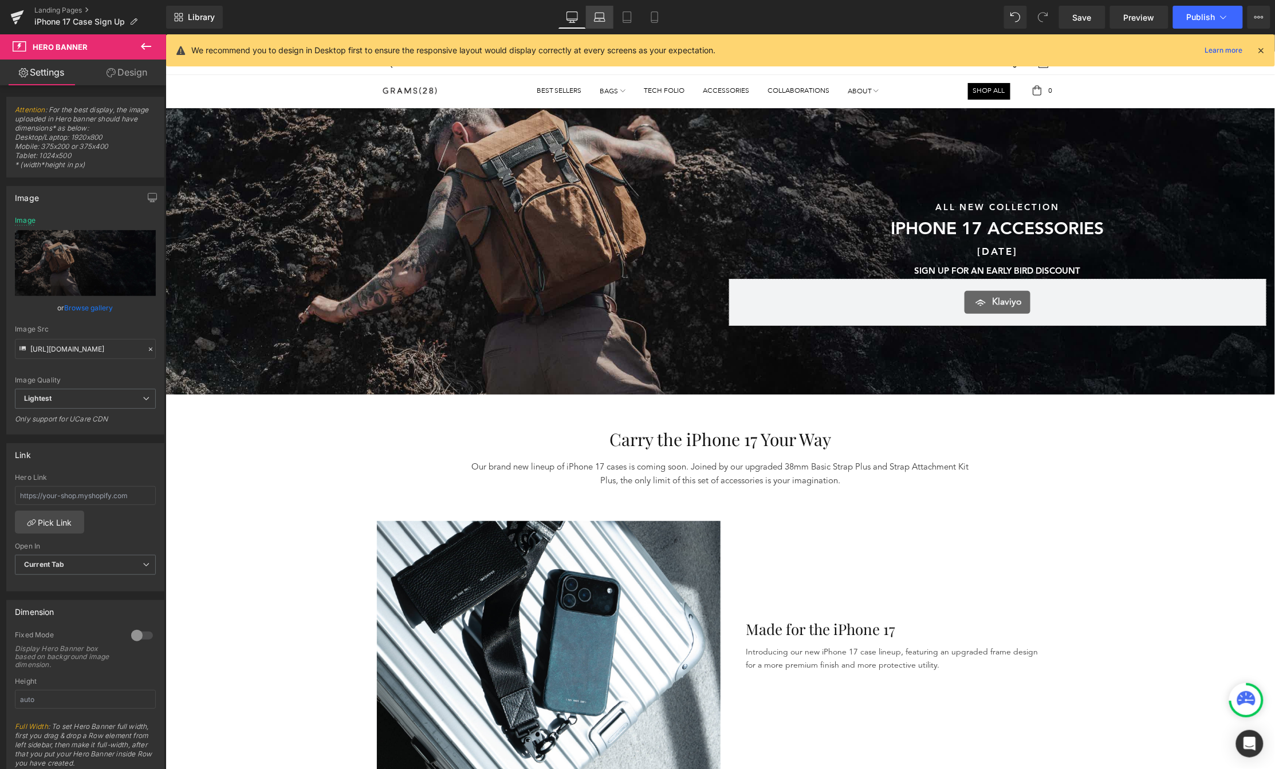
click at [604, 23] on link "Laptop" at bounding box center [599, 17] width 27 height 23
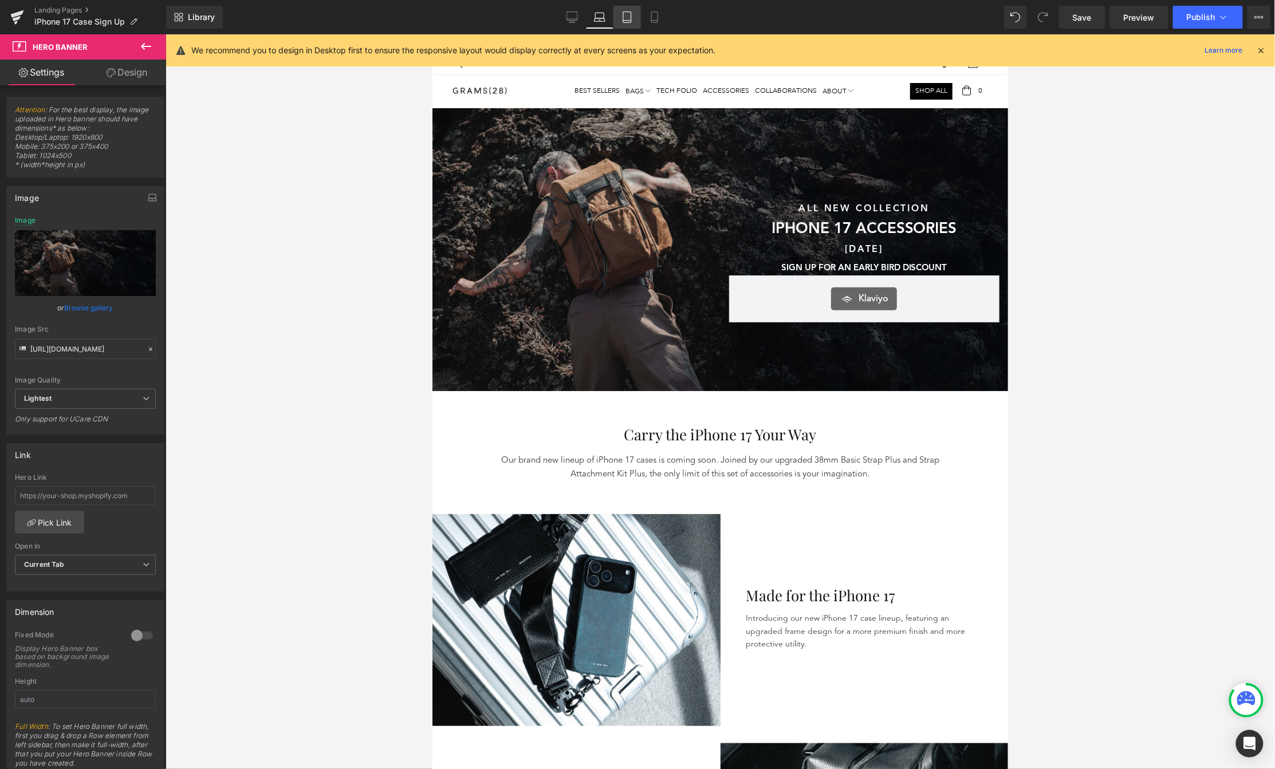
click at [629, 19] on icon at bounding box center [627, 16] width 11 height 11
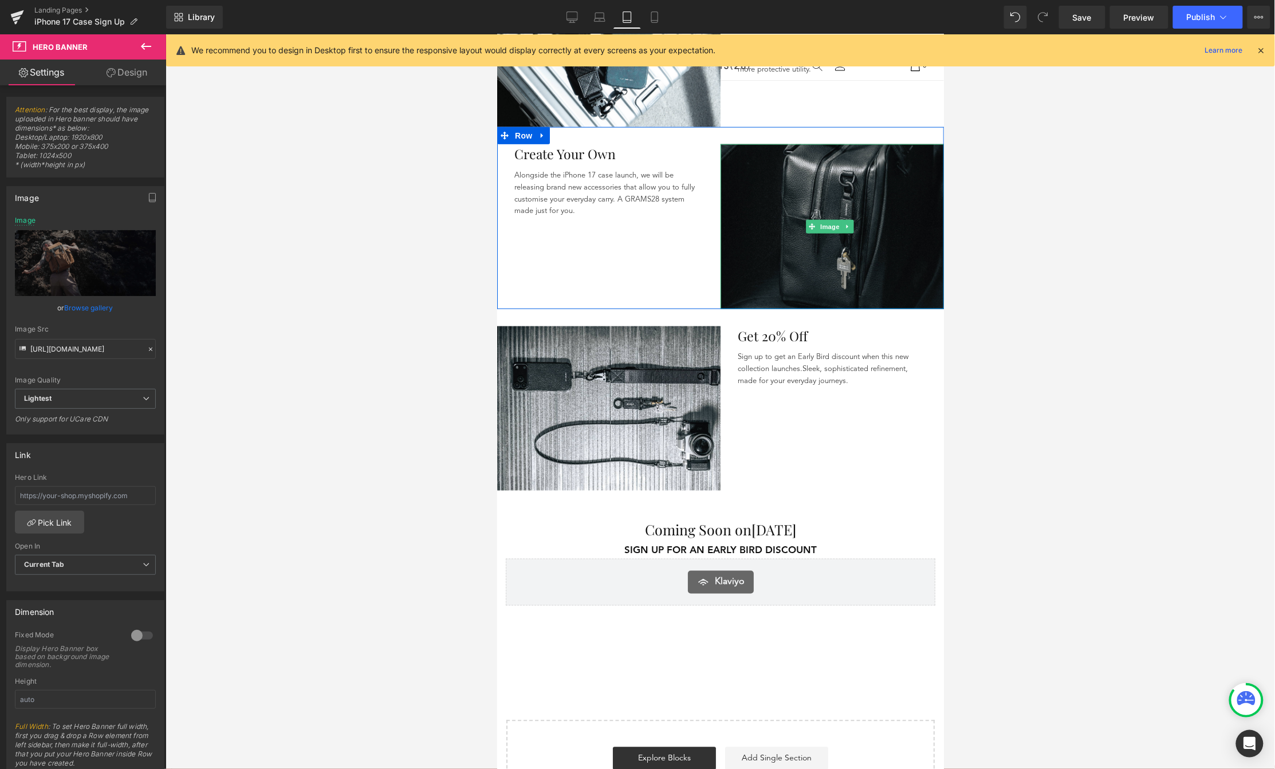
scroll to position [321, 0]
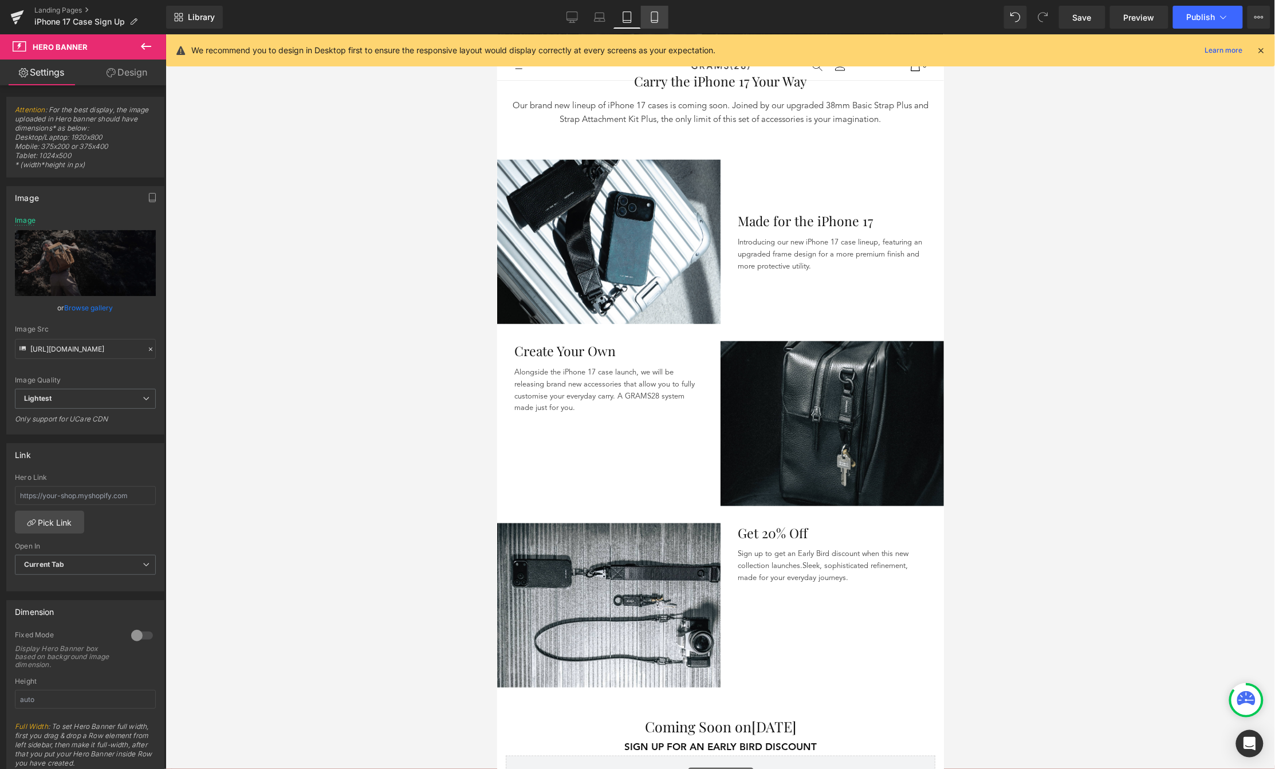
click at [658, 23] on link "Mobile" at bounding box center [654, 17] width 27 height 23
type input "[URL][DOMAIN_NAME]"
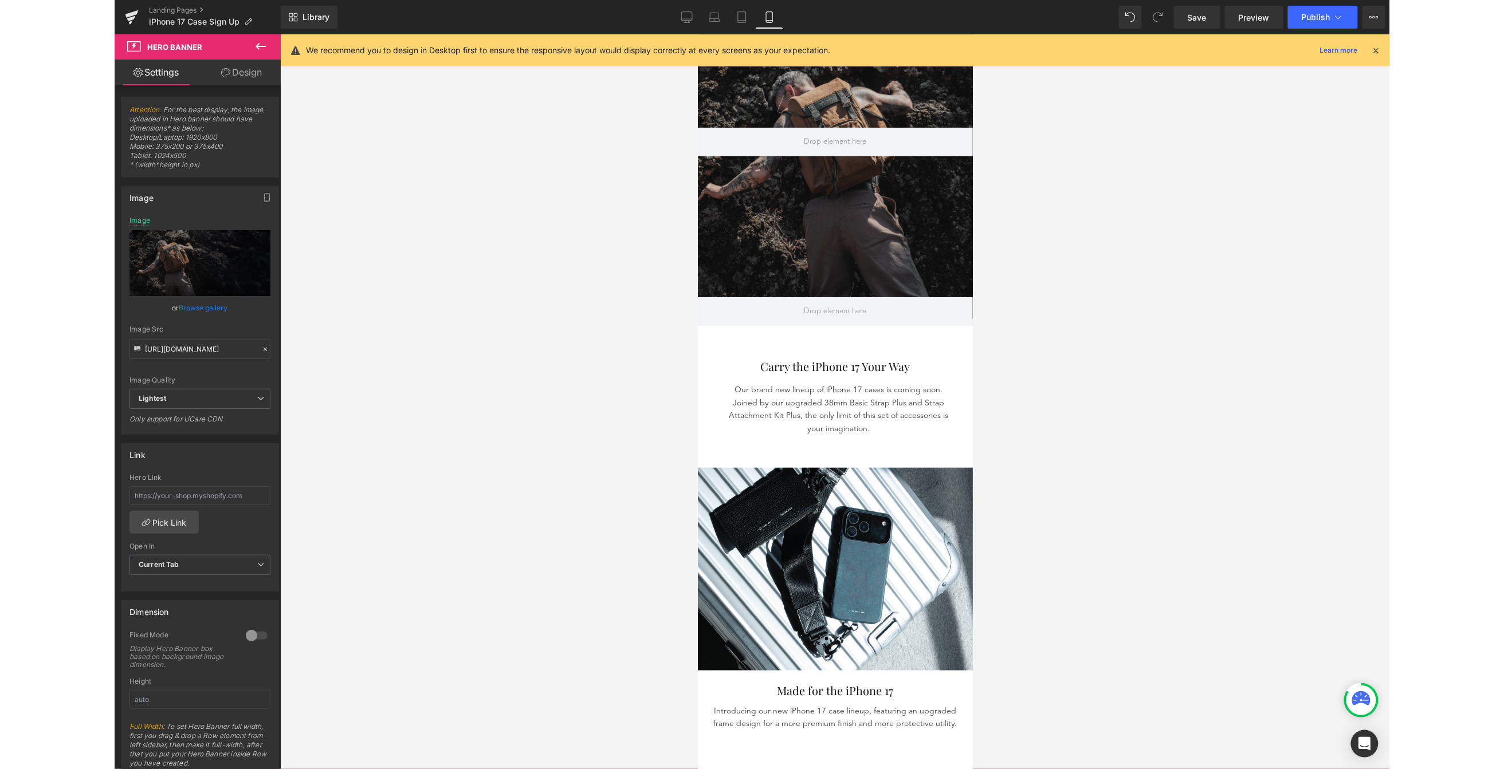
scroll to position [0, 0]
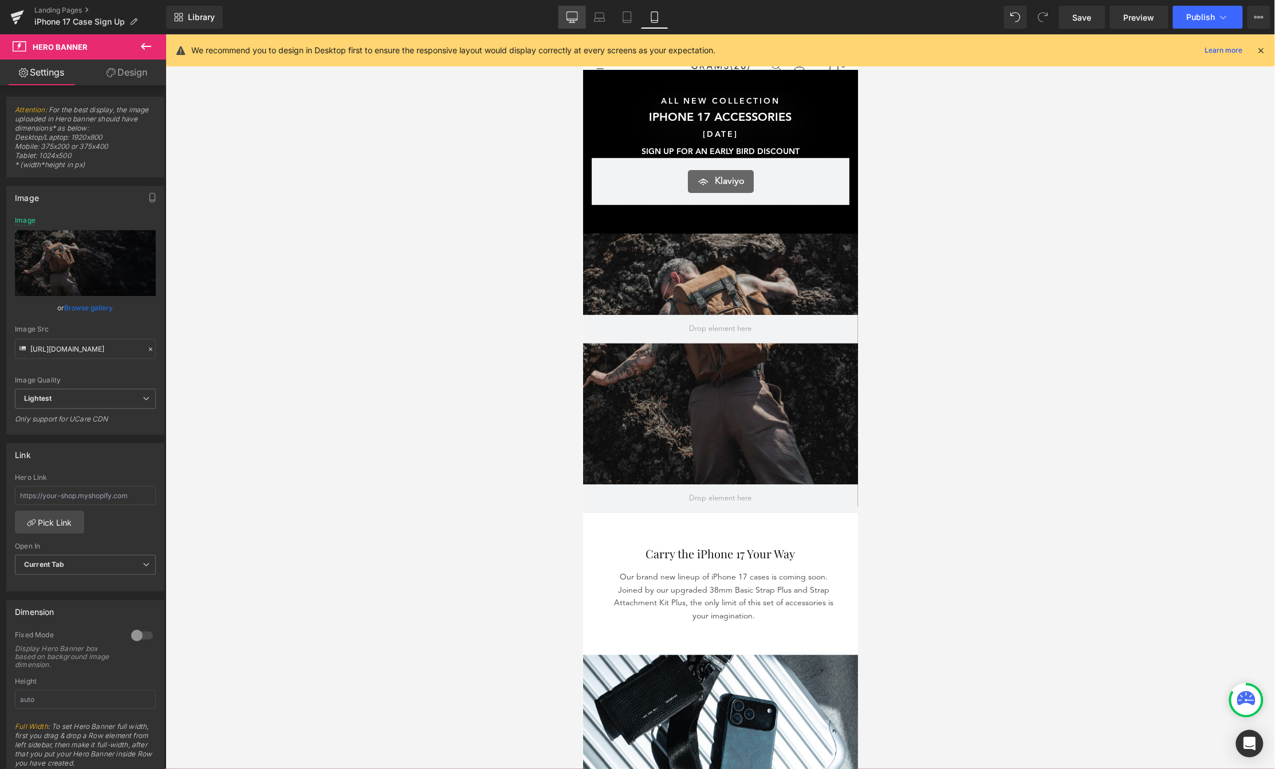
click at [584, 17] on link "Desktop" at bounding box center [571, 17] width 27 height 23
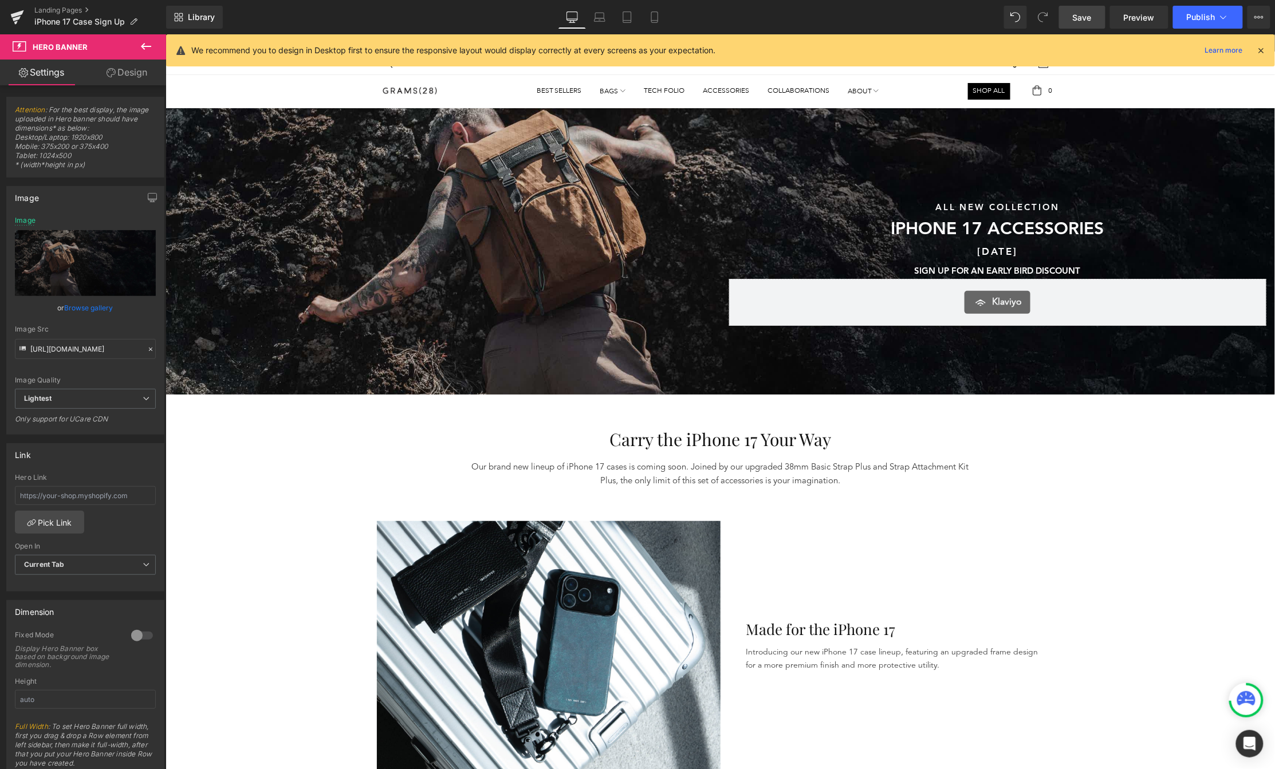
click at [1049, 19] on span "Save" at bounding box center [1082, 17] width 19 height 12
click at [527, 187] on div at bounding box center [720, 251] width 1110 height 286
click at [74, 308] on link "Browse gallery" at bounding box center [89, 308] width 49 height 20
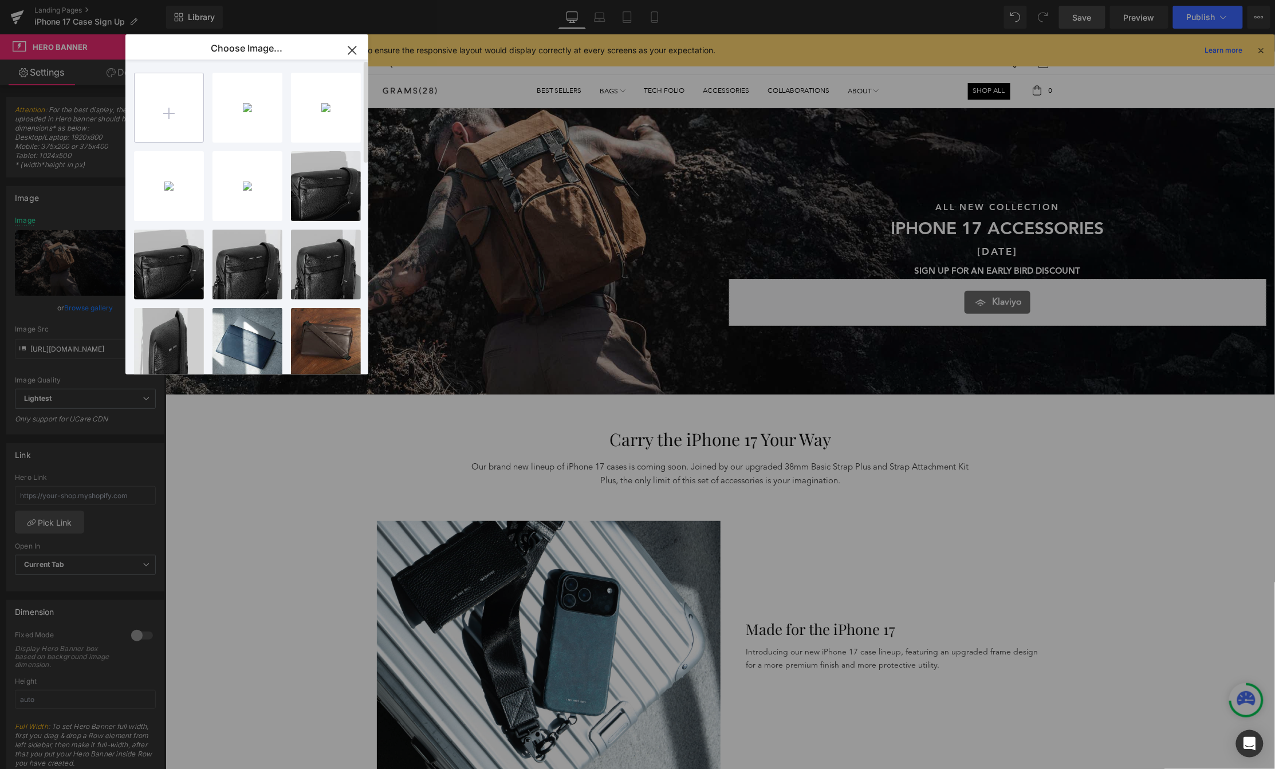
click at [174, 123] on input "file" at bounding box center [169, 107] width 69 height 69
type input "C:\fakepath\hero-min.png"
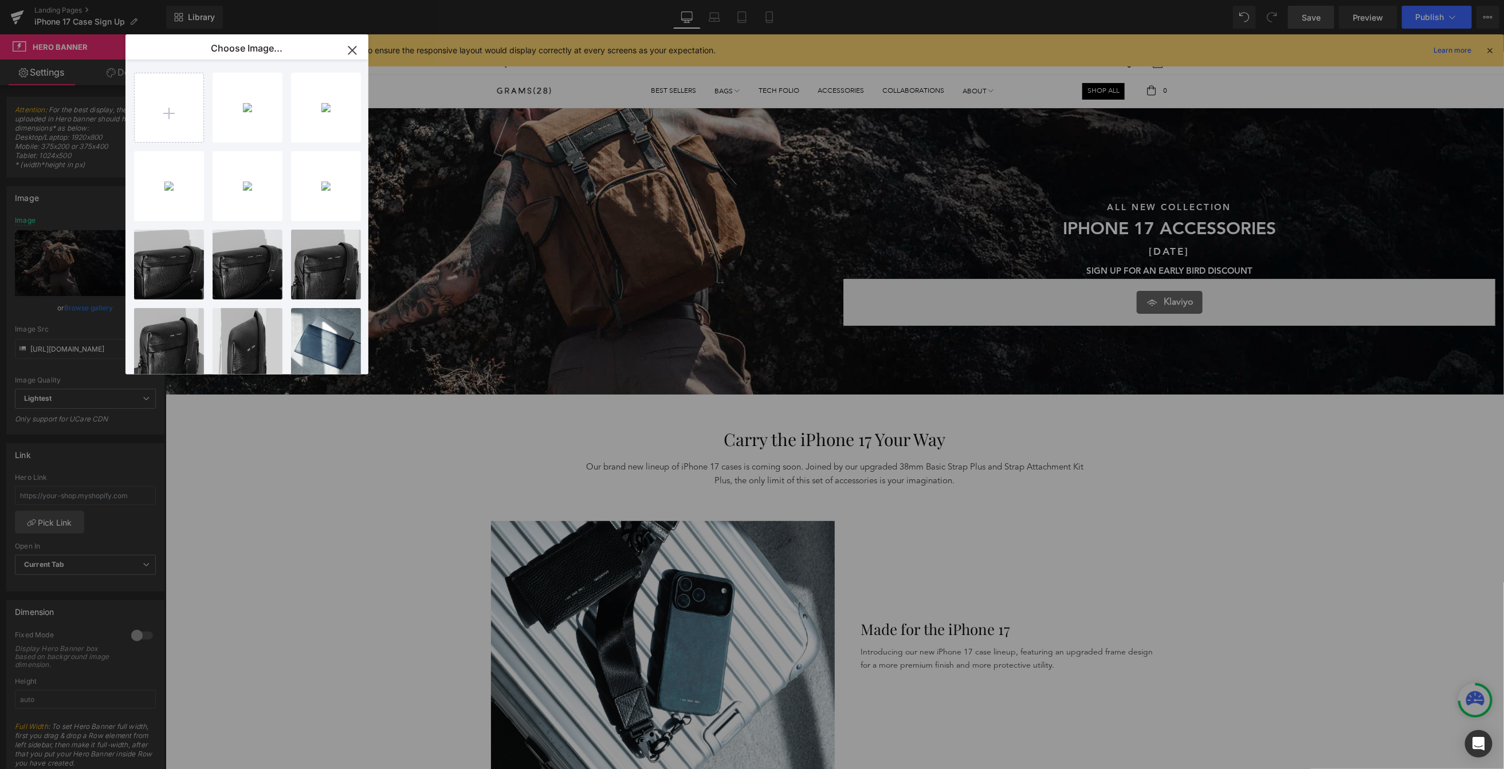
click at [355, 52] on icon "button" at bounding box center [352, 50] width 18 height 18
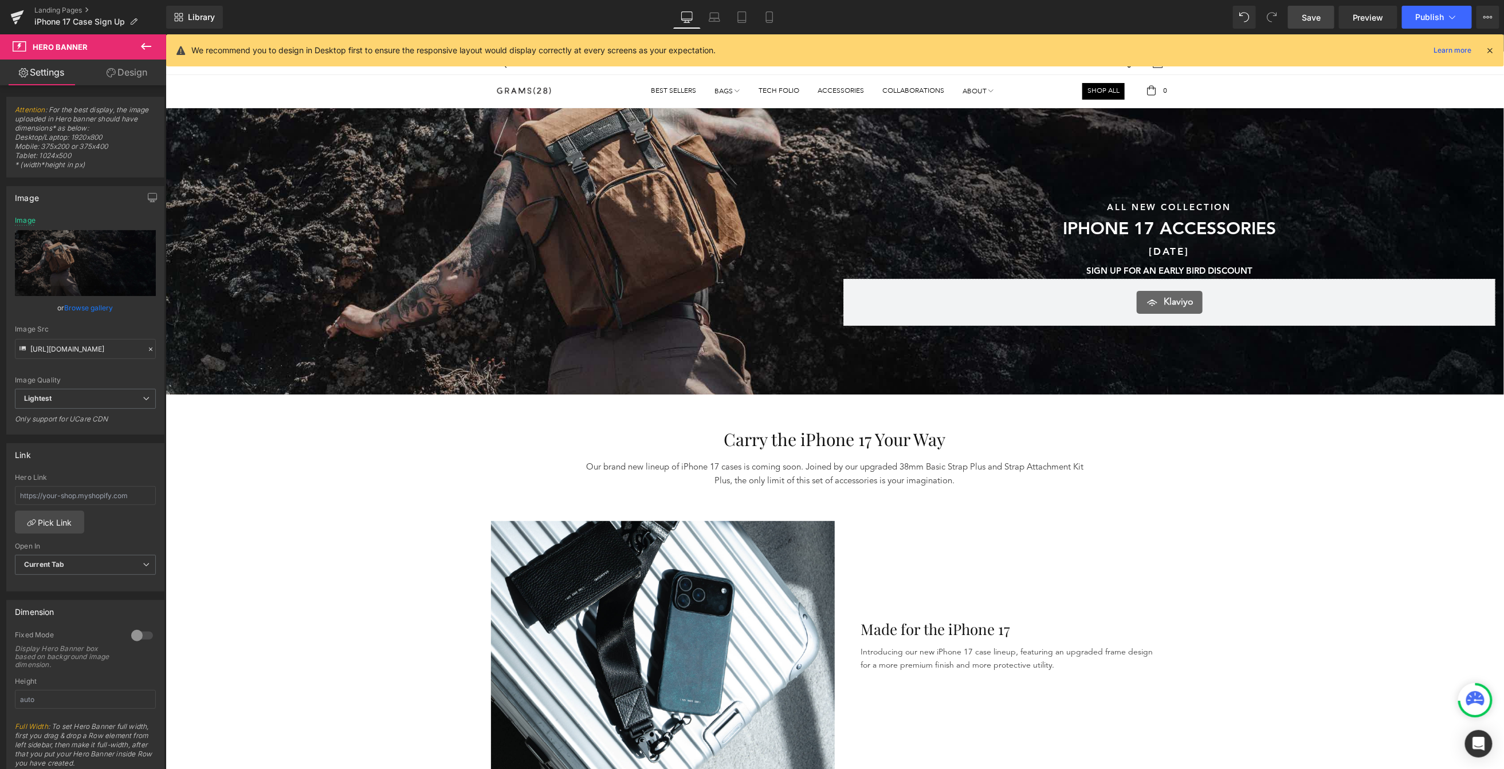
click at [385, 230] on div "Sunshine & Savings Text Block SAVE UP TO 40% SITEWIDE DURING OUR SUMMER SALE Te…" at bounding box center [499, 262] width 669 height 126
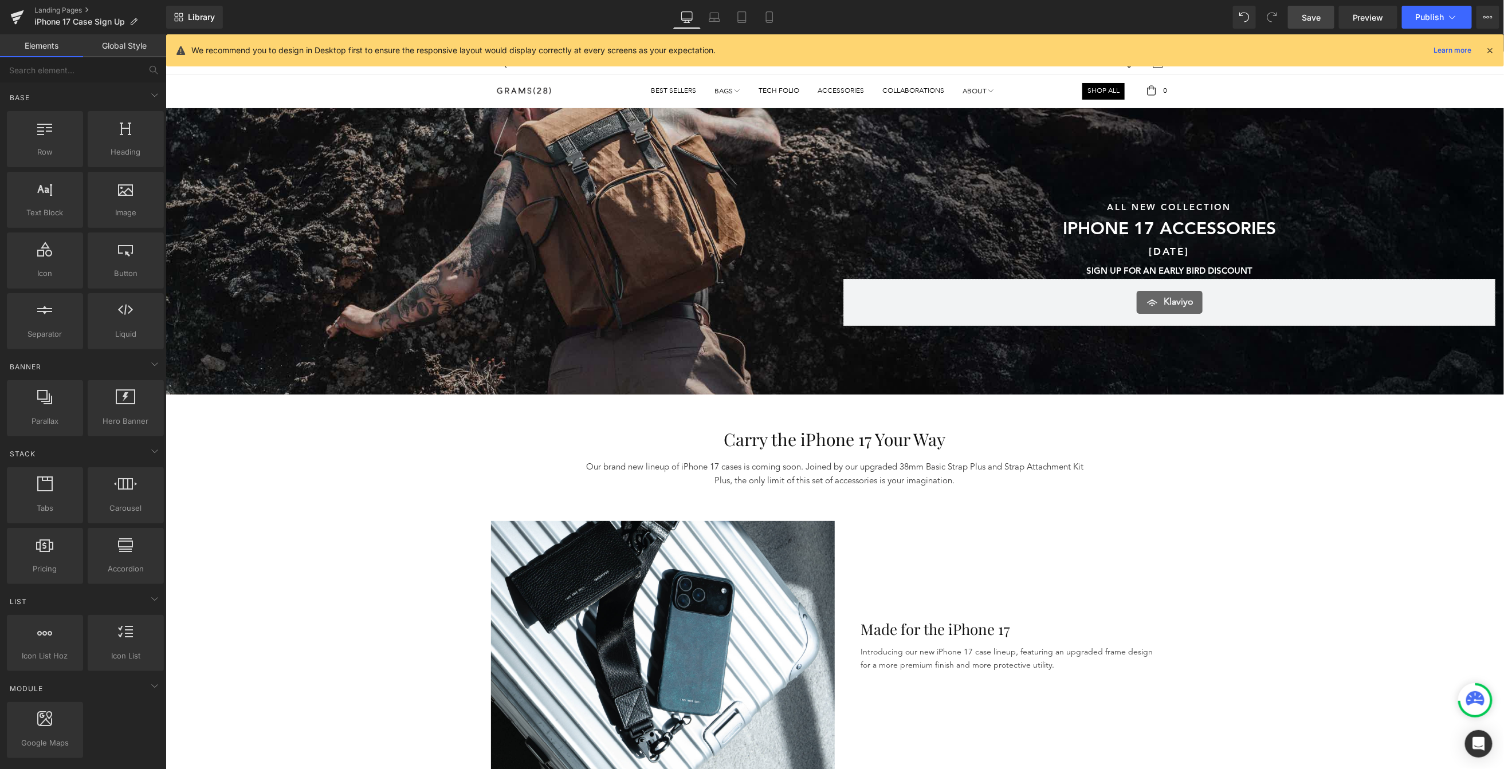
click at [340, 111] on div at bounding box center [834, 251] width 1338 height 286
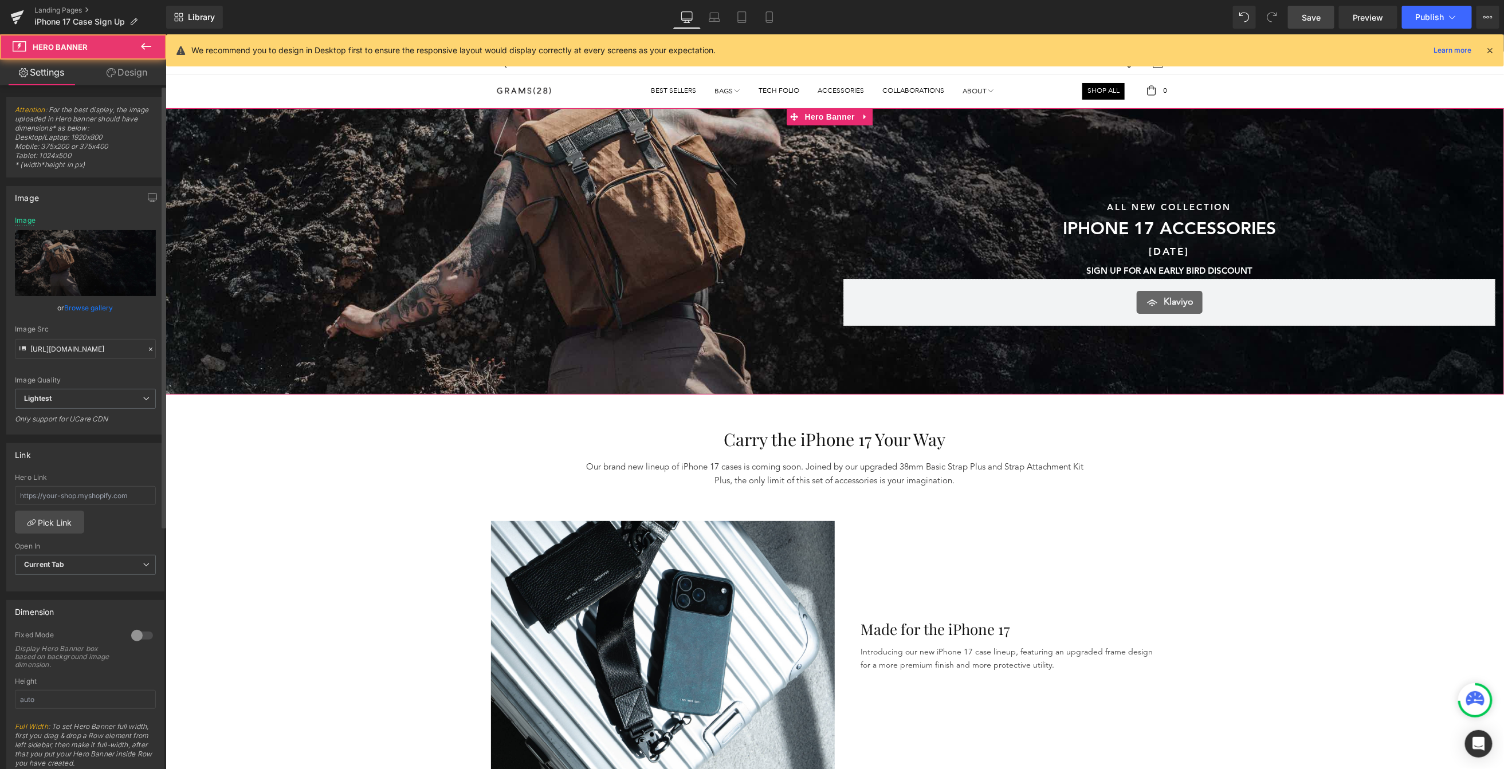
click at [100, 309] on link "Browse gallery" at bounding box center [89, 308] width 49 height 20
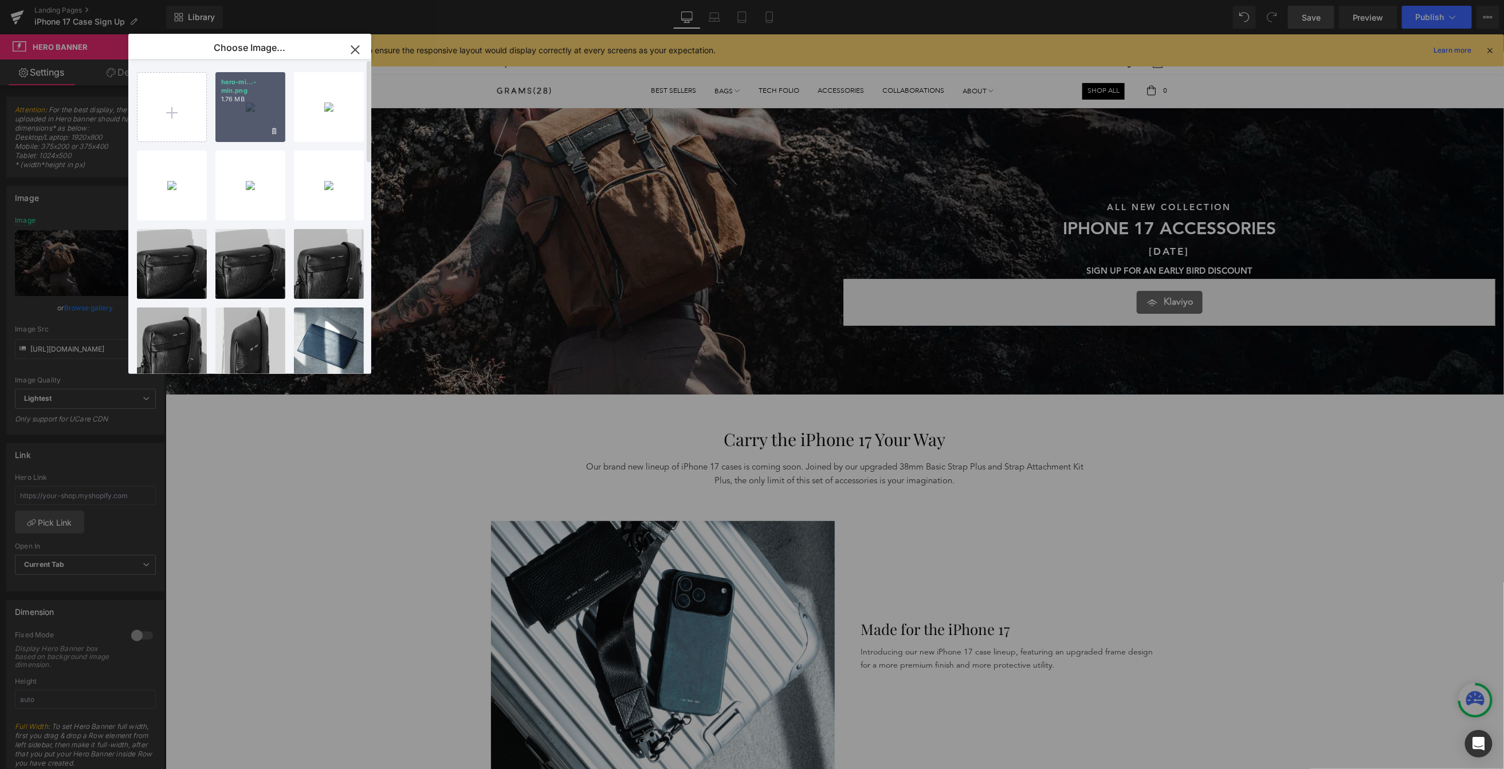
click at [239, 111] on div "hero-mi...-min.png 1.76 MB" at bounding box center [250, 107] width 70 height 70
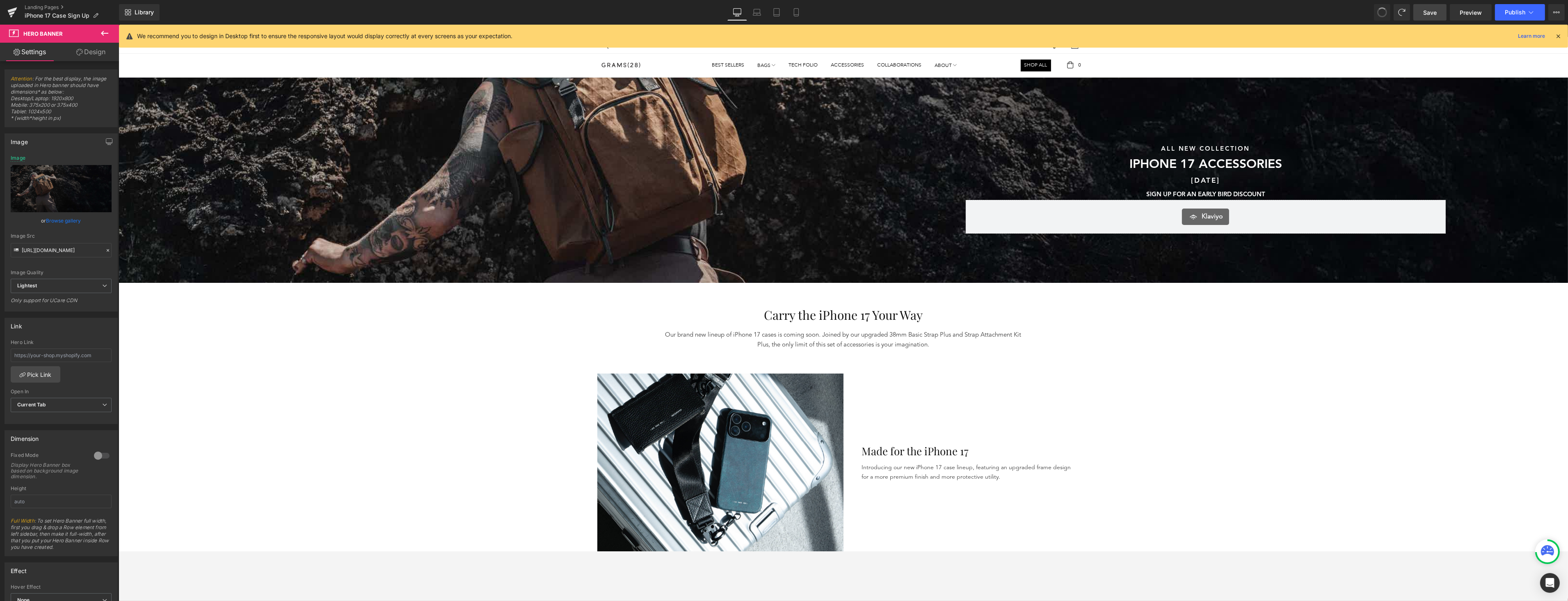
type input "[URL][DOMAIN_NAME]"
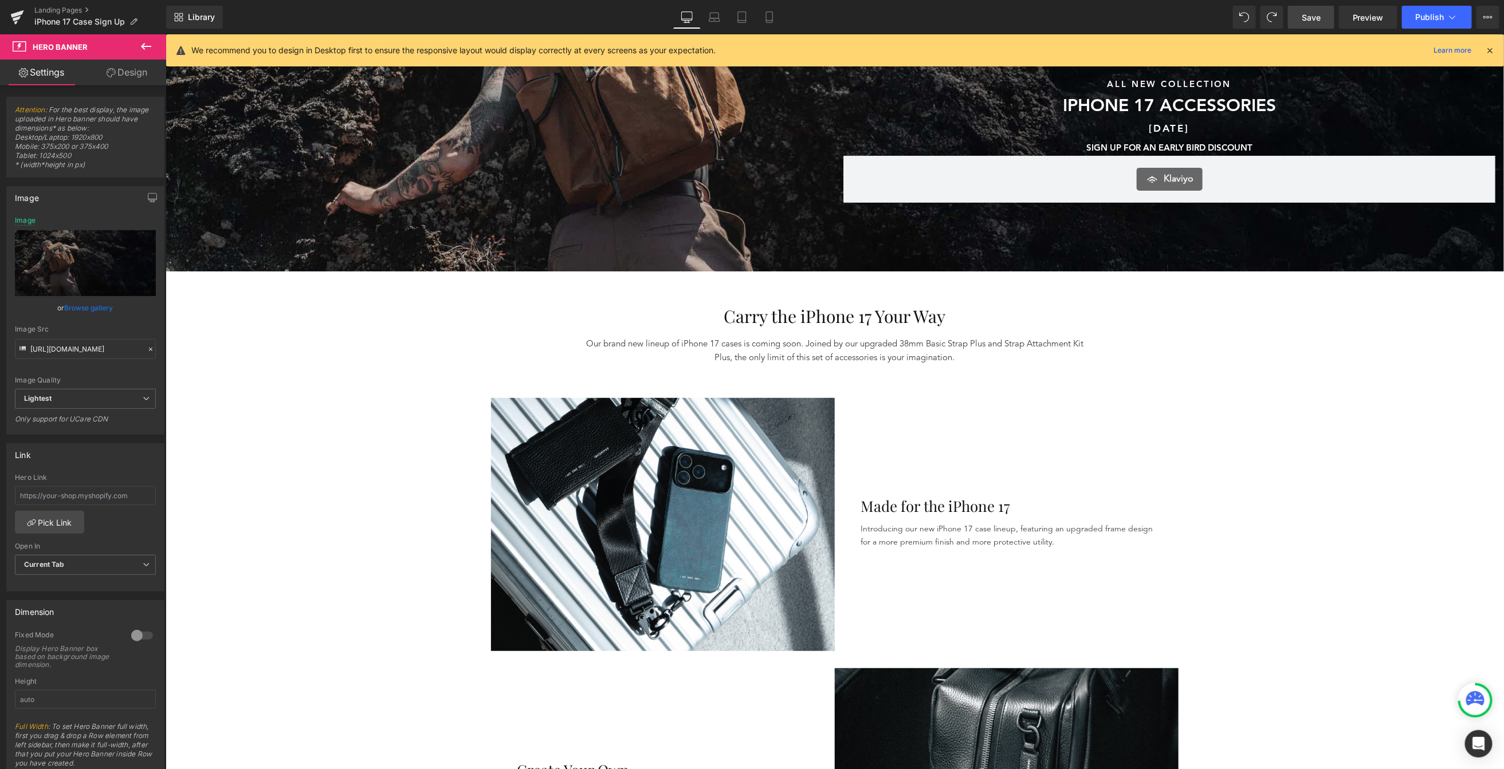
scroll to position [120, 0]
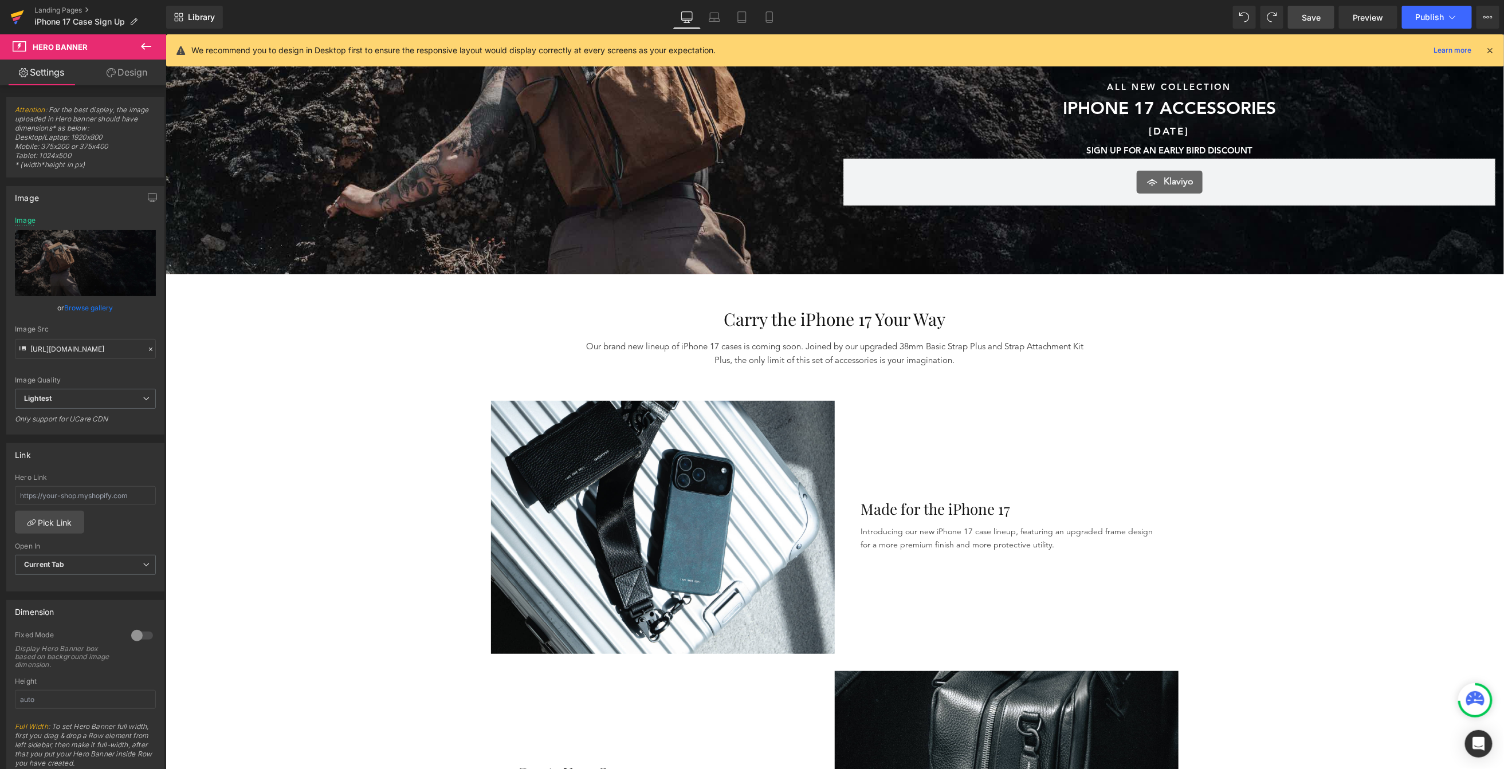
click at [13, 21] on icon at bounding box center [17, 17] width 14 height 29
click at [1049, 20] on span "Save" at bounding box center [1310, 17] width 19 height 12
click at [13, 22] on icon at bounding box center [17, 17] width 14 height 29
